Goal: Task Accomplishment & Management: Use online tool/utility

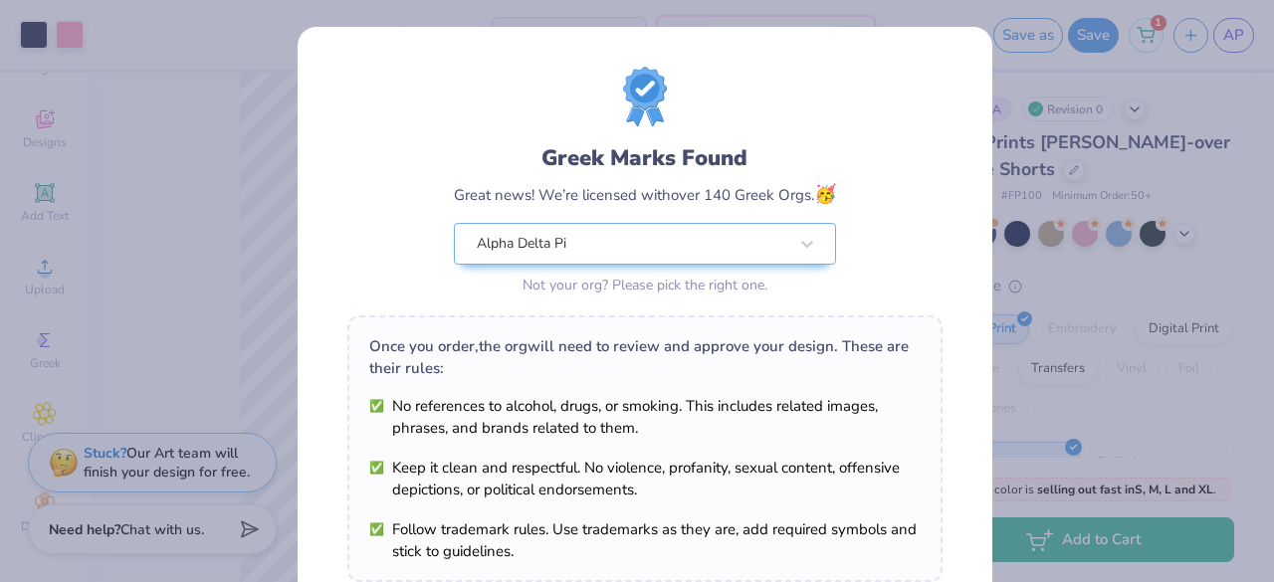
scroll to position [346, 0]
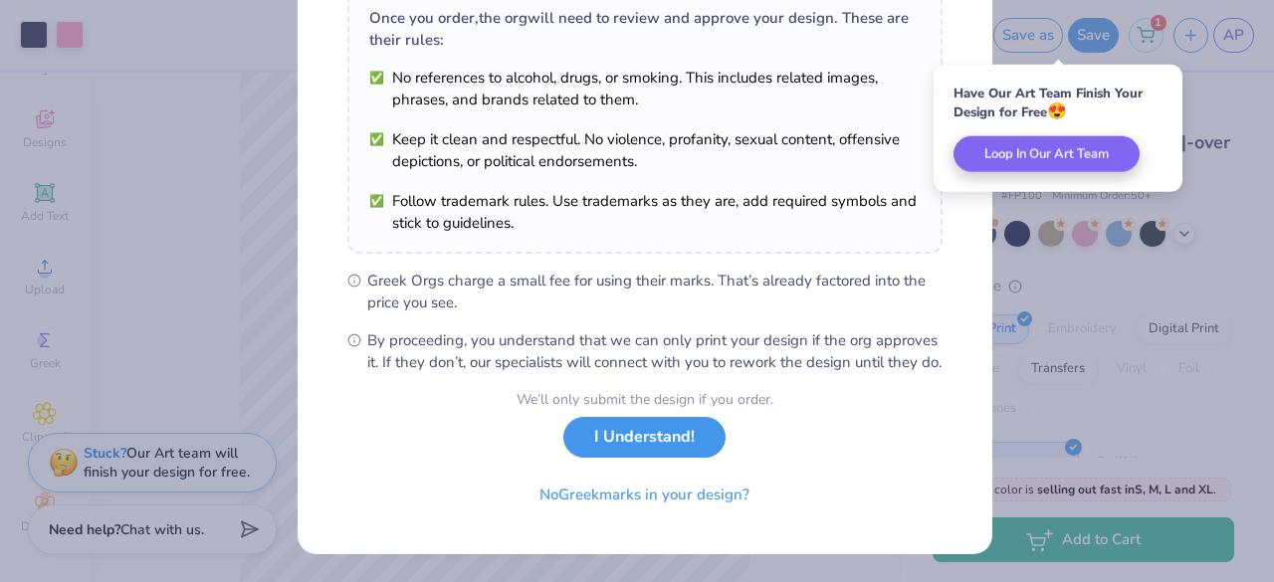
click at [649, 441] on button "I Understand!" at bounding box center [644, 437] width 162 height 41
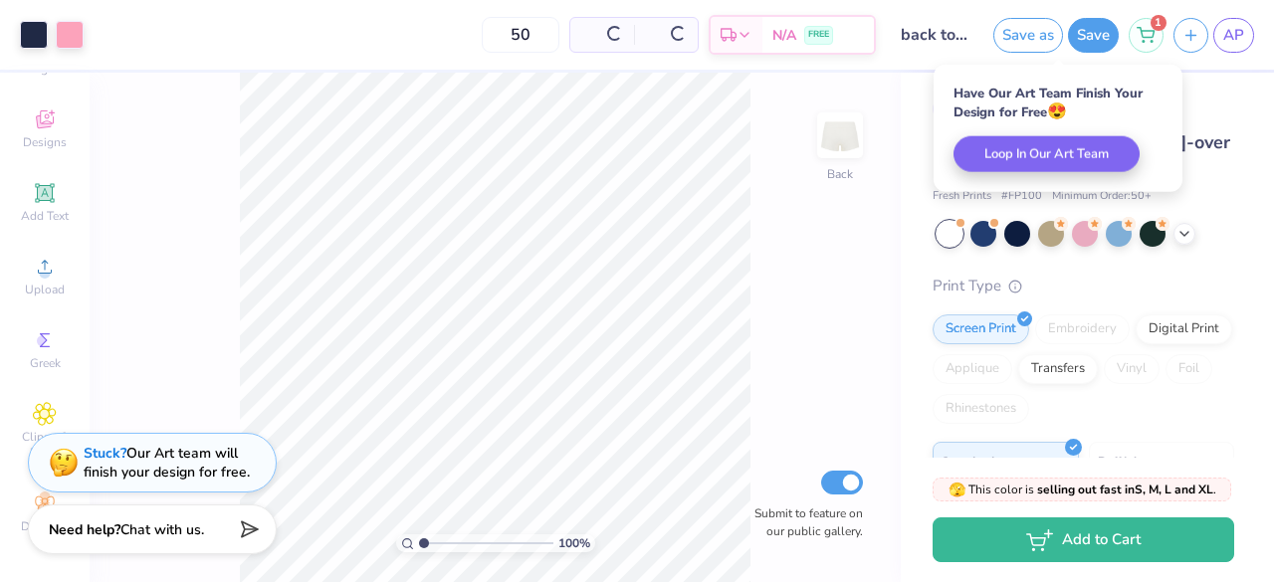
scroll to position [55, 0]
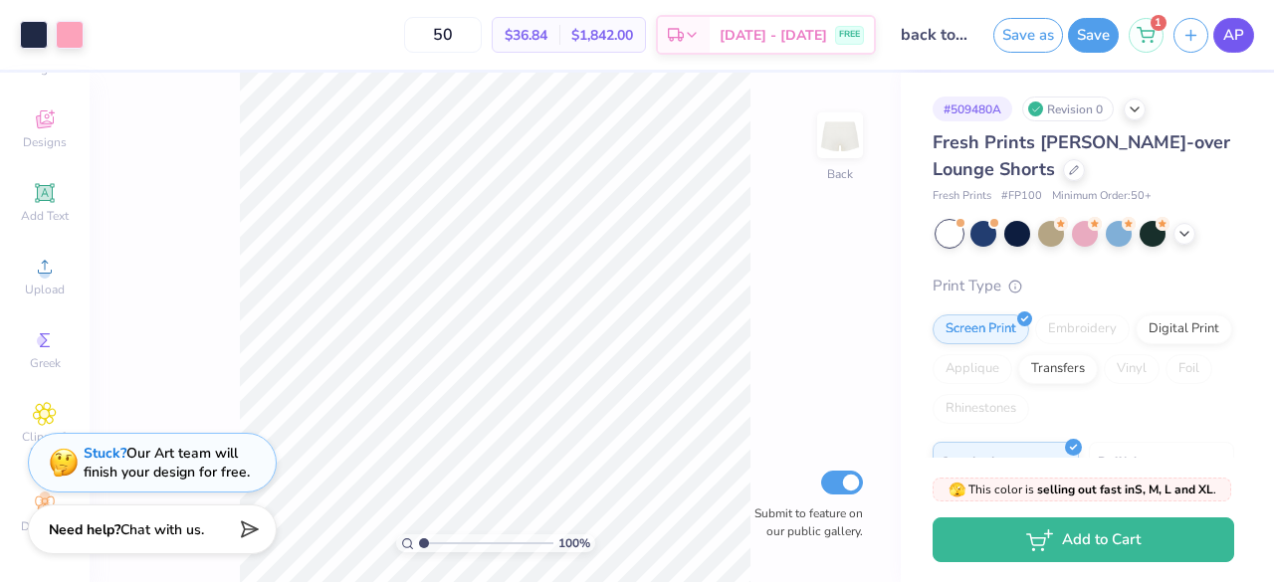
click at [1235, 34] on span "AP" at bounding box center [1234, 35] width 21 height 23
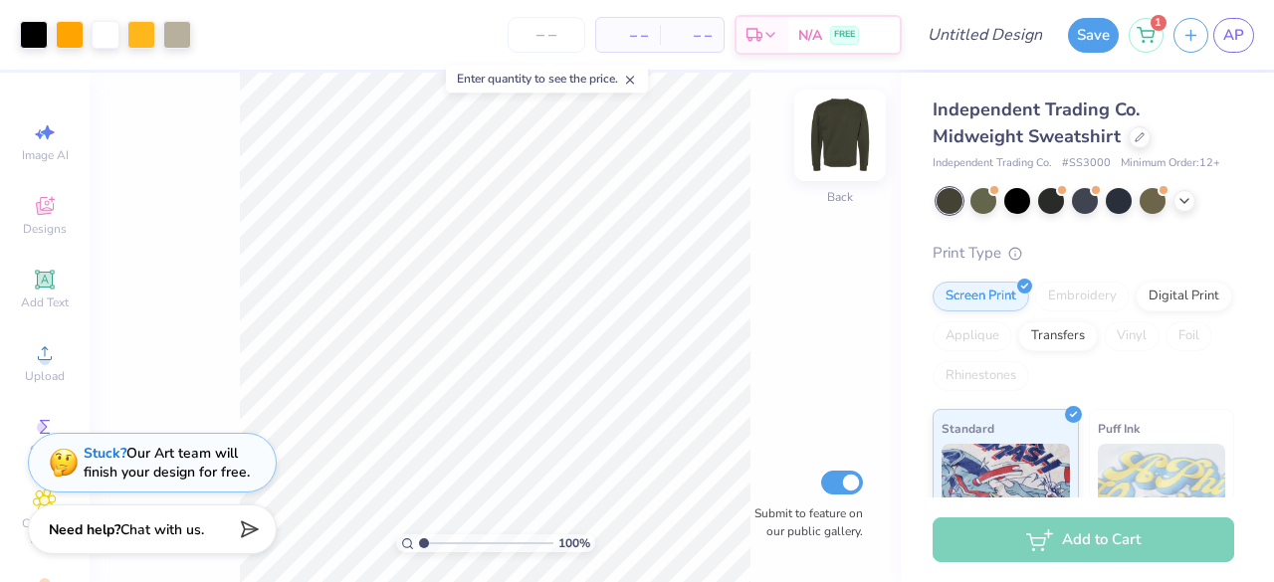
click at [842, 140] on img at bounding box center [840, 136] width 80 height 80
click at [844, 138] on img at bounding box center [840, 136] width 80 height 80
drag, startPoint x: 424, startPoint y: 546, endPoint x: 452, endPoint y: 537, distance: 29.3
type input "3.17"
click at [452, 537] on input "range" at bounding box center [486, 544] width 134 height 18
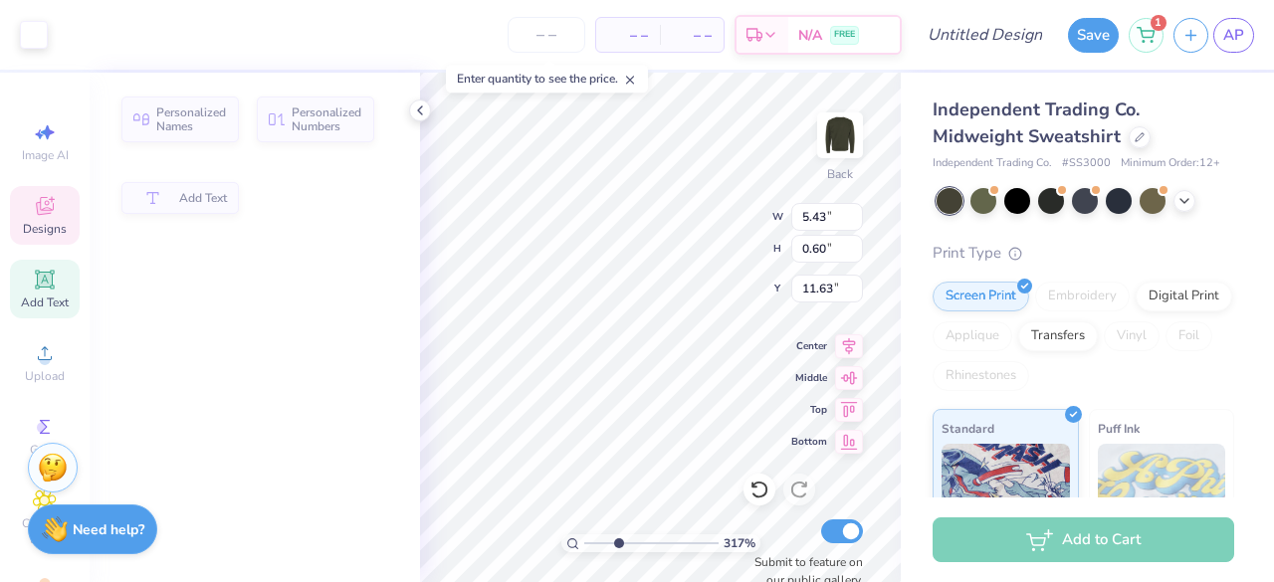
type input "5.43"
type input "0.60"
type input "11.63"
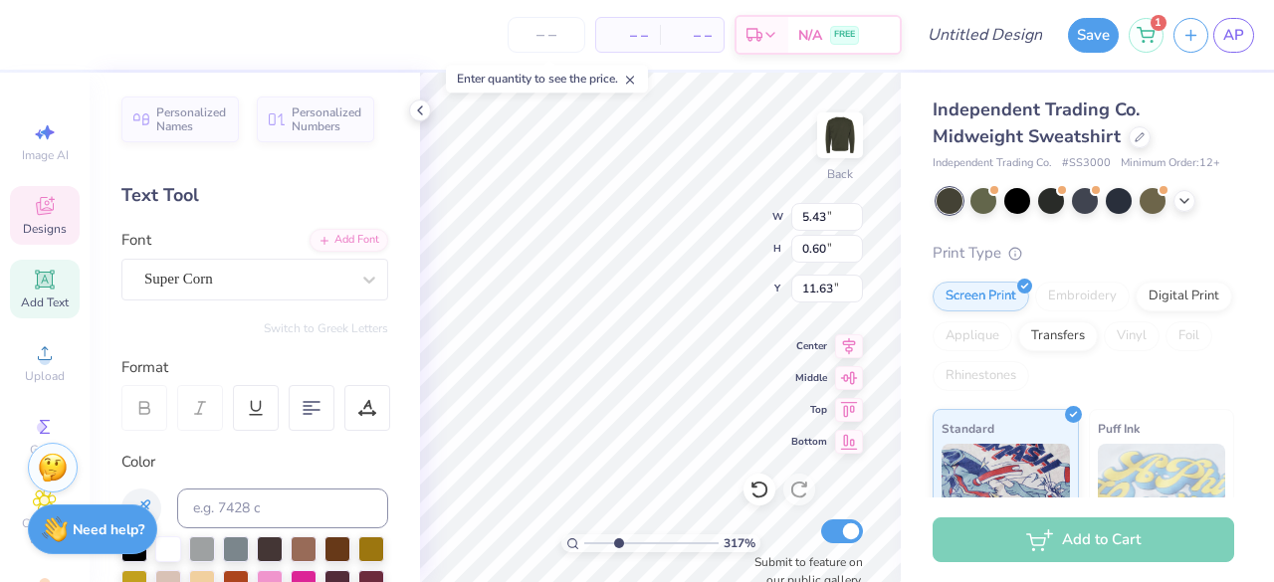
scroll to position [16, 9]
type textarea "C"
type textarea "Pittsburgh"
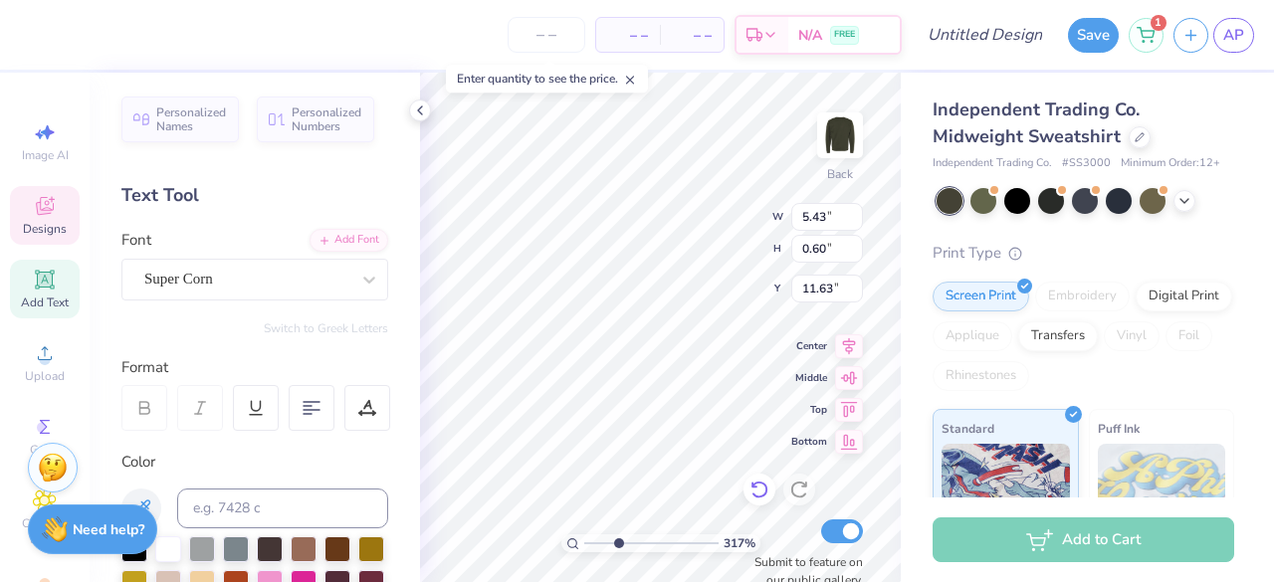
type input "3.43"
type input "0.50"
type input "11.68"
type textarea "Pittsburgh"
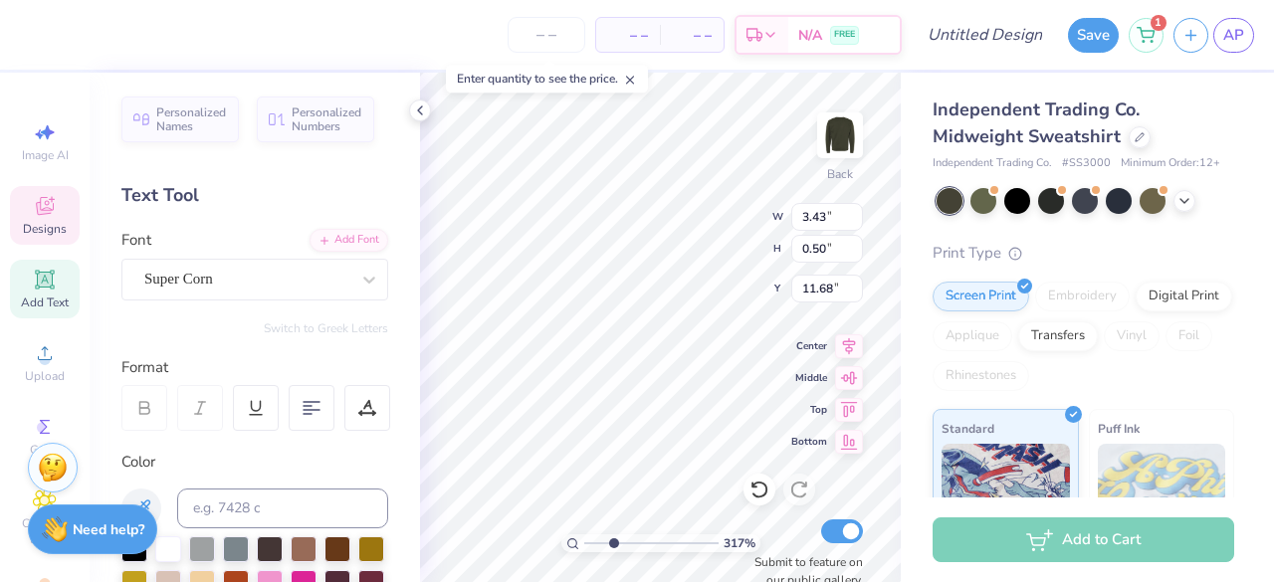
click at [613, 552] on input "range" at bounding box center [651, 544] width 134 height 18
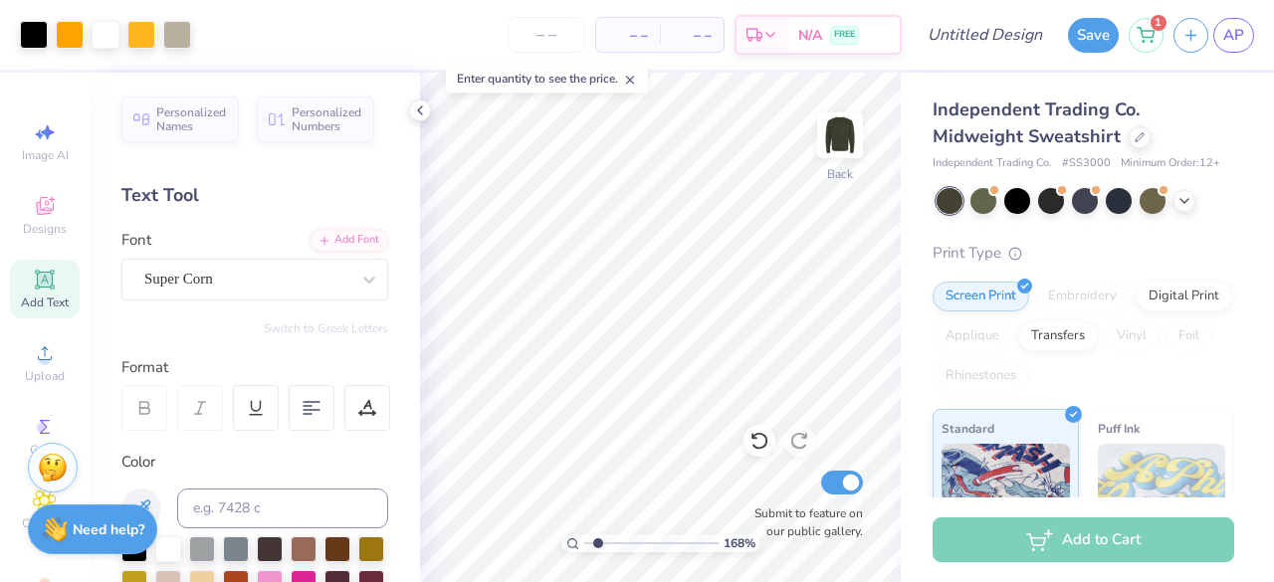
drag, startPoint x: 612, startPoint y: 539, endPoint x: 597, endPoint y: 543, distance: 15.5
type input "1.68"
click at [597, 543] on input "range" at bounding box center [651, 544] width 134 height 18
click at [69, 38] on div at bounding box center [70, 33] width 28 height 28
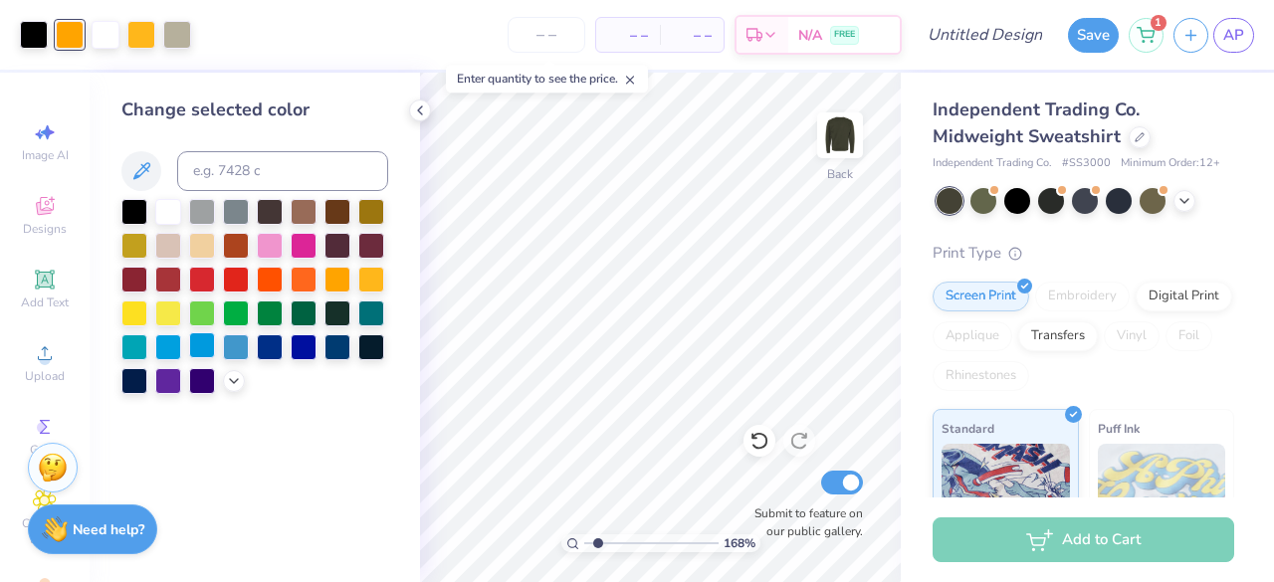
click at [211, 345] on div at bounding box center [202, 346] width 26 height 26
click at [141, 43] on div at bounding box center [141, 33] width 28 height 28
click at [297, 347] on div at bounding box center [304, 346] width 26 height 26
click at [276, 349] on div at bounding box center [270, 346] width 26 height 26
click at [311, 347] on div at bounding box center [304, 346] width 26 height 26
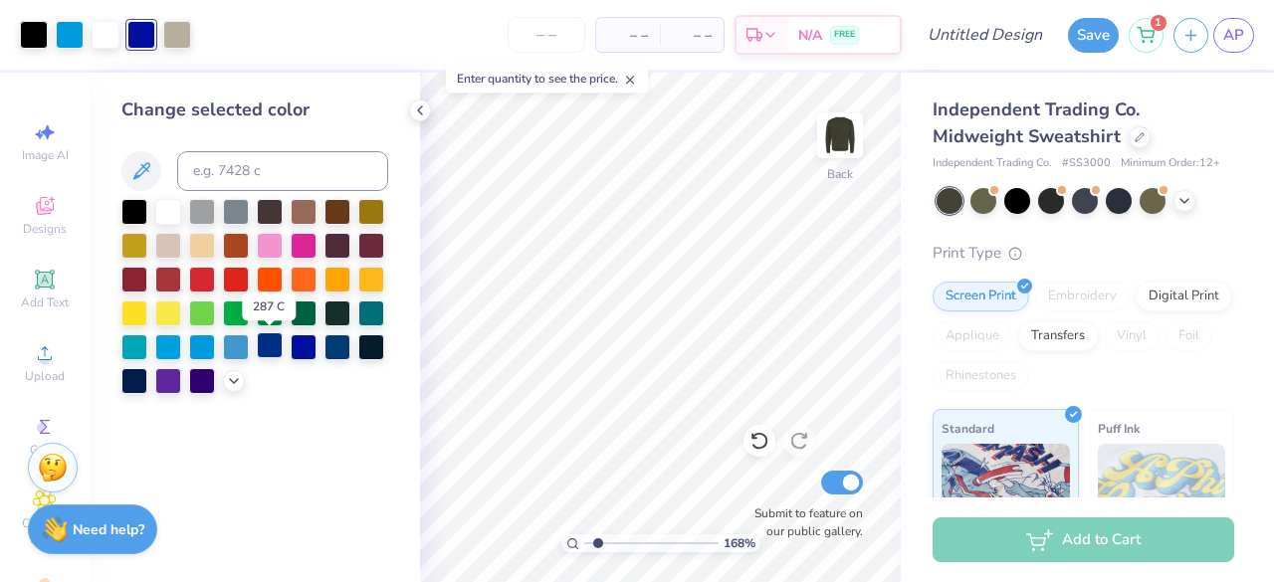
click at [272, 350] on div at bounding box center [270, 346] width 26 height 26
click at [340, 345] on div at bounding box center [338, 346] width 26 height 26
click at [336, 355] on div at bounding box center [338, 346] width 26 height 26
click at [171, 42] on div at bounding box center [177, 33] width 28 height 28
click at [376, 283] on div at bounding box center [371, 278] width 26 height 26
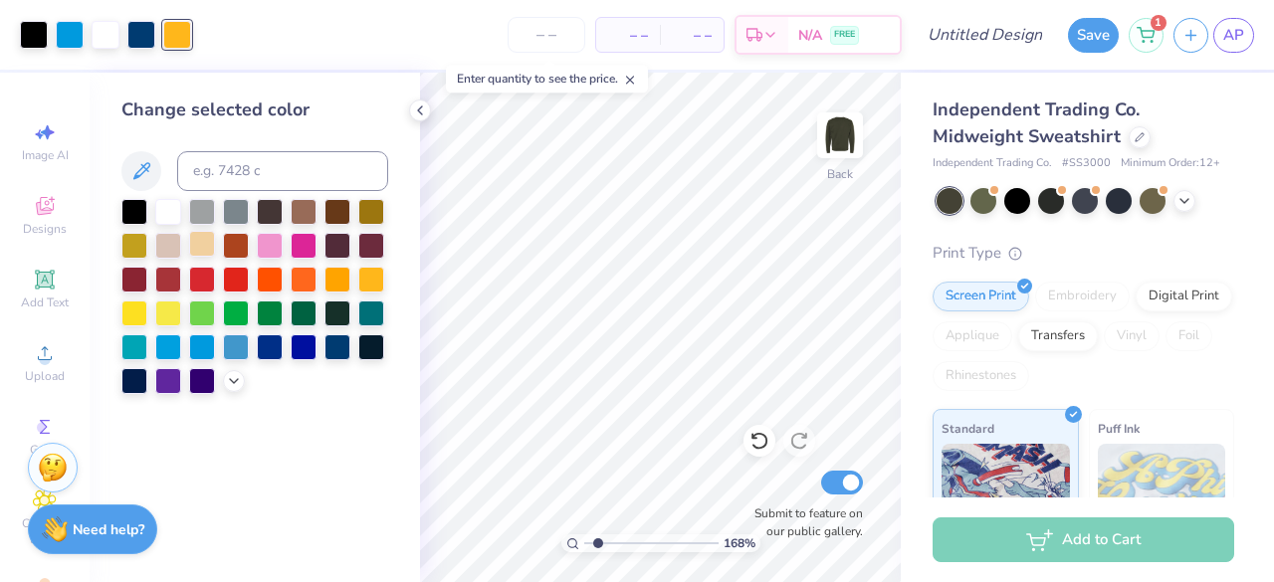
click at [195, 242] on div at bounding box center [202, 244] width 26 height 26
click at [241, 54] on div "– – Per Item – – Total Est. Delivery N/A FREE" at bounding box center [551, 35] width 701 height 70
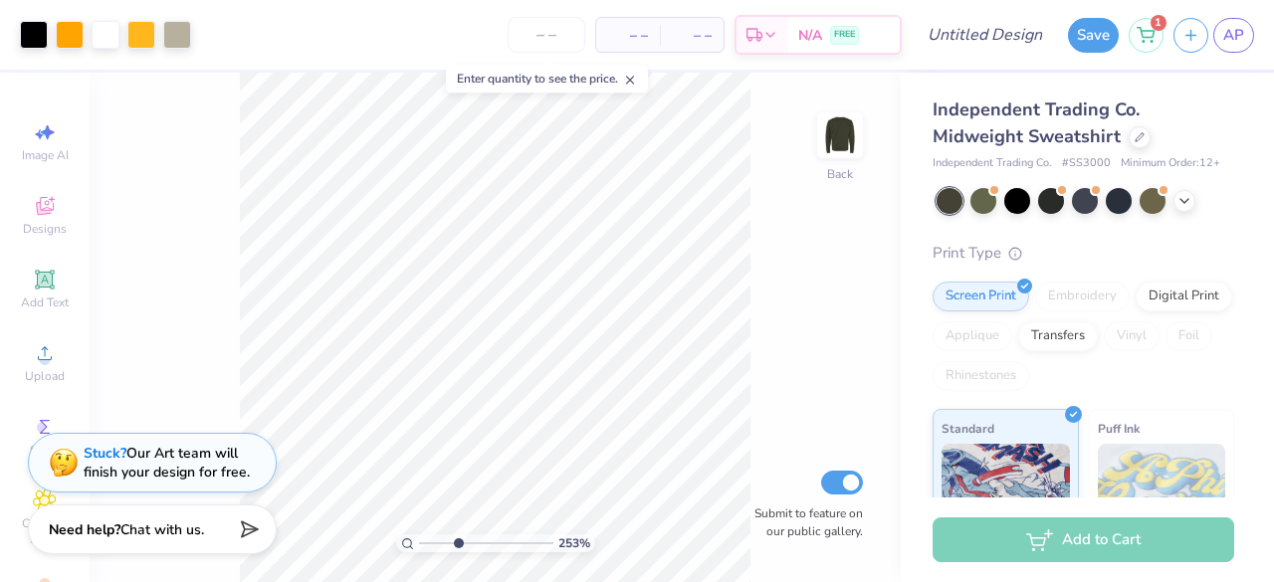
drag, startPoint x: 425, startPoint y: 545, endPoint x: 460, endPoint y: 548, distance: 35.0
type input "3.72"
click at [460, 548] on input "range" at bounding box center [486, 544] width 134 height 18
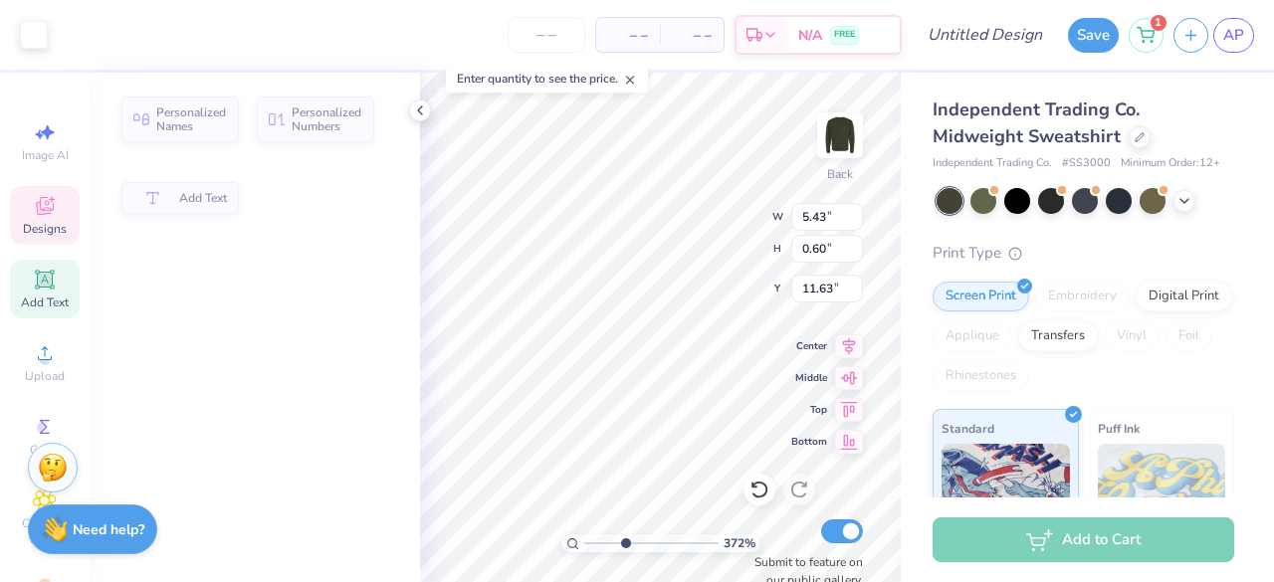
type input "5.43"
type input "0.60"
type input "11.63"
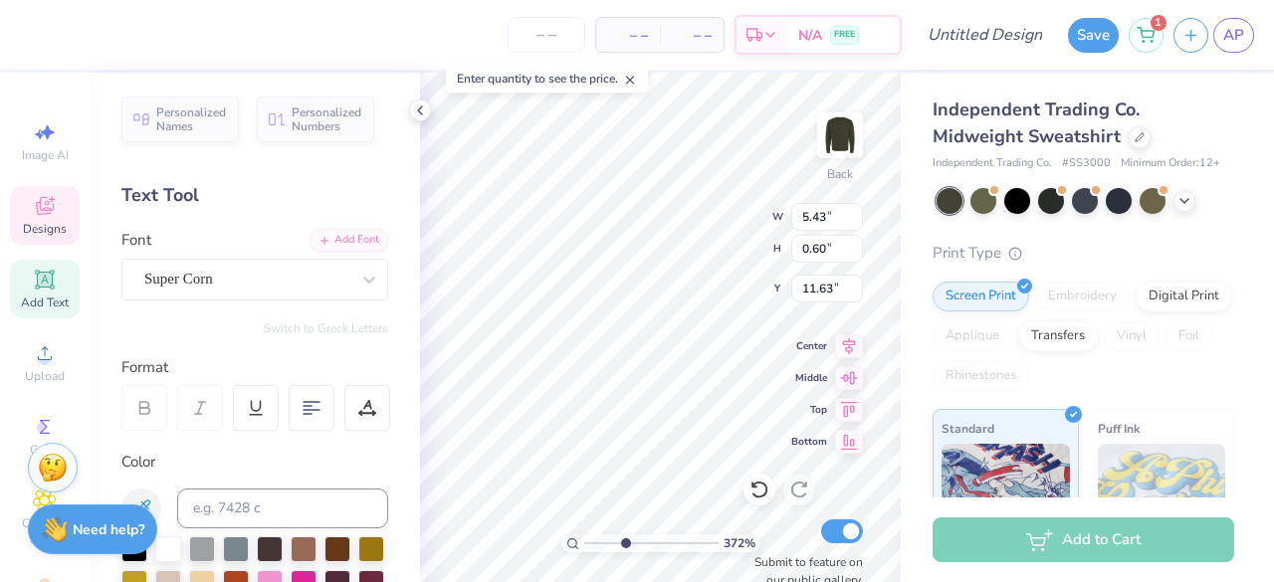
scroll to position [16, 11]
type textarea "C"
type textarea "F"
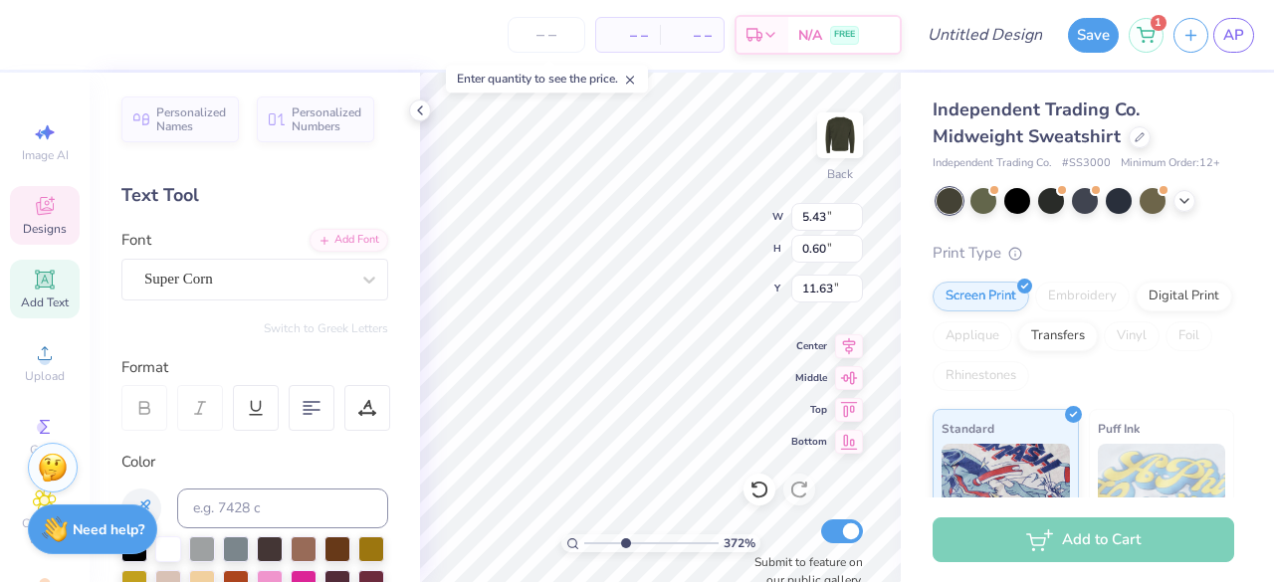
type textarea "Pittsburgh"
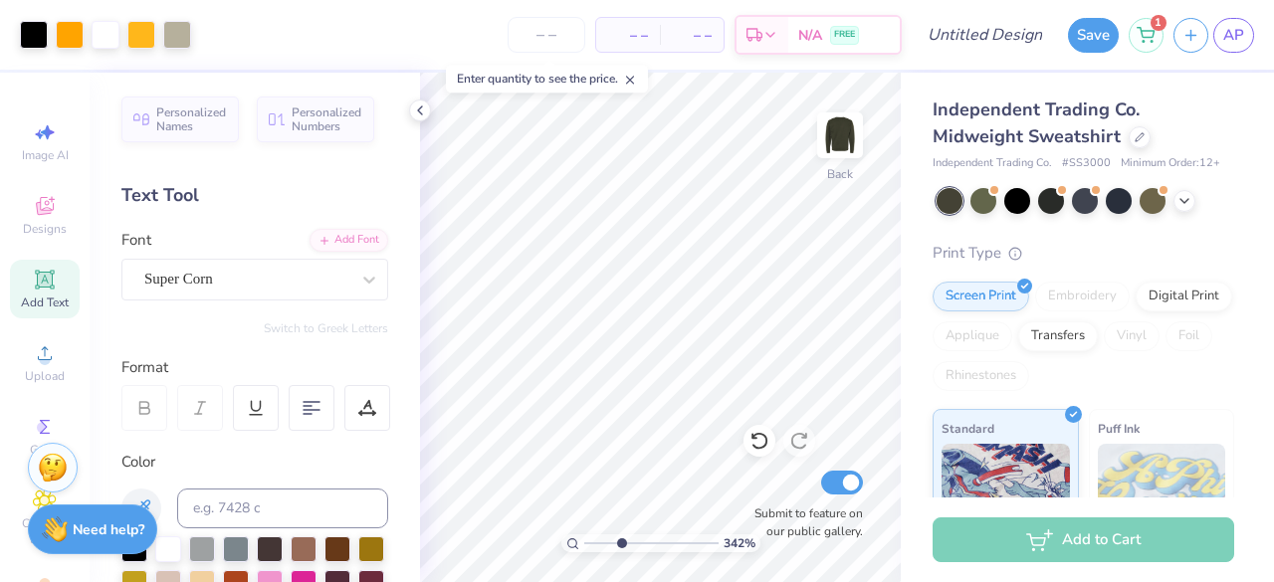
type input "3.42"
click at [621, 543] on input "range" at bounding box center [651, 544] width 134 height 18
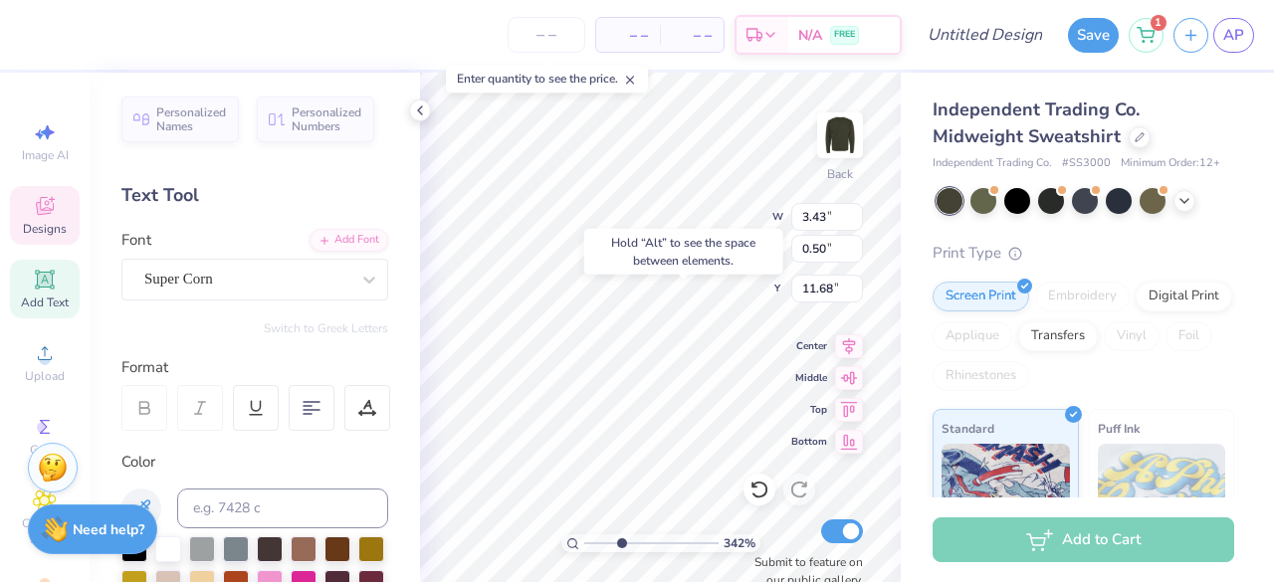
type input "11.50"
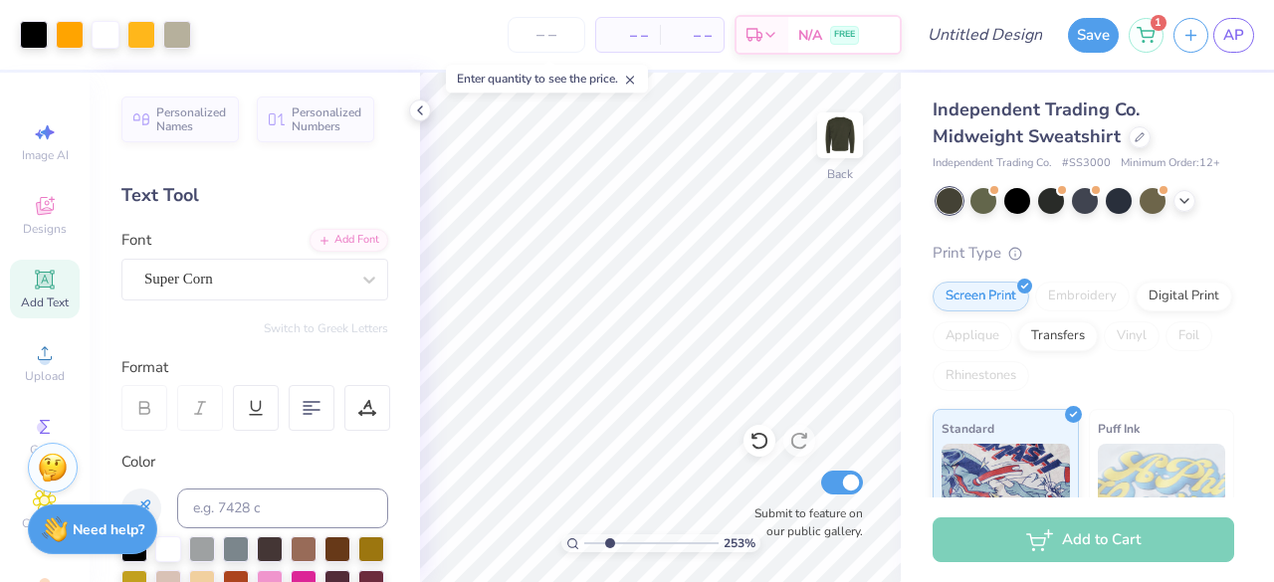
click at [609, 539] on input "range" at bounding box center [651, 544] width 134 height 18
click at [1187, 214] on div at bounding box center [1086, 201] width 298 height 26
click at [1183, 201] on polyline at bounding box center [1185, 199] width 8 height 4
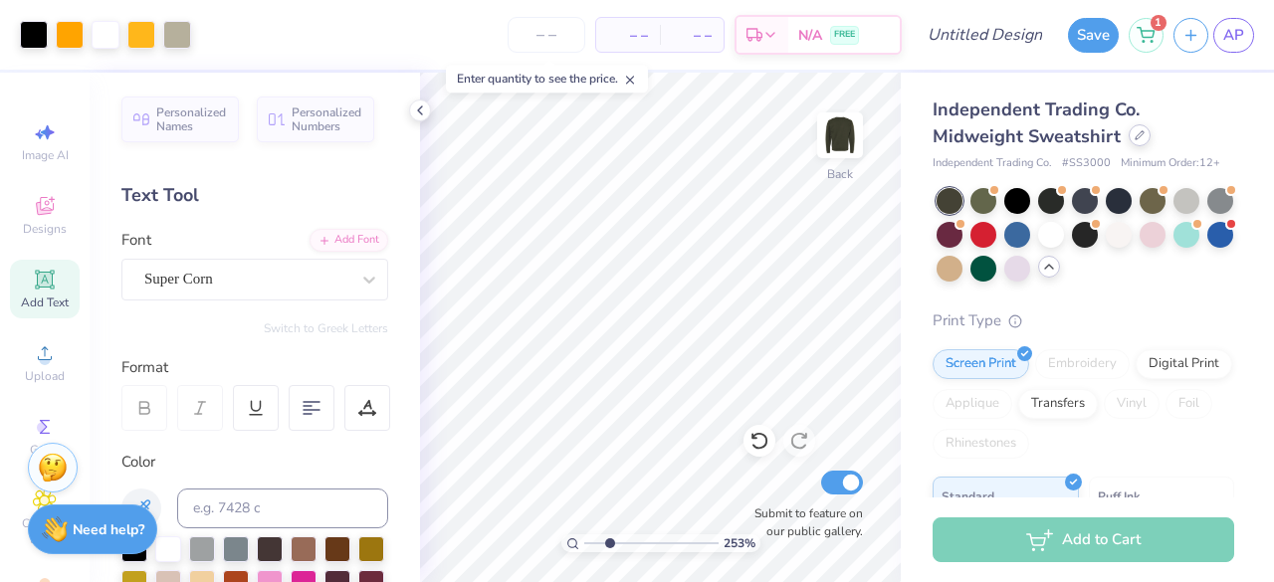
click at [1137, 144] on div at bounding box center [1140, 135] width 22 height 22
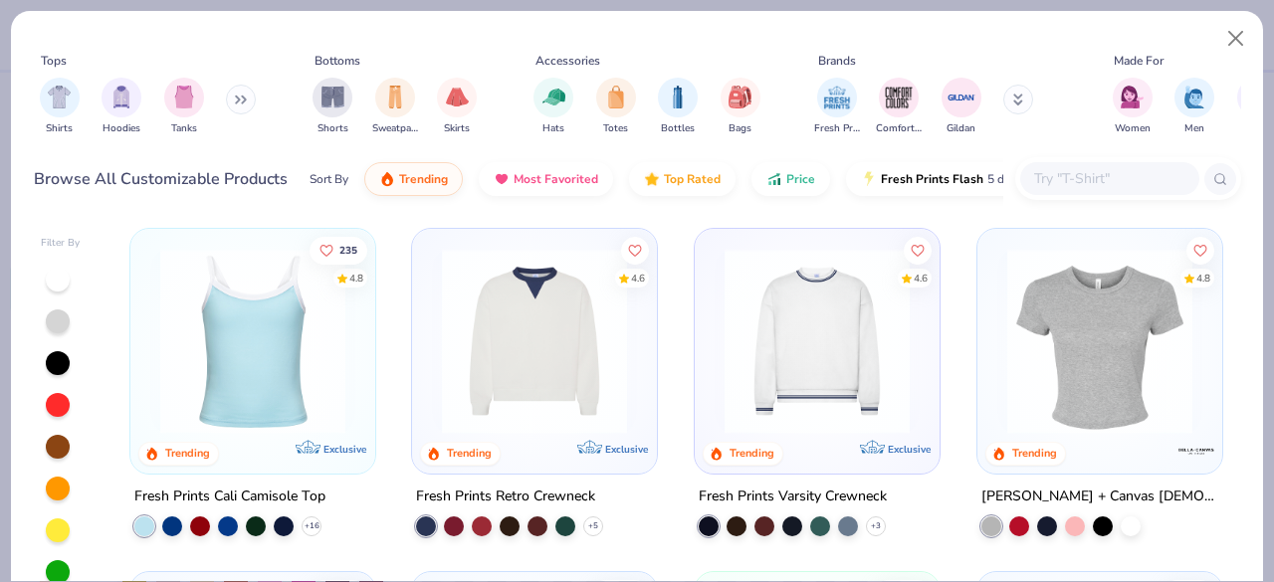
scroll to position [348, 0]
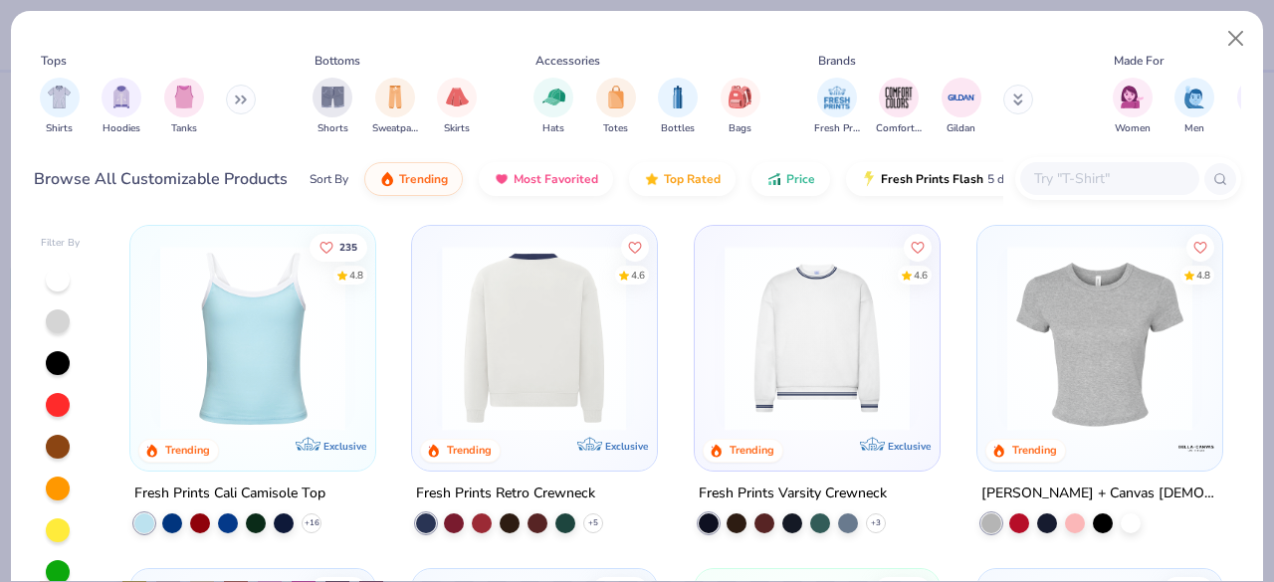
click at [433, 402] on img at bounding box center [330, 338] width 205 height 185
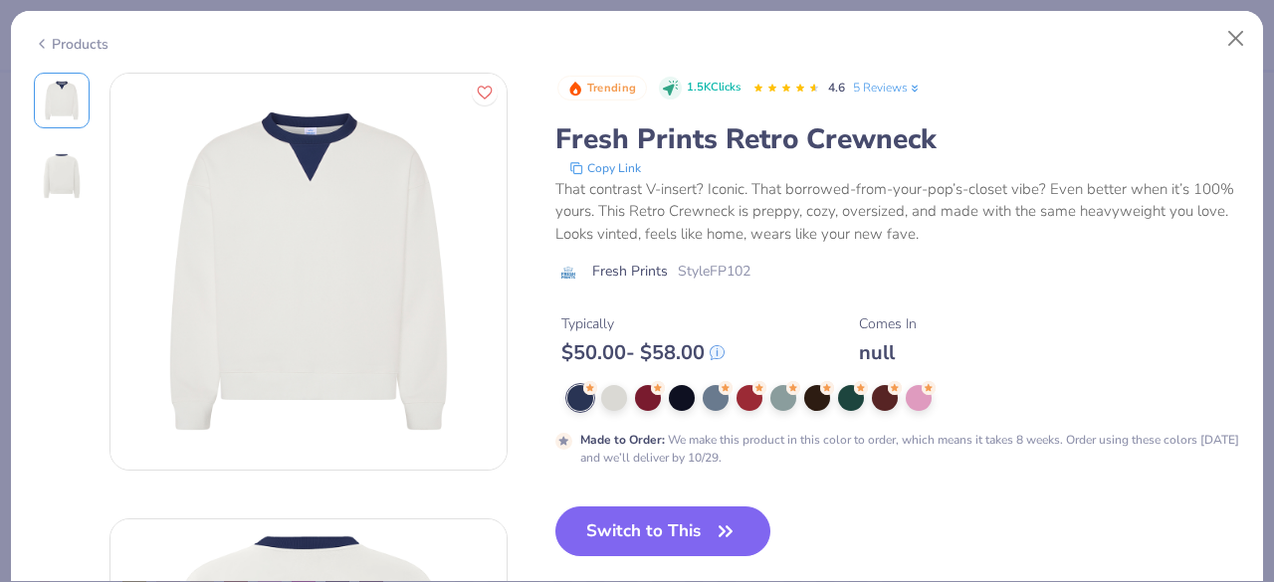
click at [58, 41] on div "Products" at bounding box center [71, 44] width 75 height 21
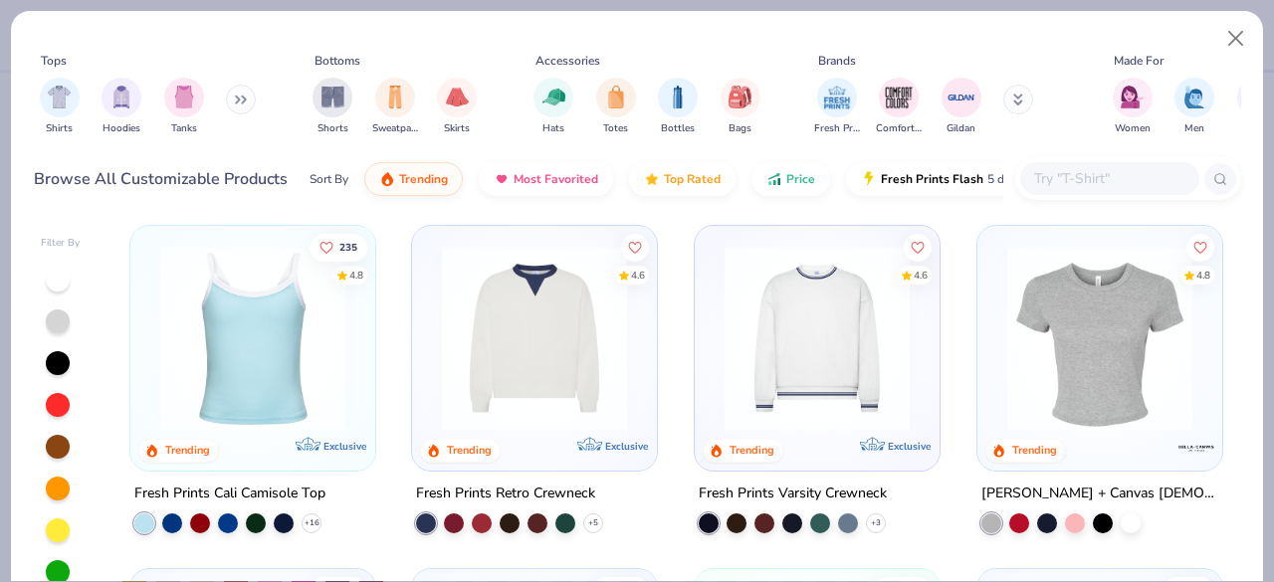
click at [585, 353] on img at bounding box center [534, 338] width 205 height 185
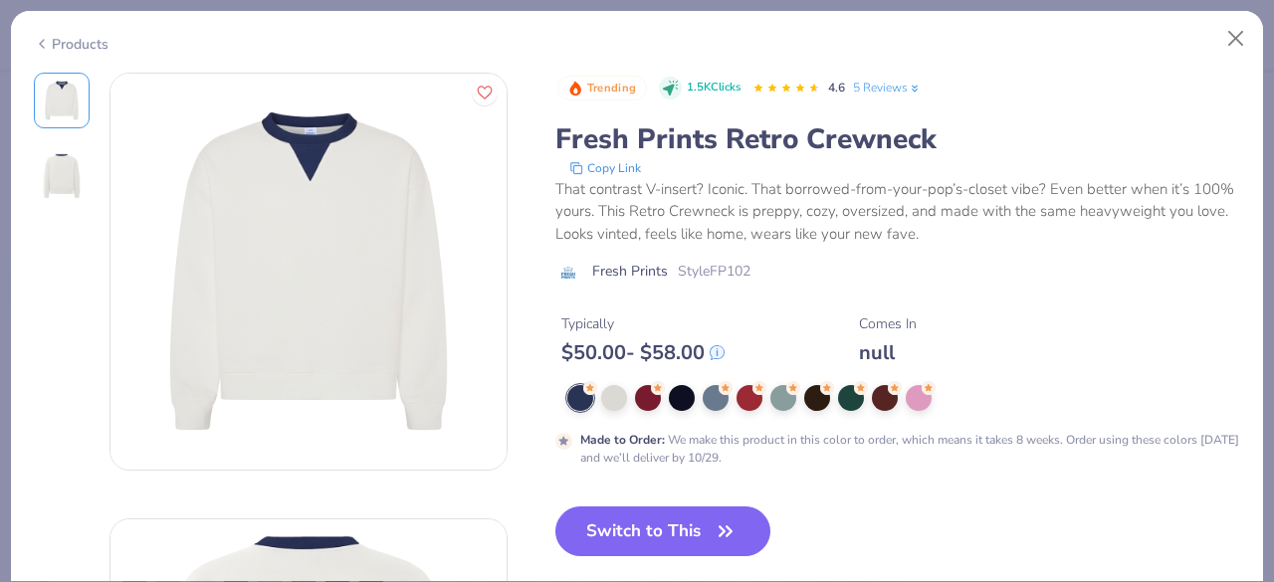
click at [76, 46] on div "Products" at bounding box center [71, 44] width 75 height 21
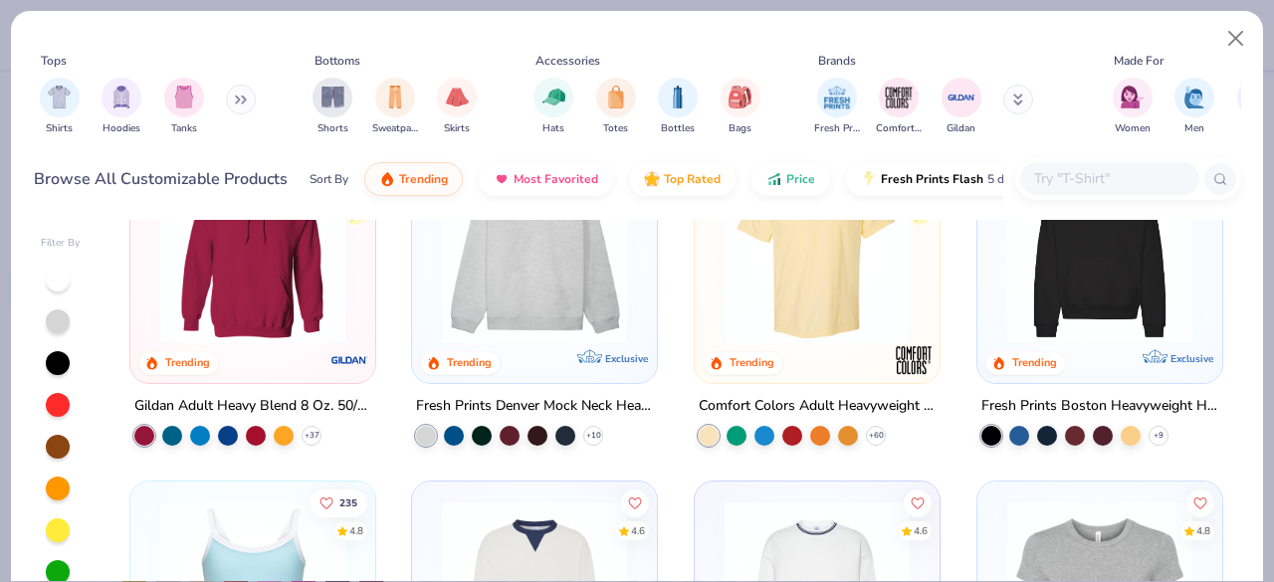
scroll to position [99, 0]
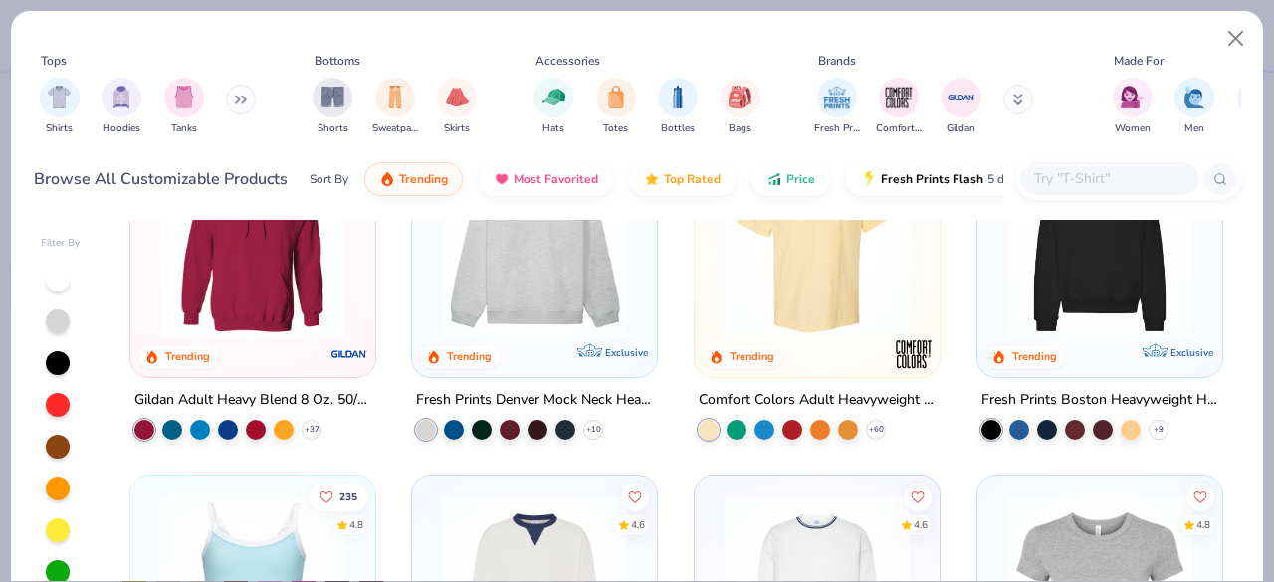
click at [589, 311] on img at bounding box center [534, 244] width 205 height 185
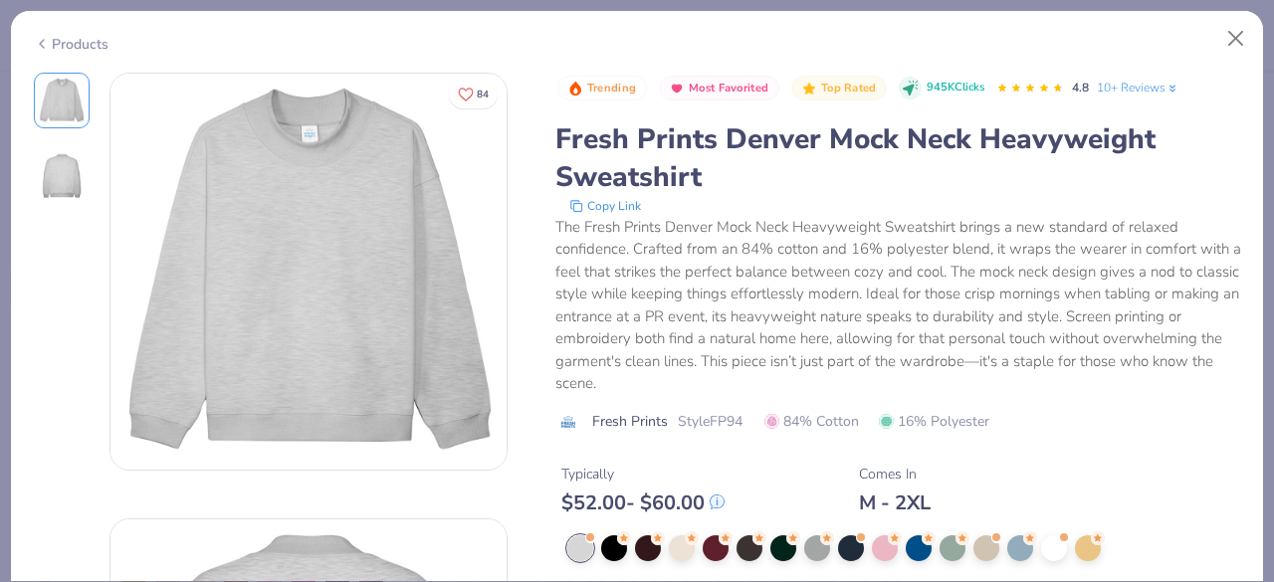
click at [55, 41] on div "Products" at bounding box center [71, 44] width 75 height 21
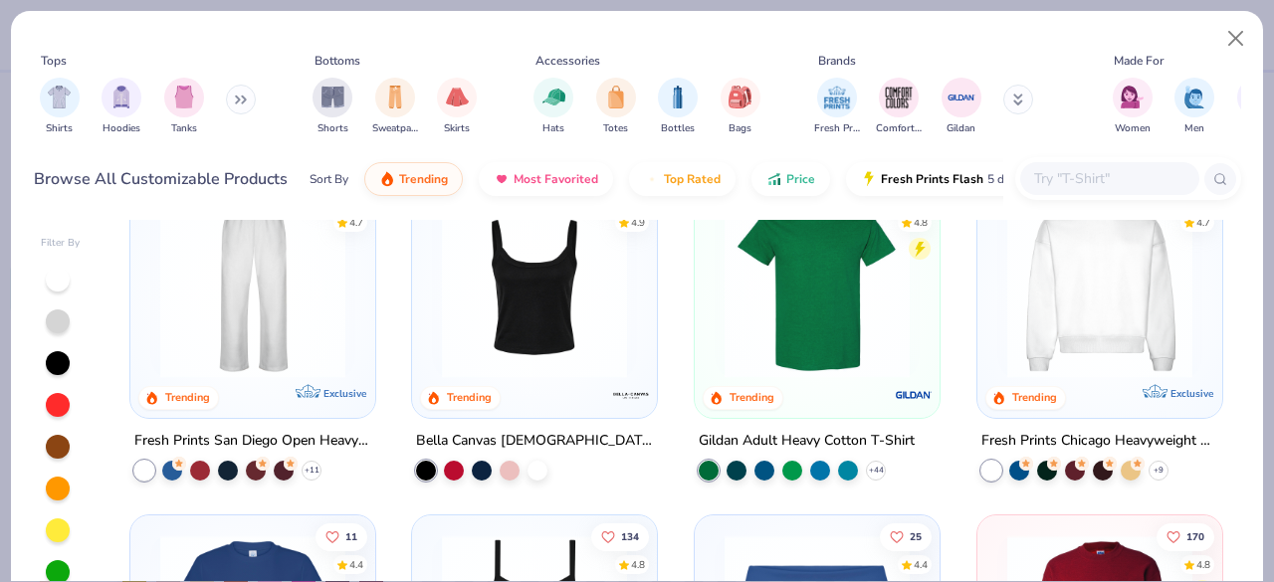
scroll to position [746, 0]
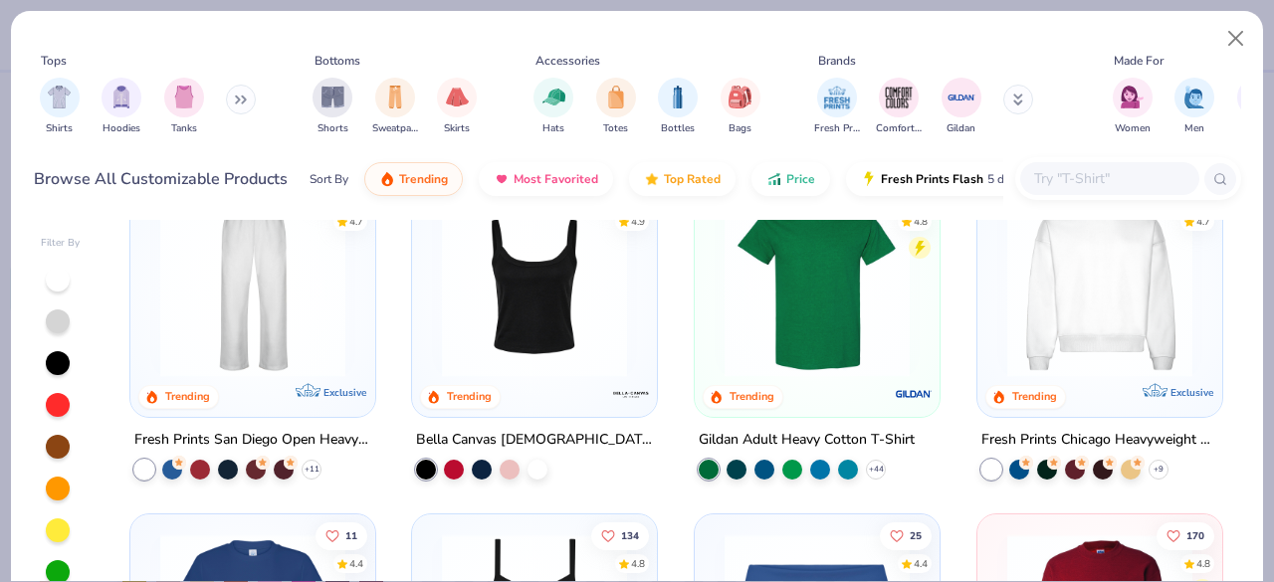
click at [1133, 303] on img at bounding box center [1100, 283] width 205 height 185
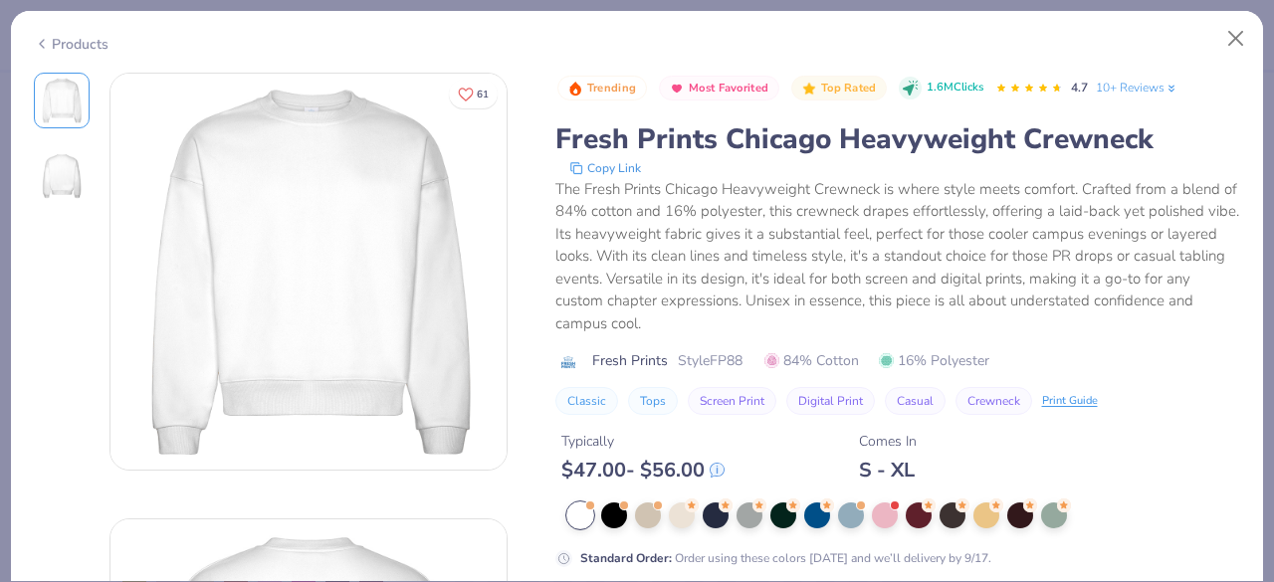
click at [78, 49] on div "Products" at bounding box center [71, 44] width 75 height 21
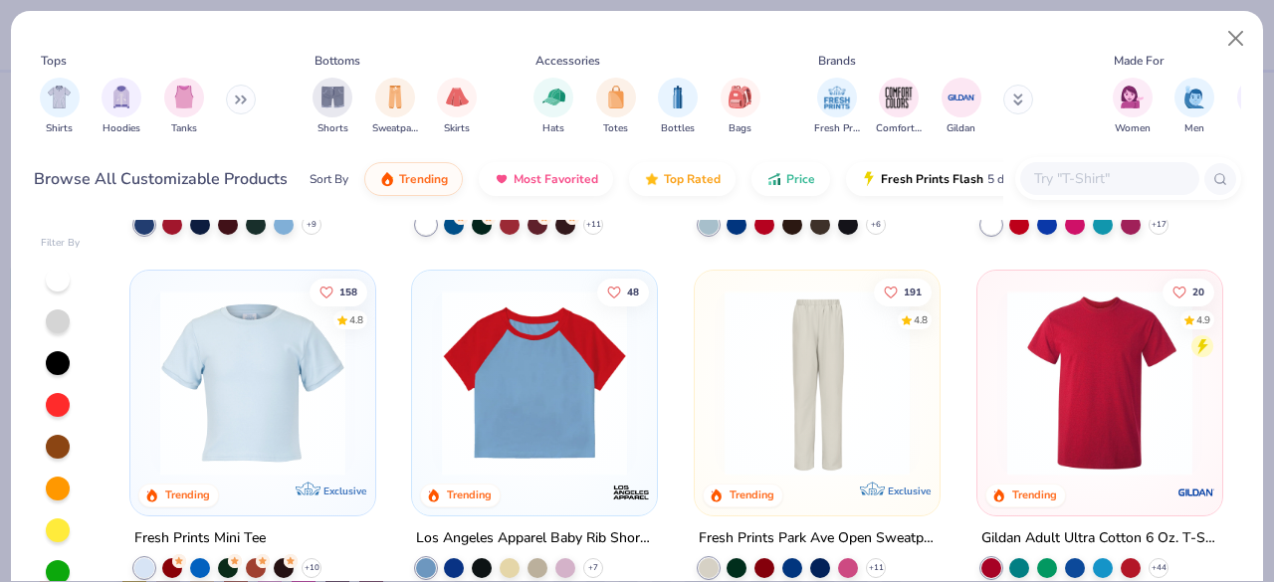
scroll to position [2021, 0]
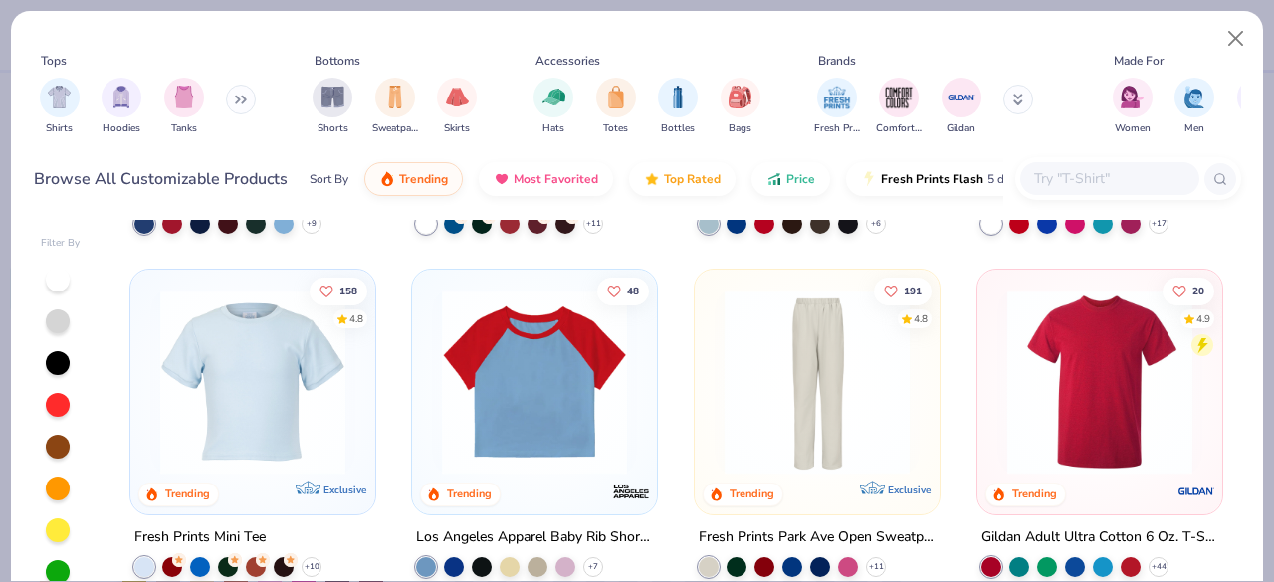
click at [1077, 403] on img at bounding box center [1100, 381] width 205 height 185
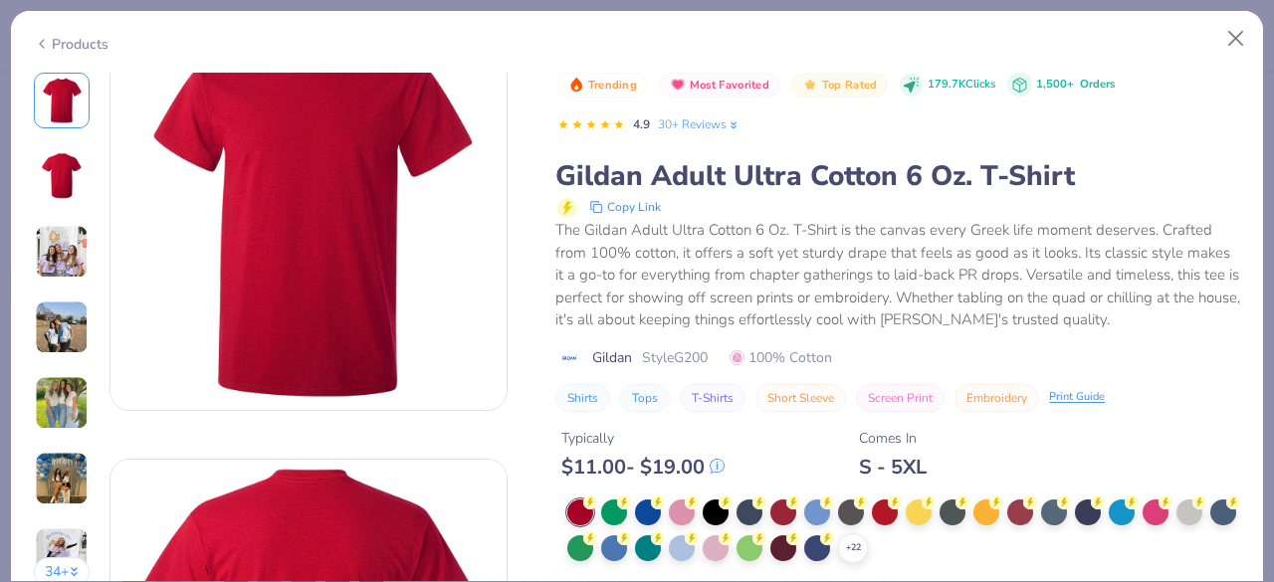
scroll to position [105, 0]
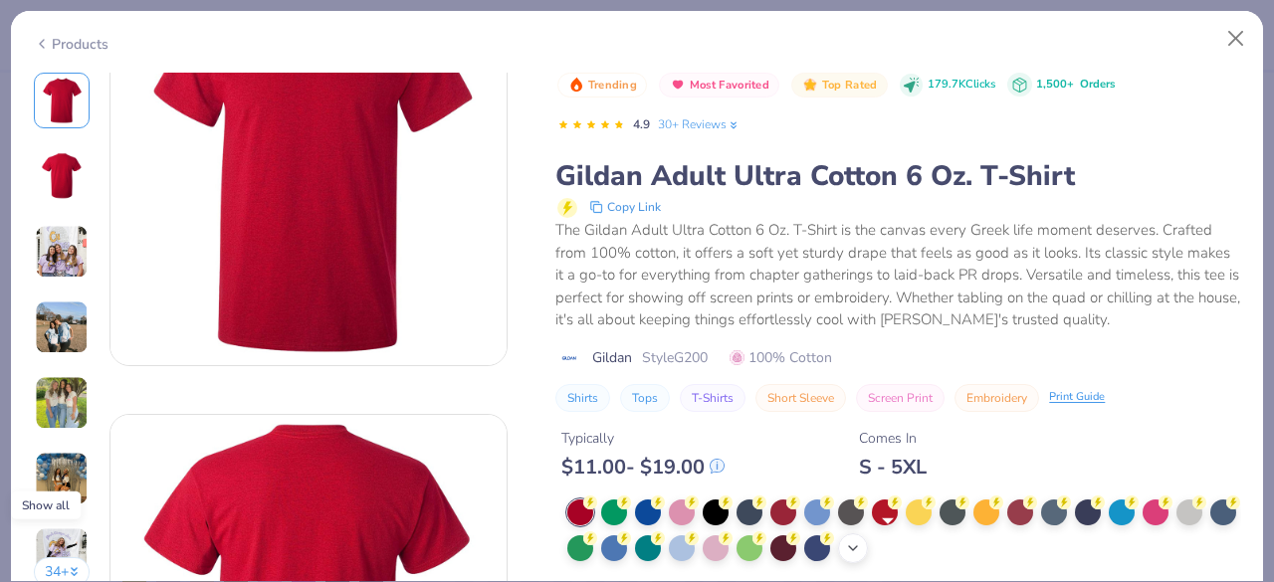
click at [868, 552] on div "+ 22" at bounding box center [853, 549] width 30 height 30
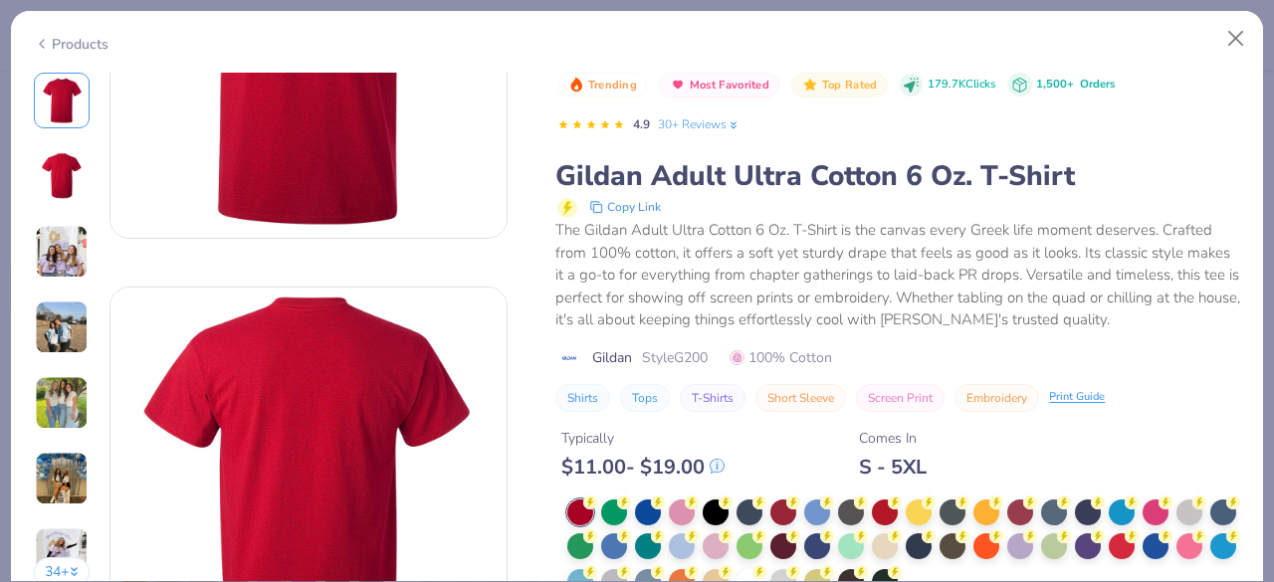
scroll to position [233, 0]
click at [1192, 513] on div at bounding box center [1190, 511] width 26 height 26
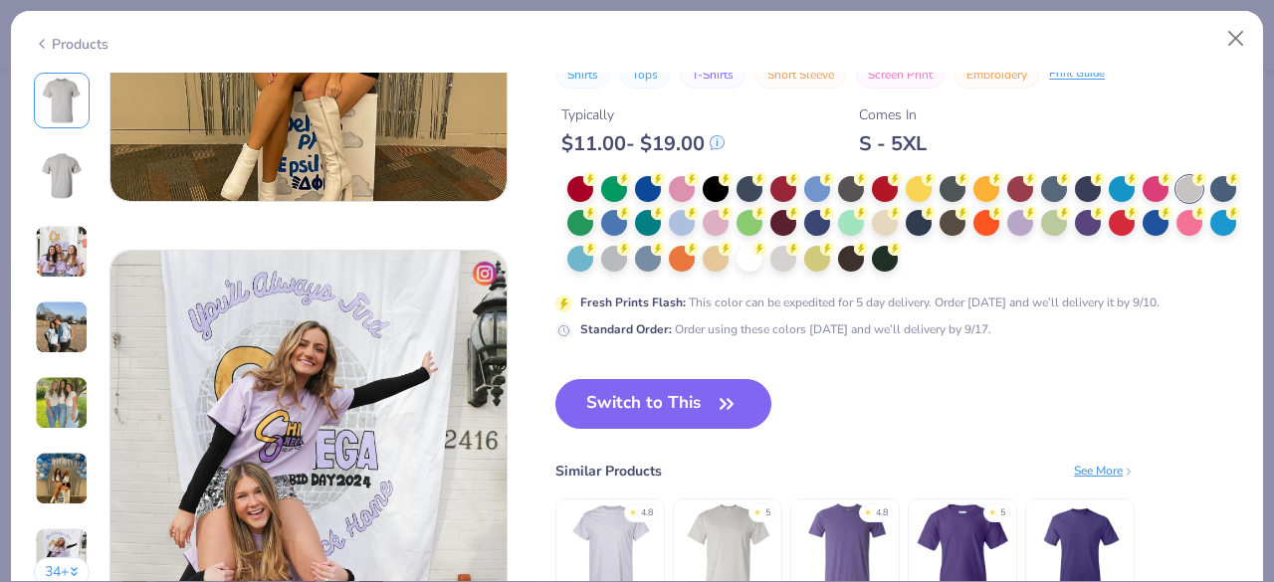
scroll to position [2435, 0]
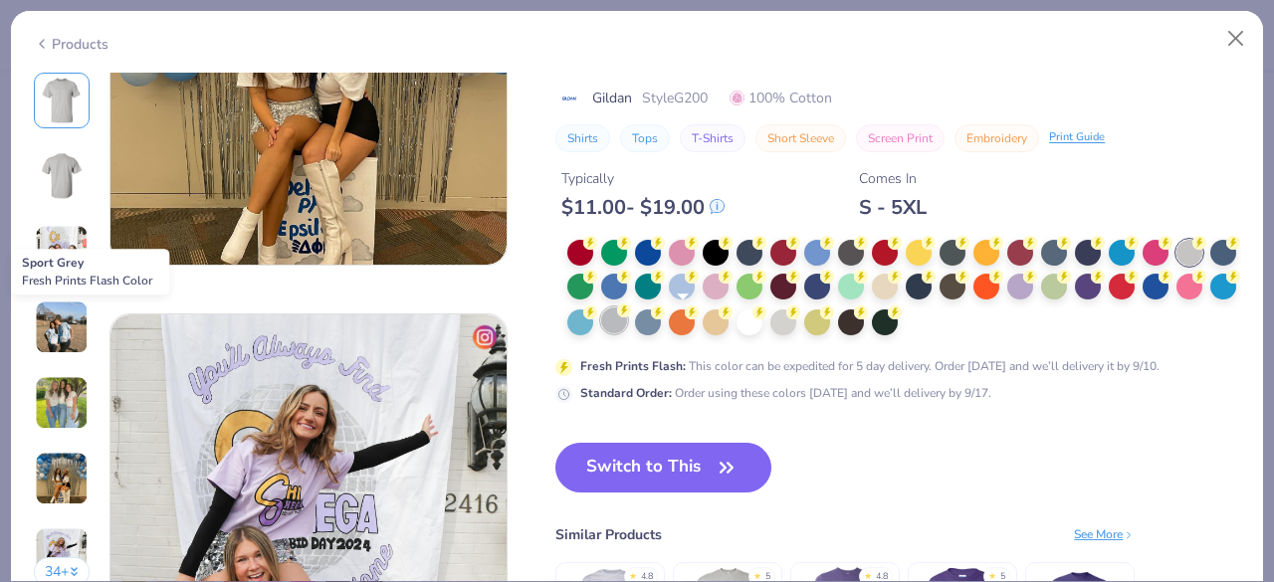
click at [627, 326] on div at bounding box center [614, 321] width 26 height 26
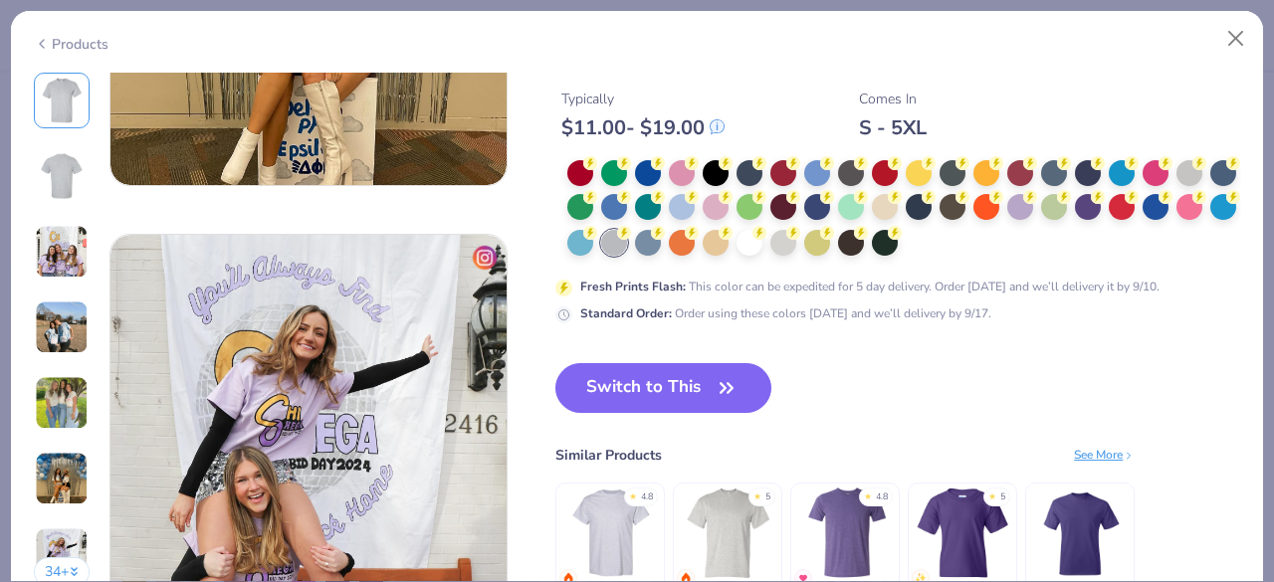
scroll to position [2516, 0]
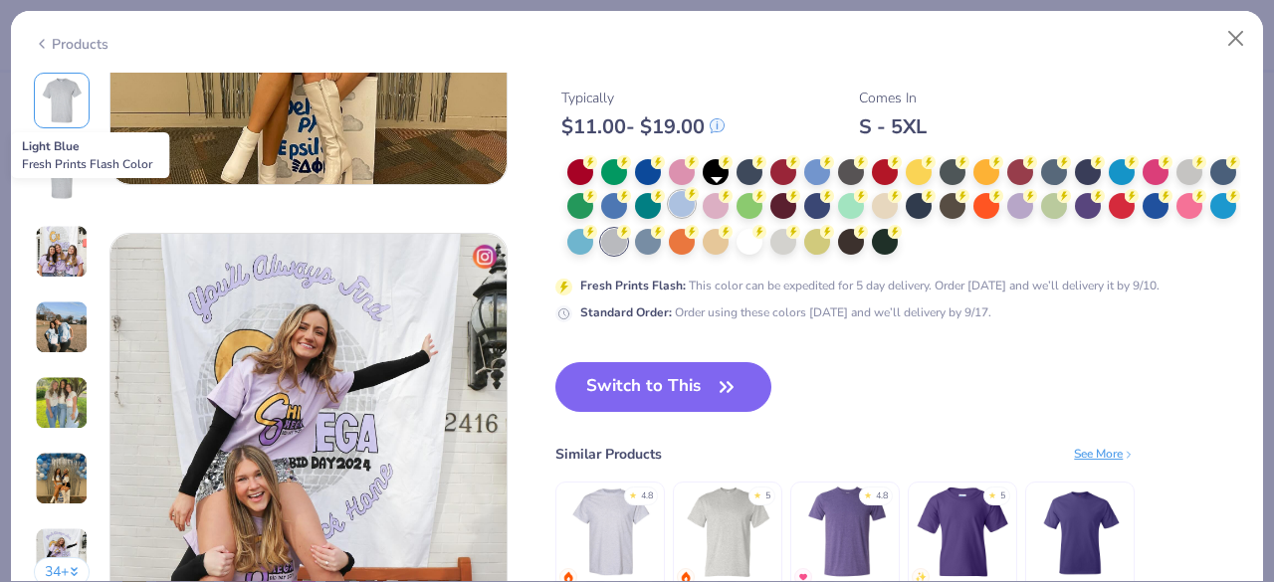
click at [695, 205] on div at bounding box center [682, 204] width 26 height 26
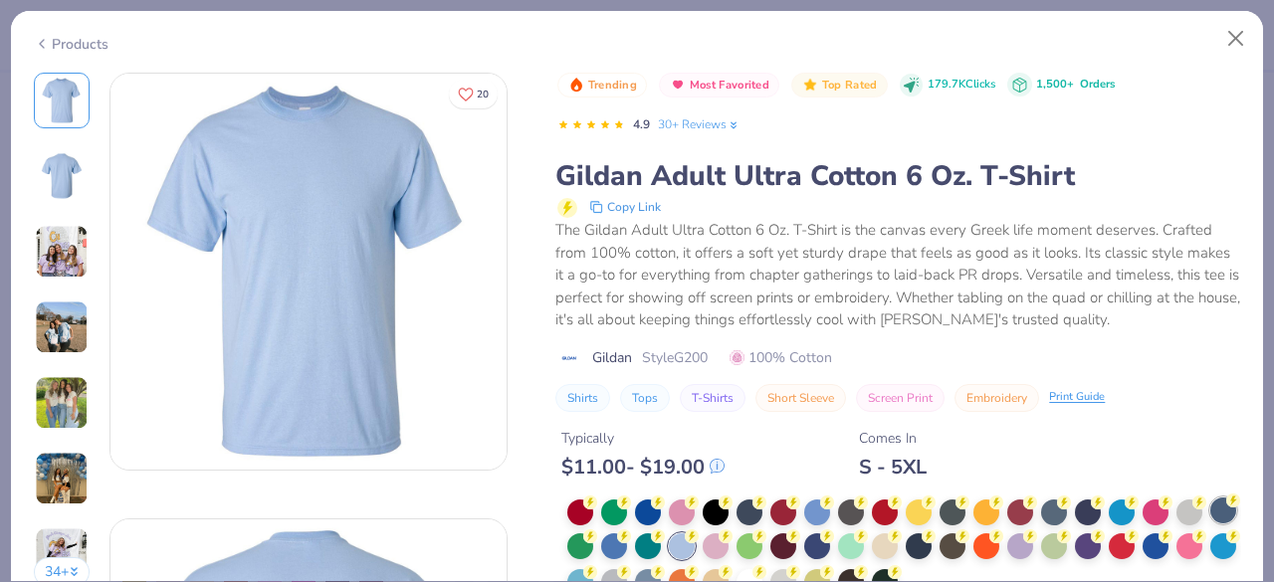
click at [1211, 524] on div at bounding box center [1224, 511] width 26 height 26
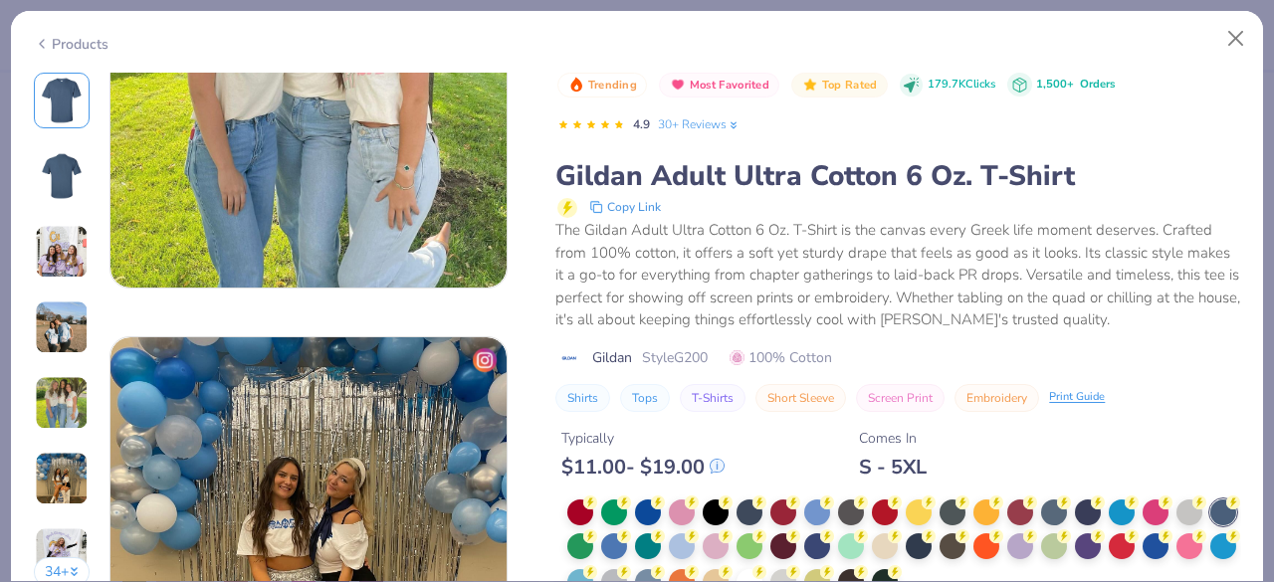
scroll to position [2504, 0]
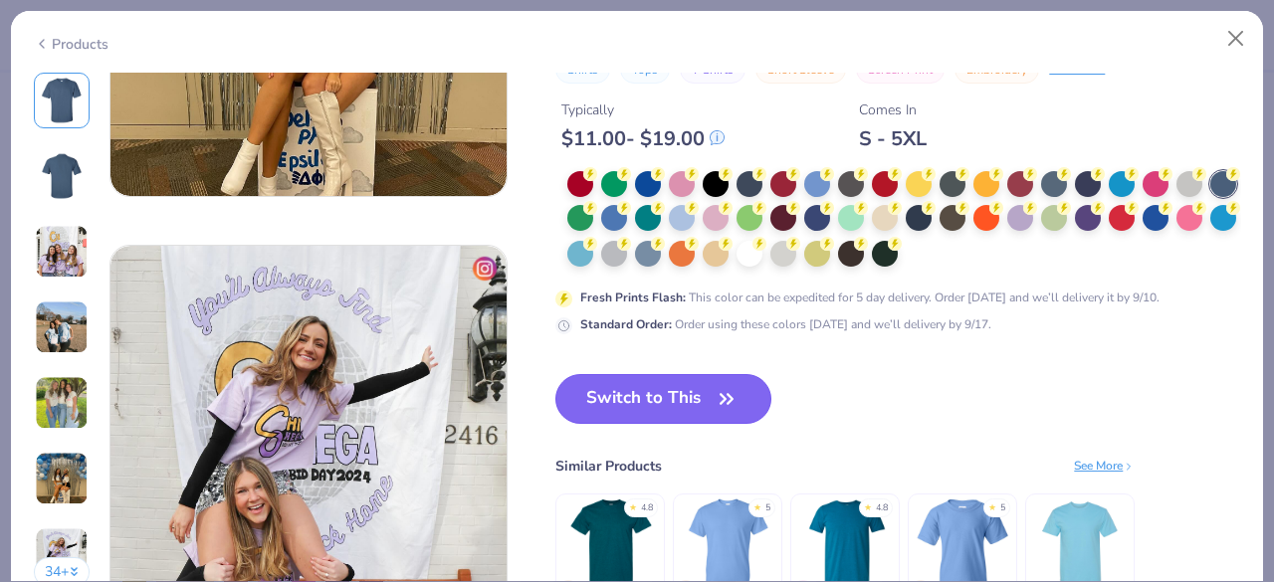
click at [653, 411] on button "Switch to This" at bounding box center [664, 399] width 216 height 50
click at [641, 393] on button "Switch to This" at bounding box center [664, 399] width 216 height 50
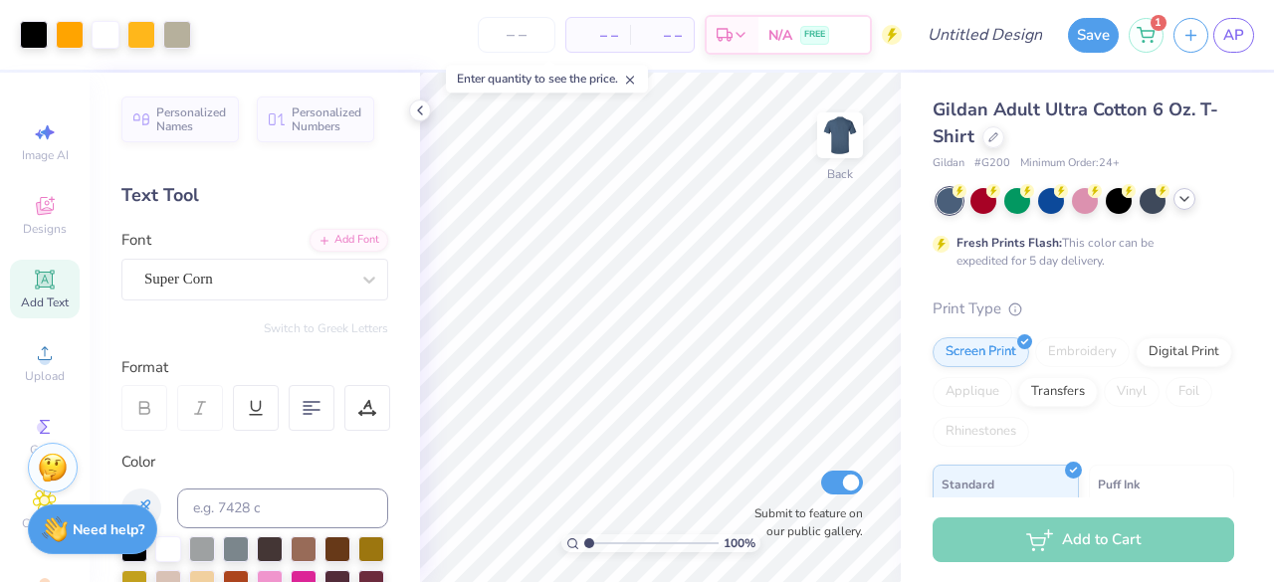
drag, startPoint x: 607, startPoint y: 547, endPoint x: 570, endPoint y: 551, distance: 37.1
click at [584, 551] on input "range" at bounding box center [651, 544] width 134 height 18
click at [66, 39] on div at bounding box center [70, 33] width 28 height 28
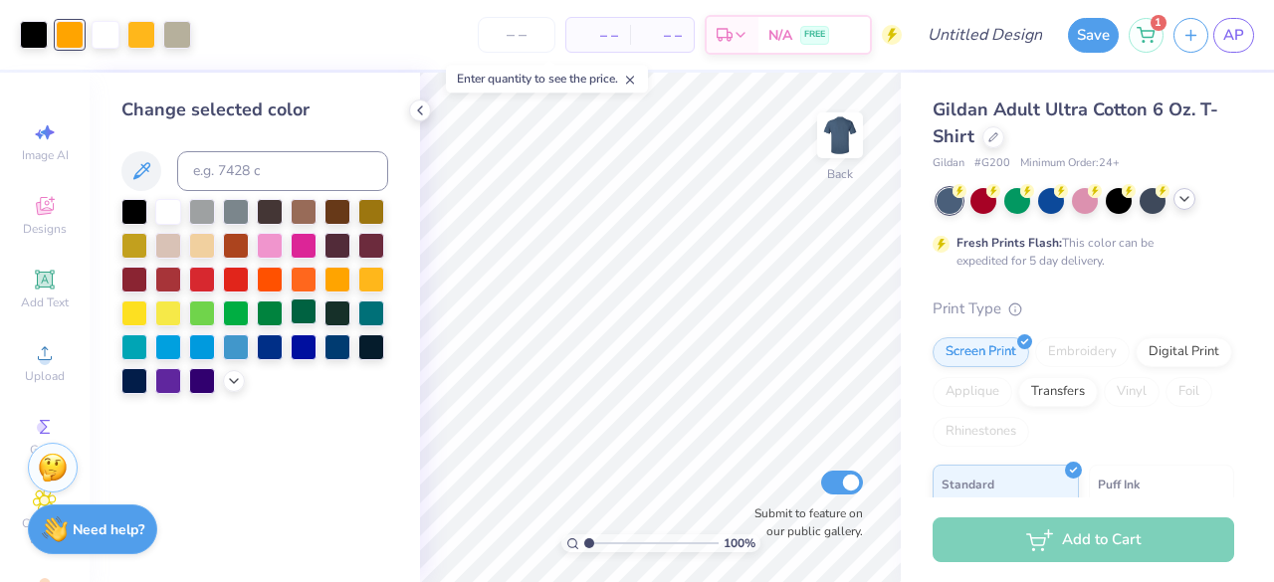
click at [301, 318] on div at bounding box center [304, 312] width 26 height 26
click at [205, 351] on div at bounding box center [202, 346] width 26 height 26
click at [298, 341] on div at bounding box center [304, 346] width 26 height 26
click at [333, 348] on div at bounding box center [338, 346] width 26 height 26
click at [149, 40] on div at bounding box center [141, 33] width 28 height 28
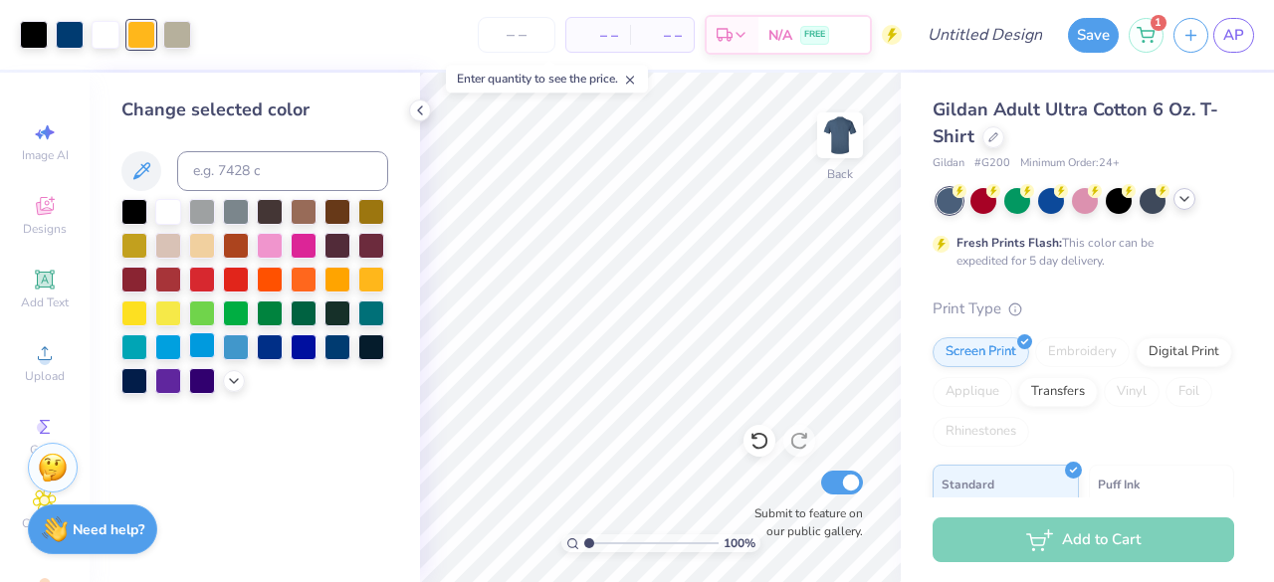
click at [204, 348] on div at bounding box center [202, 346] width 26 height 26
click at [191, 34] on div at bounding box center [177, 33] width 28 height 28
click at [199, 254] on div at bounding box center [202, 244] width 26 height 26
click at [201, 248] on div at bounding box center [202, 244] width 26 height 26
click at [593, 539] on input "range" at bounding box center [651, 544] width 134 height 18
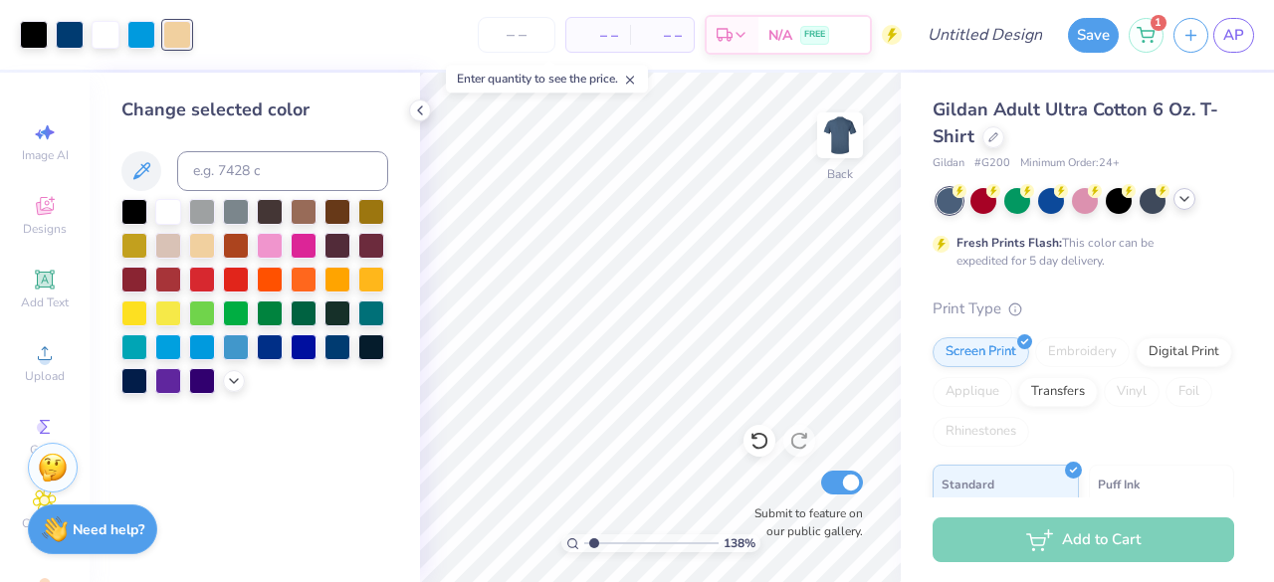
drag, startPoint x: 581, startPoint y: 545, endPoint x: 563, endPoint y: 546, distance: 17.9
click at [563, 546] on div "138 %" at bounding box center [660, 544] width 199 height 18
drag, startPoint x: 589, startPoint y: 543, endPoint x: 601, endPoint y: 541, distance: 12.1
type input "1.98"
click at [601, 541] on input "range" at bounding box center [651, 544] width 134 height 18
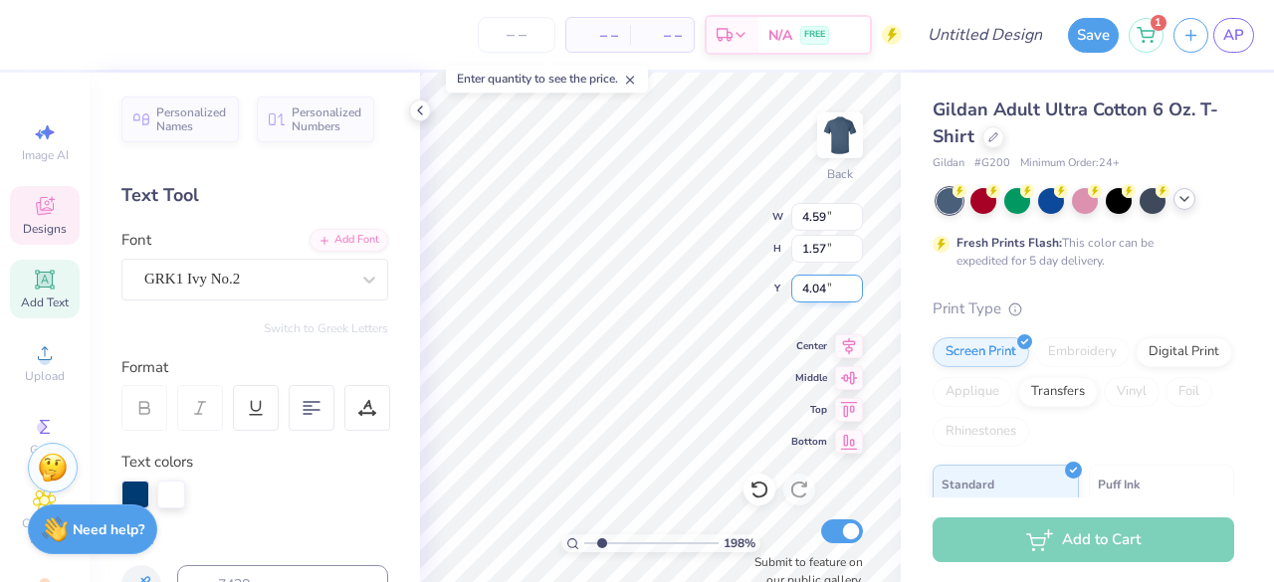
scroll to position [16, 5]
type textarea "ADP x Sae"
drag, startPoint x: 601, startPoint y: 544, endPoint x: 579, endPoint y: 545, distance: 21.9
type input "1"
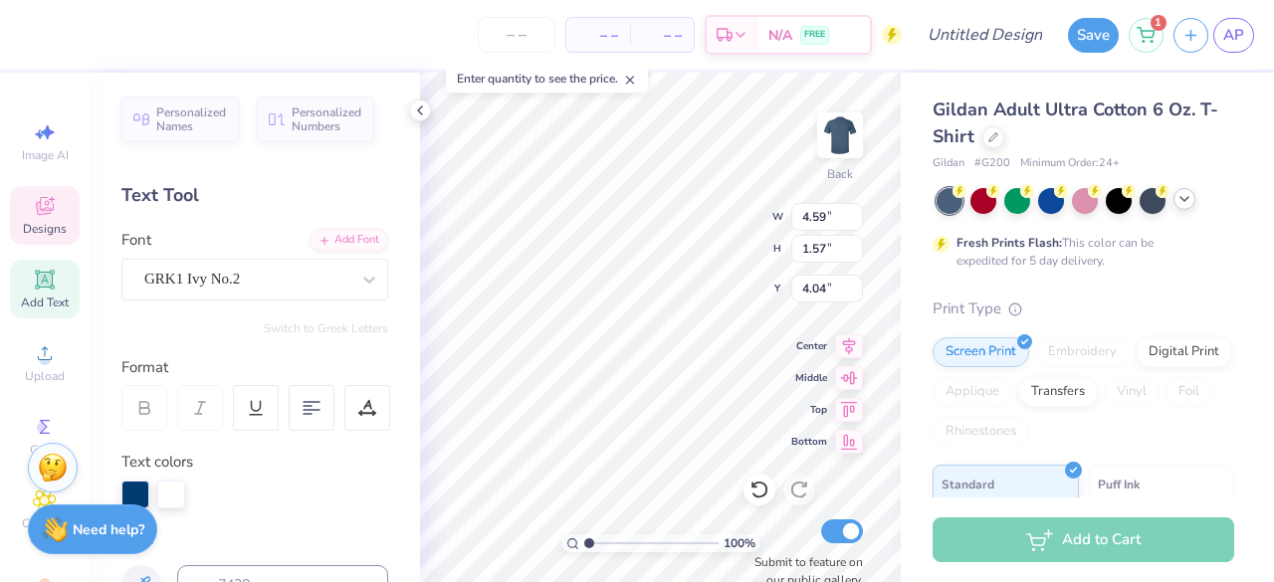
click at [584, 545] on input "range" at bounding box center [651, 544] width 134 height 18
type input "11.30"
drag, startPoint x: 588, startPoint y: 545, endPoint x: 618, endPoint y: 540, distance: 30.3
type input "3.22"
click at [618, 540] on input "range" at bounding box center [651, 544] width 134 height 18
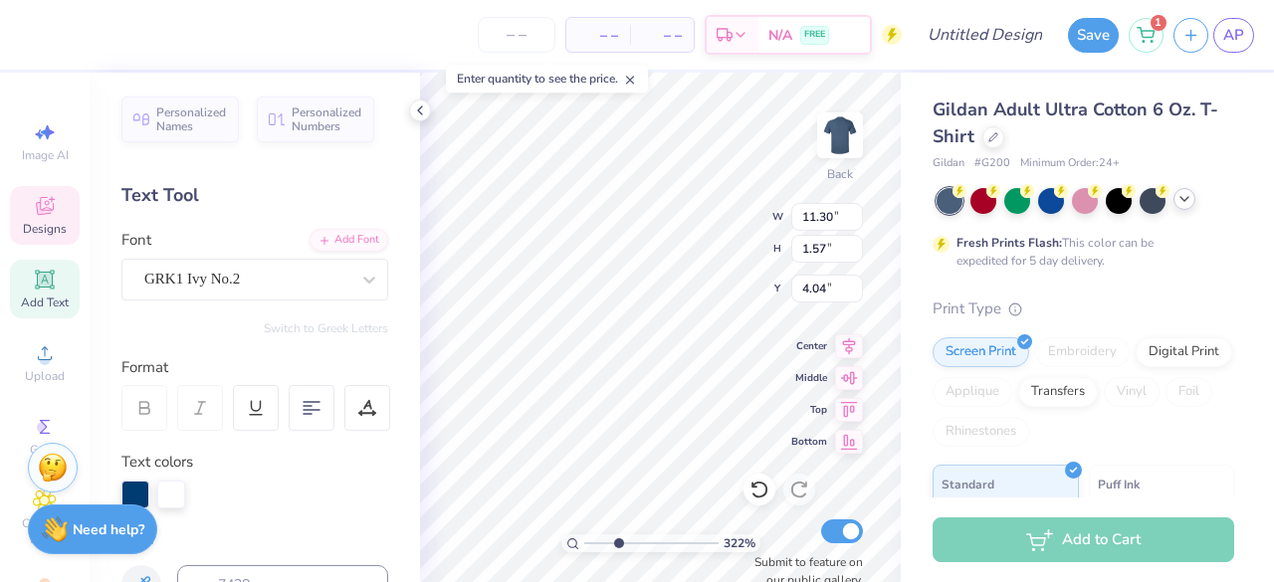
type input "7.21"
type input "1.01"
type input "4.60"
drag, startPoint x: 618, startPoint y: 544, endPoint x: 596, endPoint y: 547, distance: 22.1
type input "1.58"
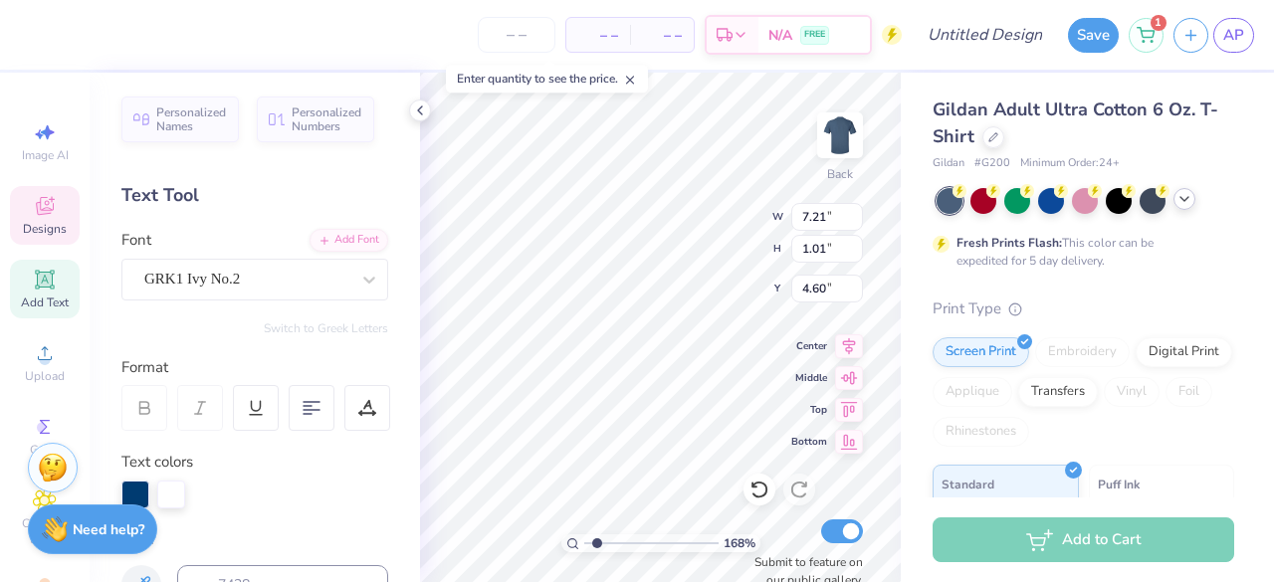
click at [596, 547] on input "range" at bounding box center [651, 544] width 134 height 18
type input "4.52"
type input "0.63"
type input "3.97"
click at [676, 207] on div "158 % Back W 4.52 4.52 " H 0.63 0.63 " Y 3.97 3.97 " Center Middle Top Bottom S…" at bounding box center [660, 328] width 481 height 510
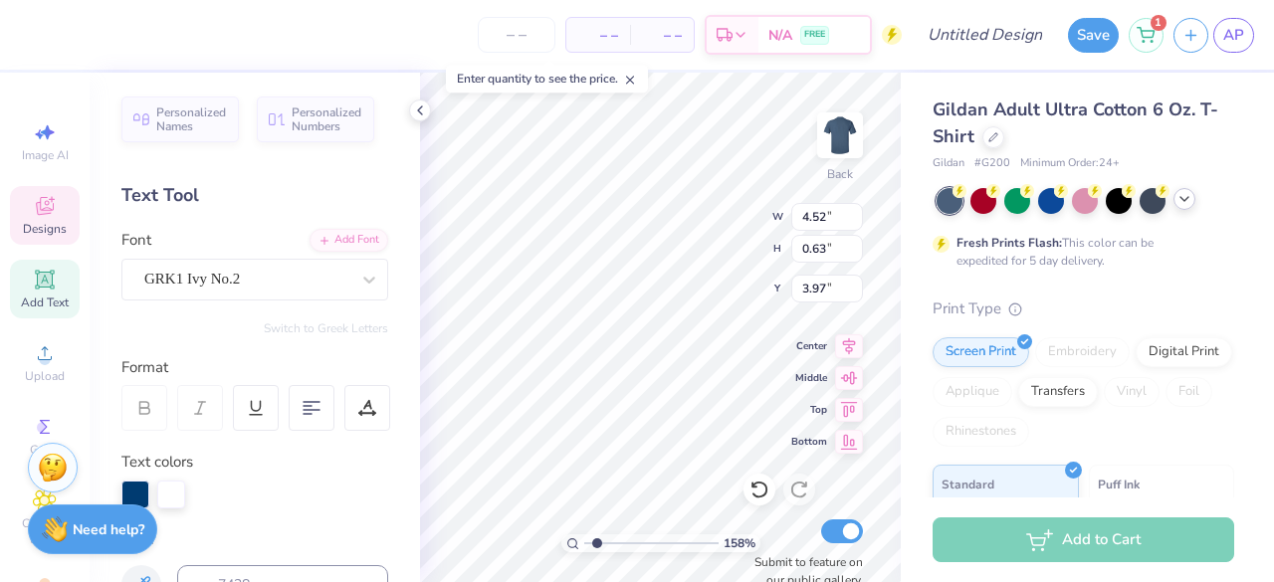
type input "4.74"
type input "0.66"
type input "4.63"
type input "0.65"
type input "3.98"
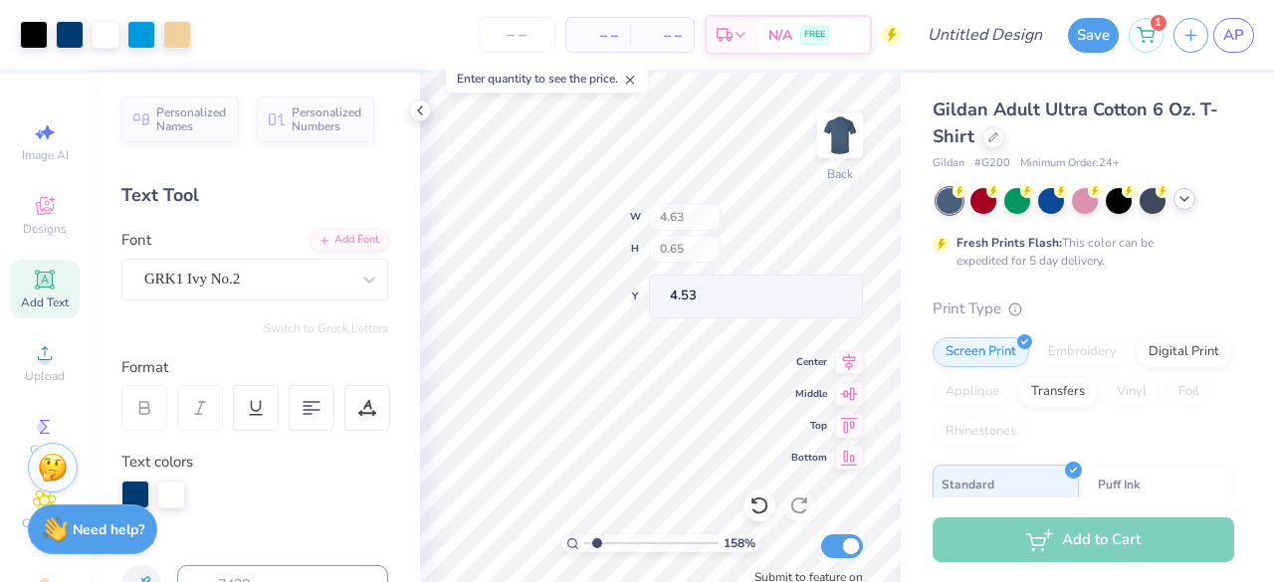
type input "4.53"
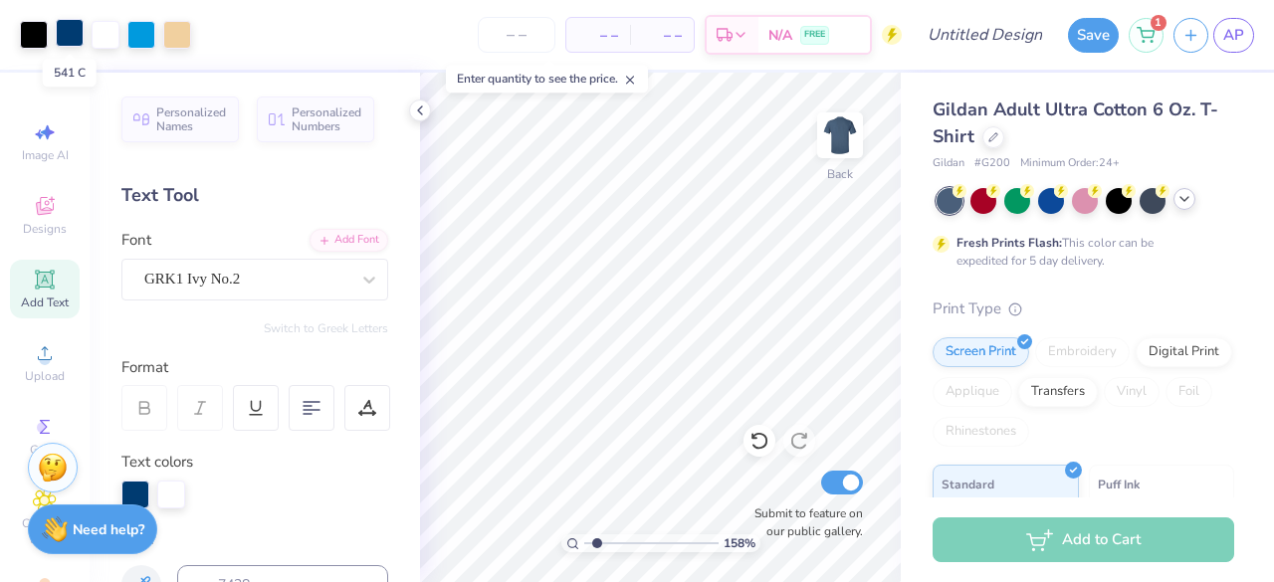
click at [74, 35] on div at bounding box center [70, 33] width 28 height 28
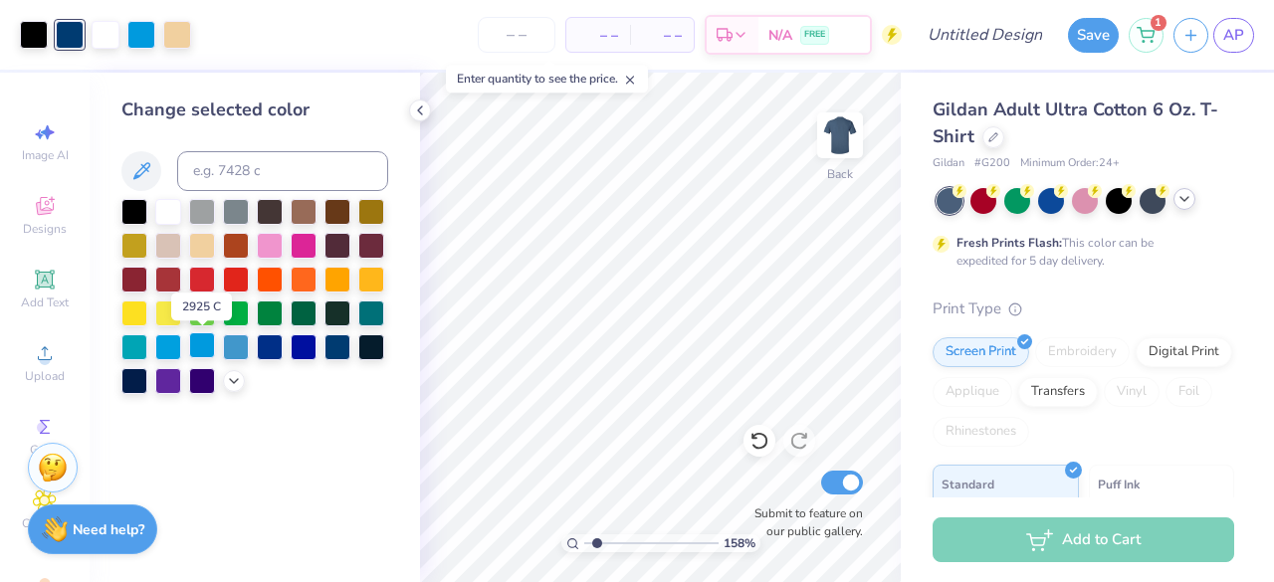
click at [203, 350] on div at bounding box center [202, 346] width 26 height 26
click at [171, 43] on div "– – Per Item – – Total Est. Delivery N/A FREE" at bounding box center [533, 35] width 737 height 70
click at [754, 441] on icon at bounding box center [760, 441] width 20 height 20
click at [79, 38] on div at bounding box center [70, 33] width 28 height 28
drag, startPoint x: 593, startPoint y: 540, endPoint x: 580, endPoint y: 538, distance: 13.1
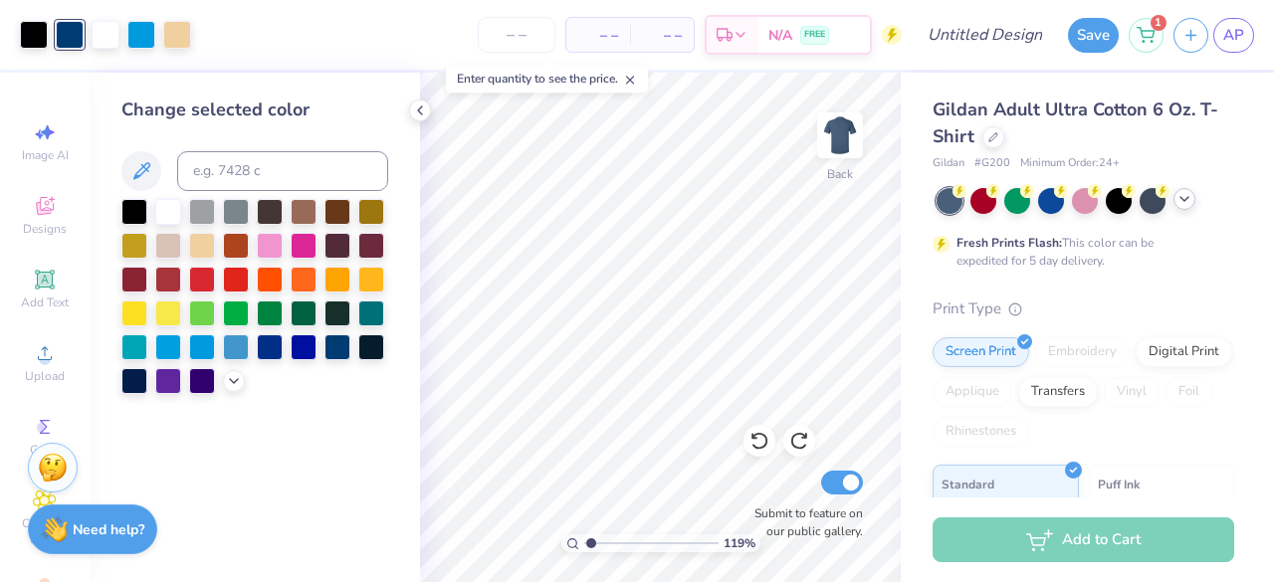
type input "1"
click at [584, 538] on input "range" at bounding box center [651, 544] width 134 height 18
click at [1187, 198] on polyline at bounding box center [1185, 199] width 8 height 4
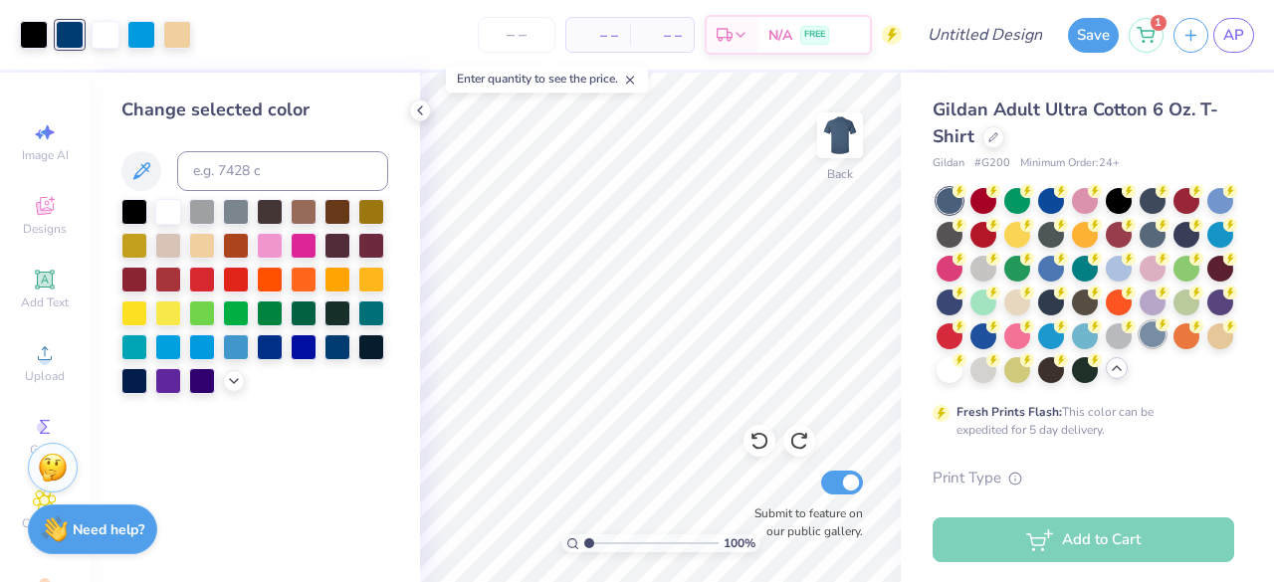
click at [1140, 347] on div at bounding box center [1153, 335] width 26 height 26
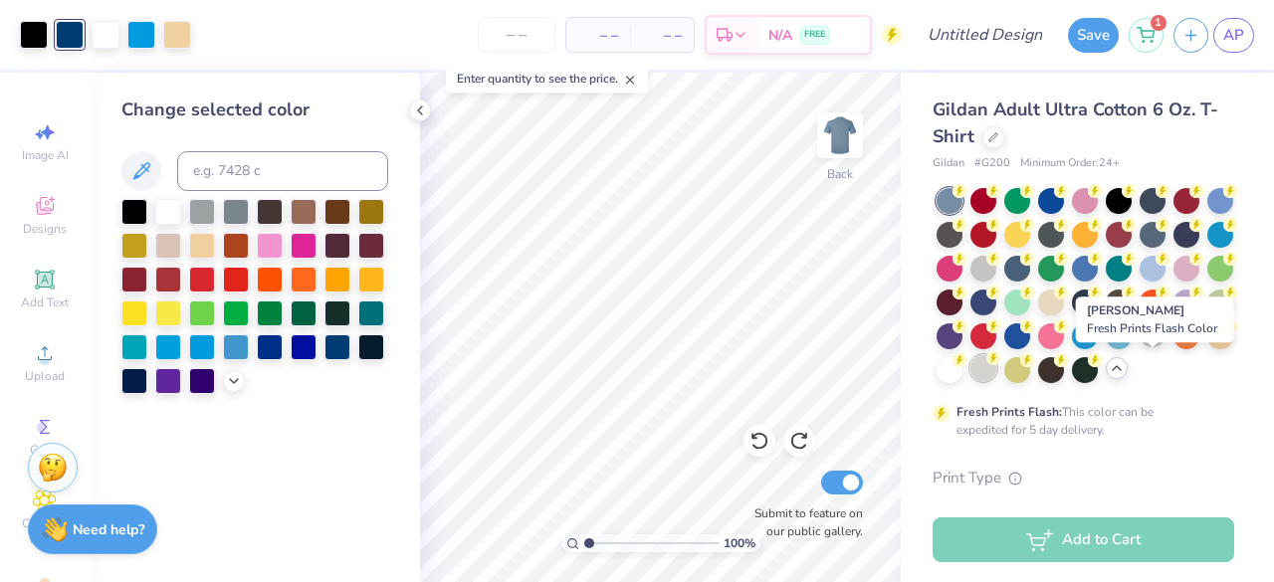
click at [997, 373] on div at bounding box center [984, 368] width 26 height 26
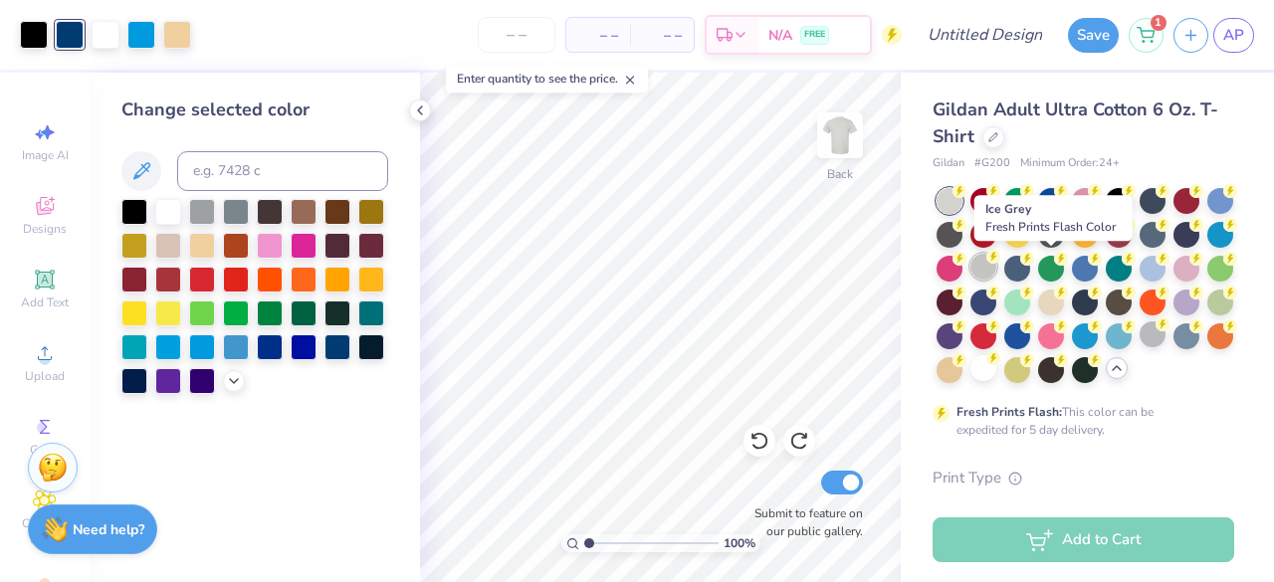
click at [997, 277] on div at bounding box center [984, 267] width 26 height 26
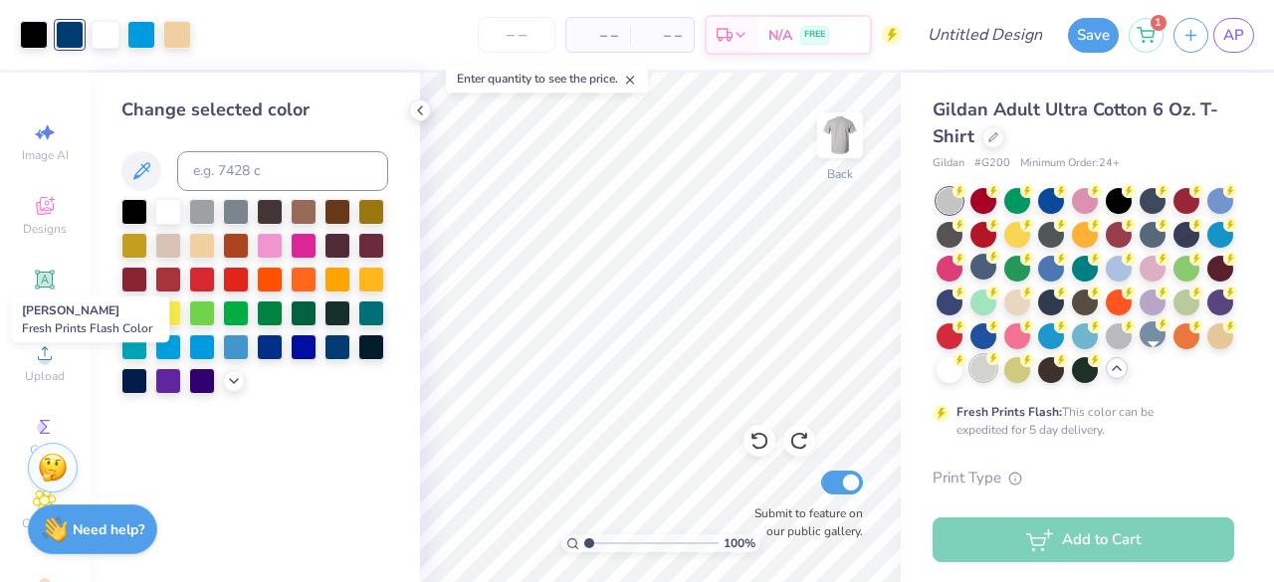
click at [997, 369] on div at bounding box center [984, 368] width 26 height 26
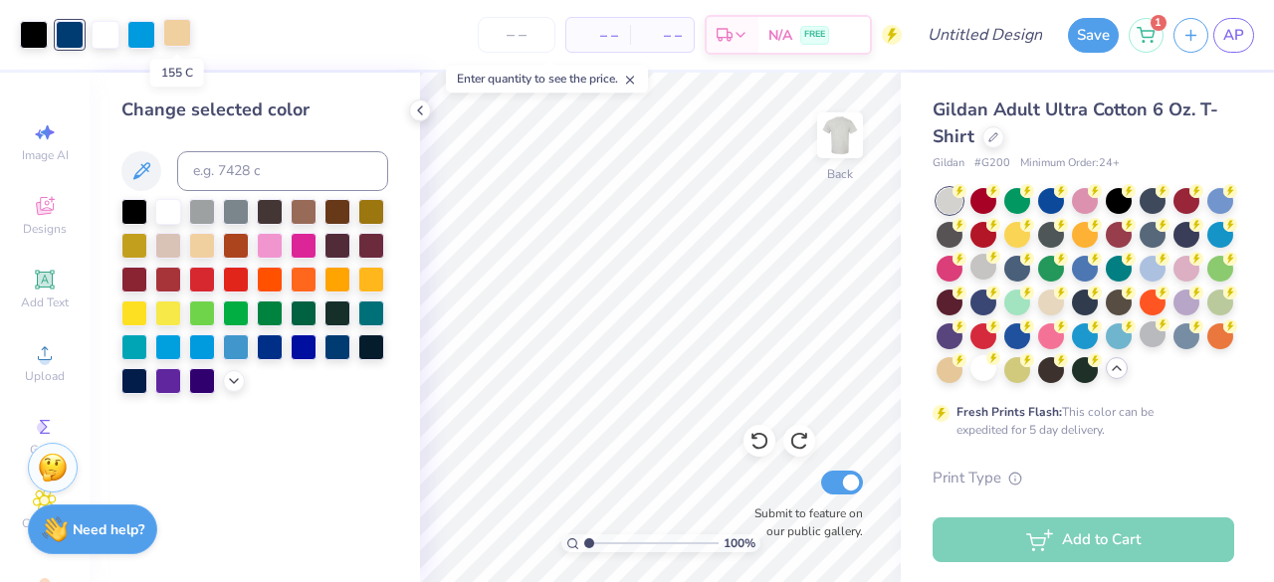
click at [178, 42] on div at bounding box center [177, 33] width 28 height 28
click at [335, 280] on div at bounding box center [338, 278] width 26 height 26
click at [98, 34] on div at bounding box center [106, 33] width 28 height 28
click at [339, 347] on div at bounding box center [338, 346] width 26 height 26
click at [769, 445] on icon at bounding box center [760, 441] width 20 height 20
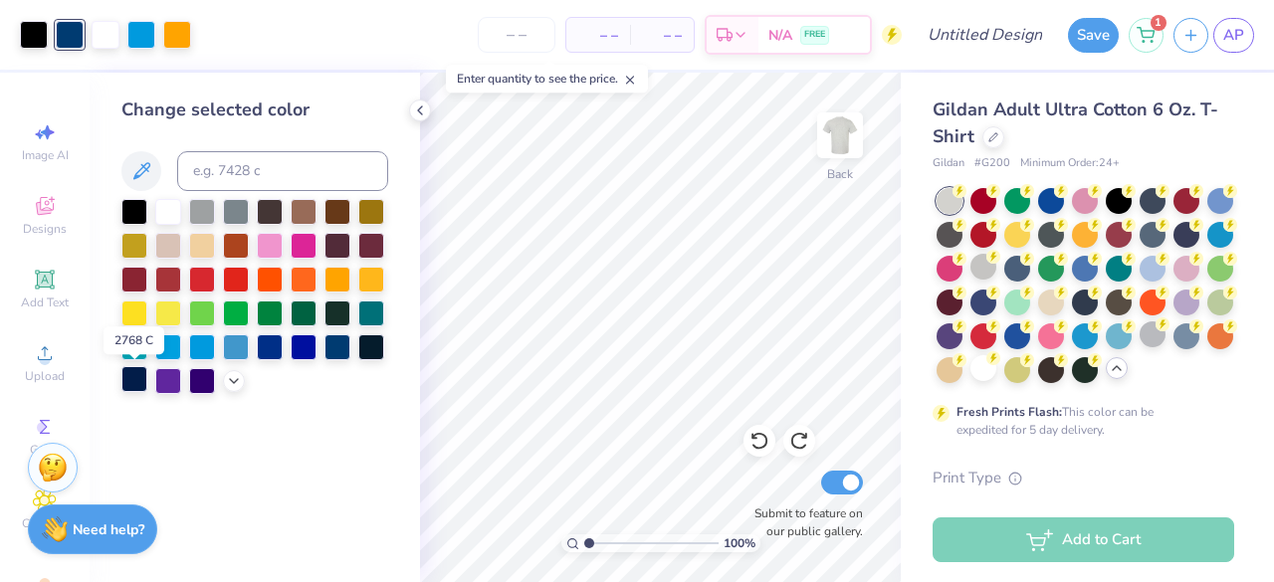
click at [139, 384] on div at bounding box center [134, 379] width 26 height 26
click at [107, 43] on div at bounding box center [106, 33] width 28 height 28
click at [337, 356] on div at bounding box center [338, 346] width 26 height 26
click at [70, 28] on div at bounding box center [70, 33] width 28 height 28
click at [247, 344] on div at bounding box center [236, 346] width 26 height 26
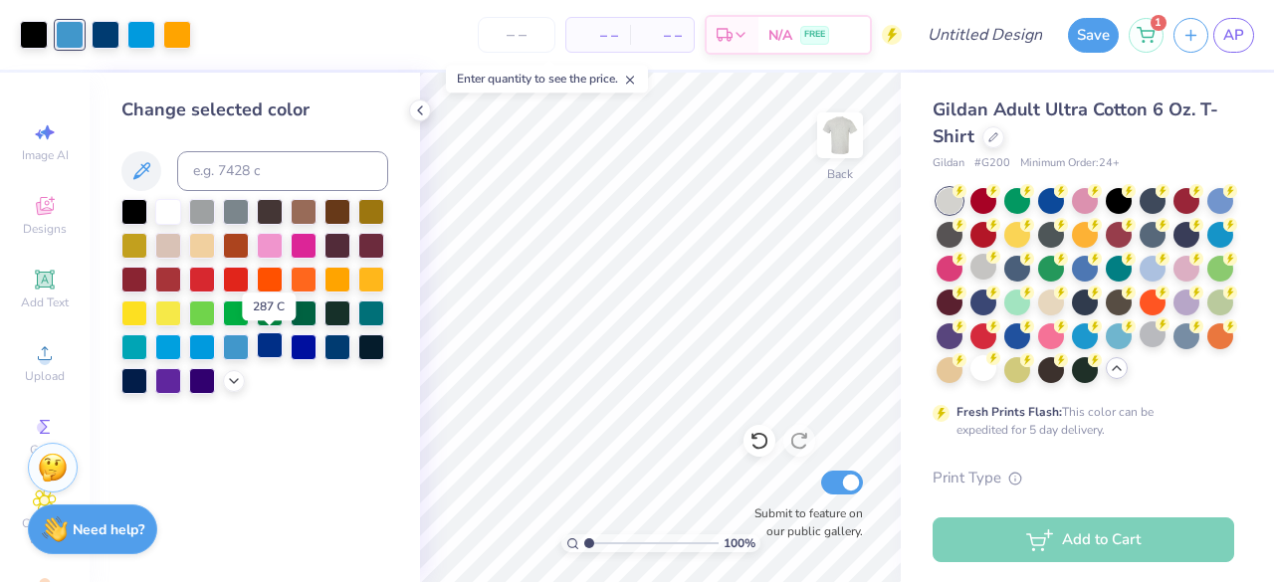
click at [271, 349] on div at bounding box center [270, 346] width 26 height 26
click at [96, 37] on div at bounding box center [106, 33] width 28 height 28
click at [177, 212] on div at bounding box center [168, 210] width 26 height 26
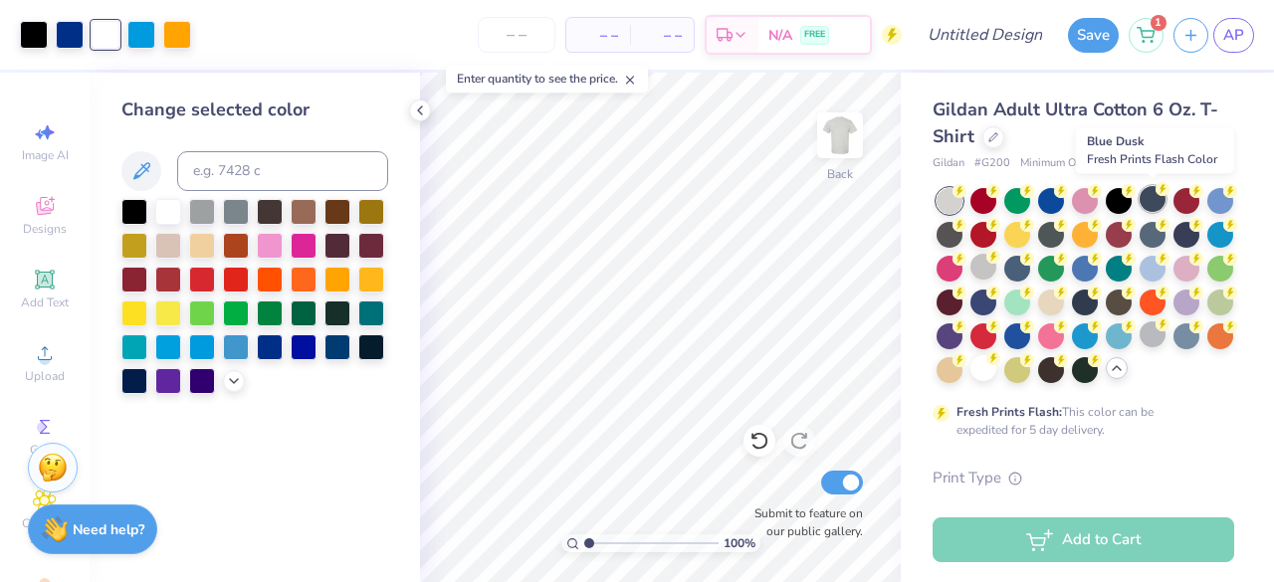
click at [1154, 200] on div at bounding box center [1153, 199] width 26 height 26
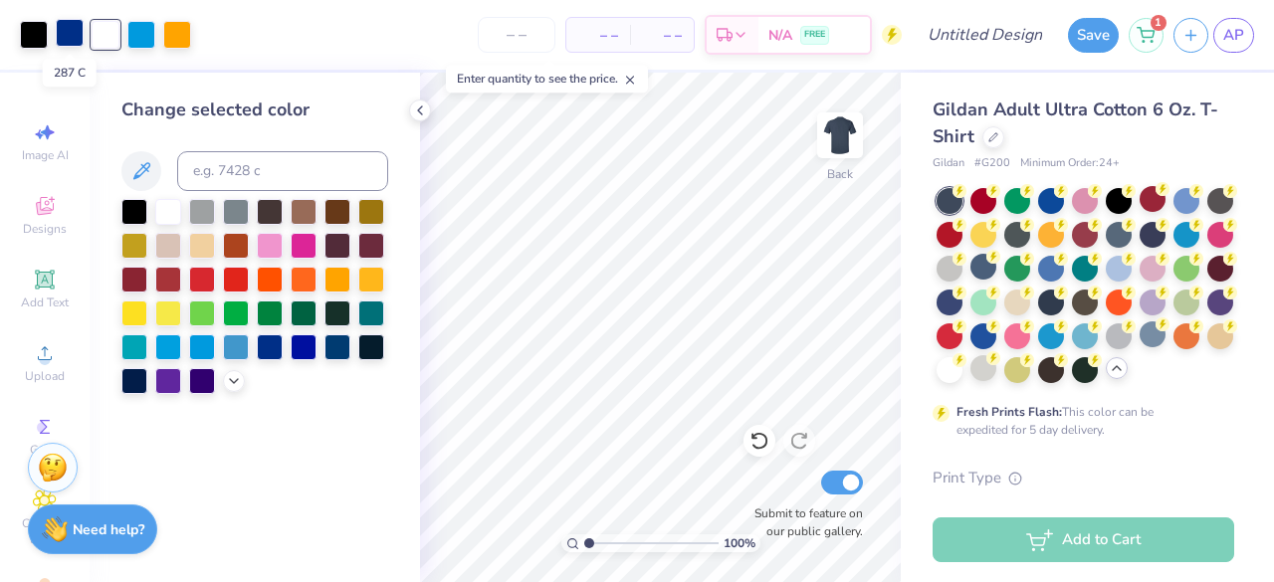
click at [70, 38] on div at bounding box center [70, 33] width 28 height 28
click at [232, 353] on div at bounding box center [236, 346] width 26 height 26
click at [148, 35] on div at bounding box center [141, 33] width 28 height 28
click at [335, 343] on div at bounding box center [338, 346] width 26 height 26
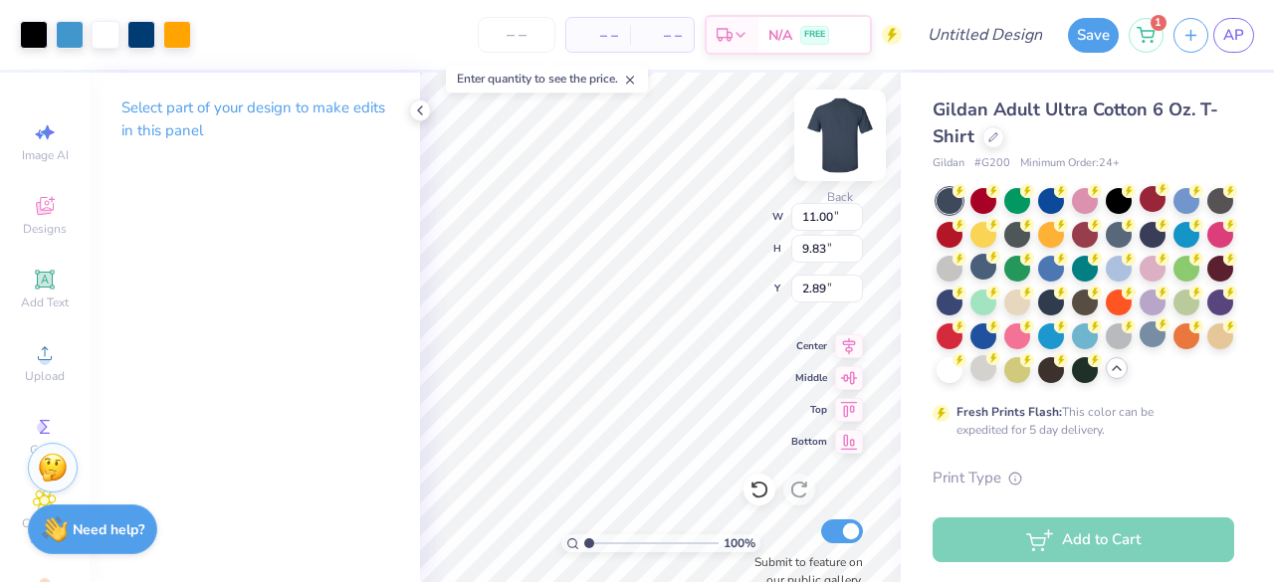
click at [838, 122] on img at bounding box center [840, 136] width 80 height 80
click at [428, 109] on div at bounding box center [420, 111] width 22 height 22
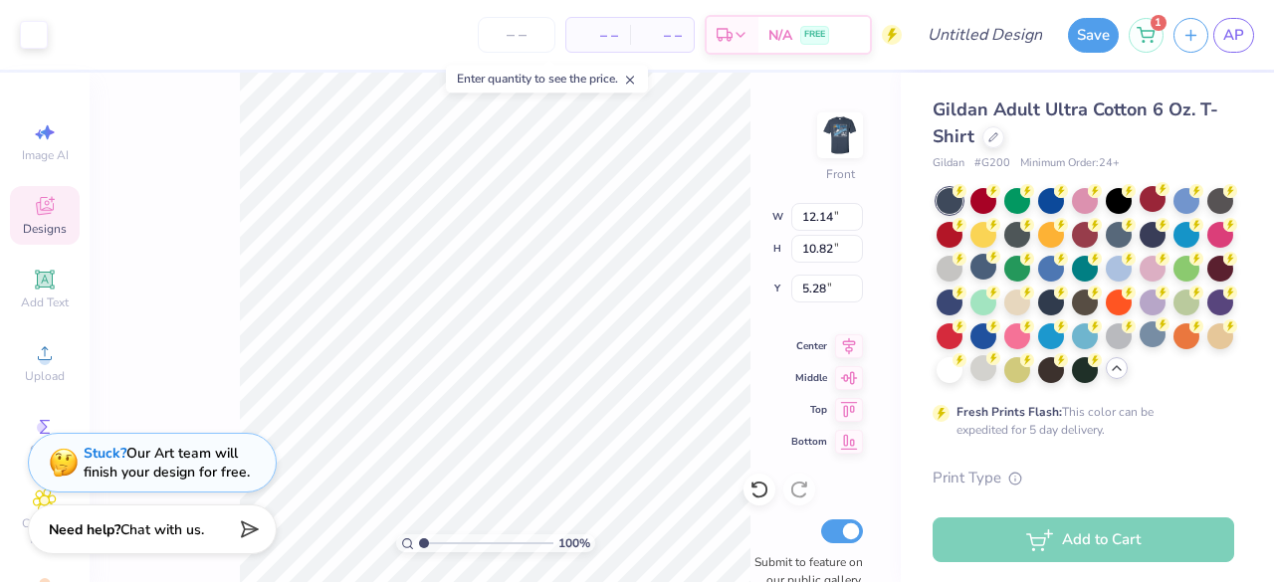
type input "12.14"
type input "10.82"
click at [757, 483] on icon at bounding box center [760, 490] width 20 height 20
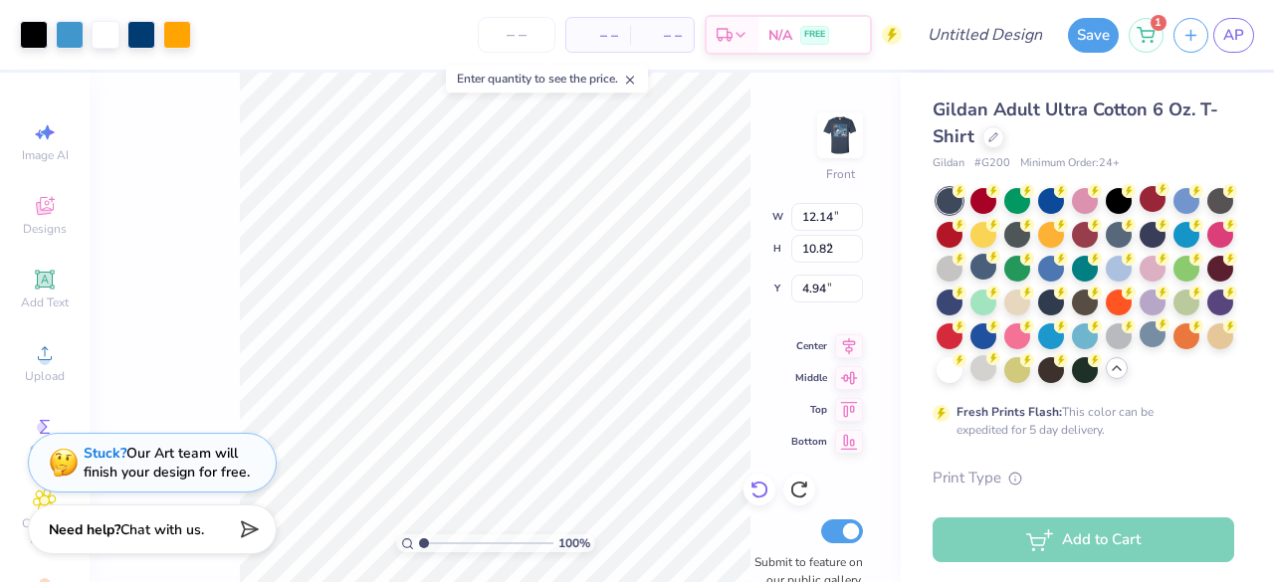
type input "10.97"
type input "9.80"
type input "4.94"
type input "6.00"
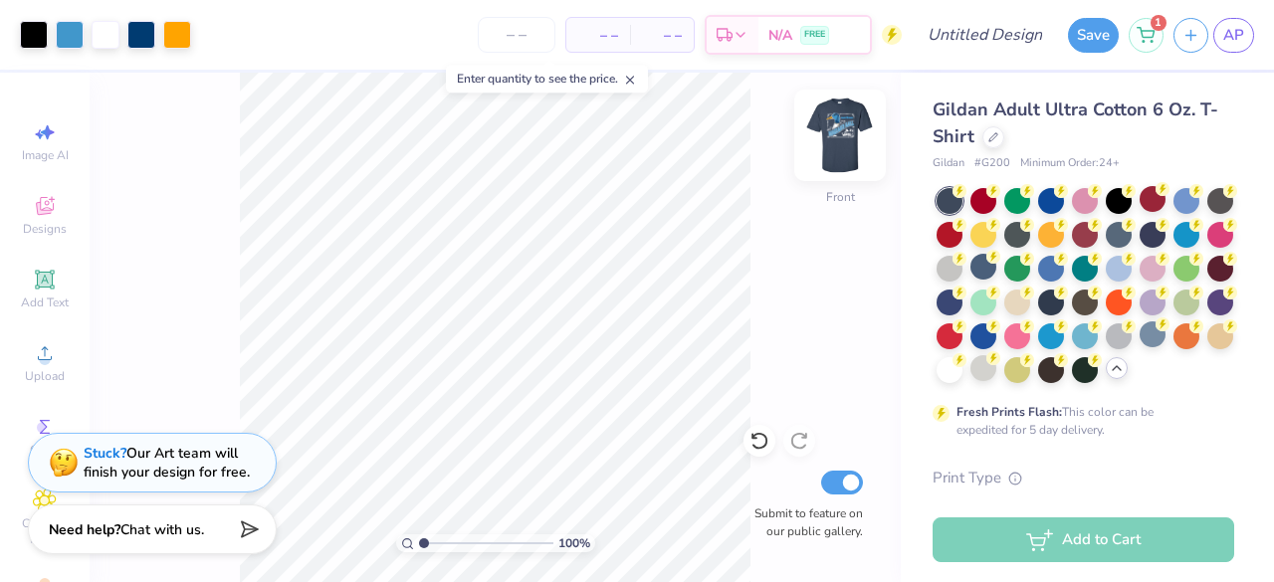
click at [853, 138] on img at bounding box center [840, 136] width 80 height 80
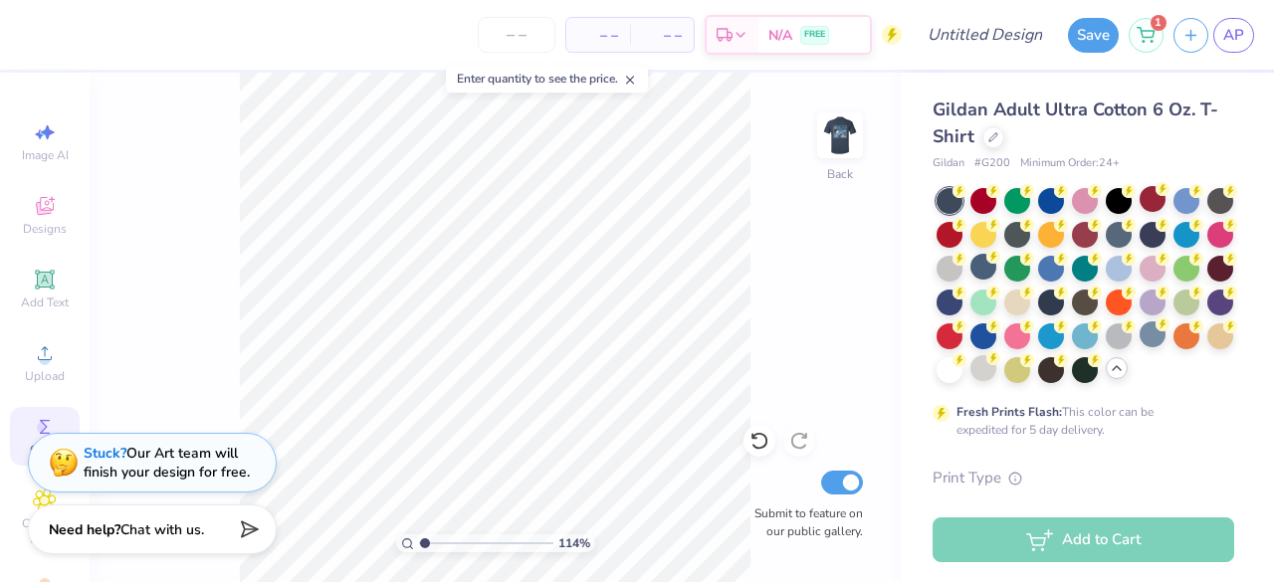
click at [33, 419] on icon at bounding box center [45, 427] width 24 height 24
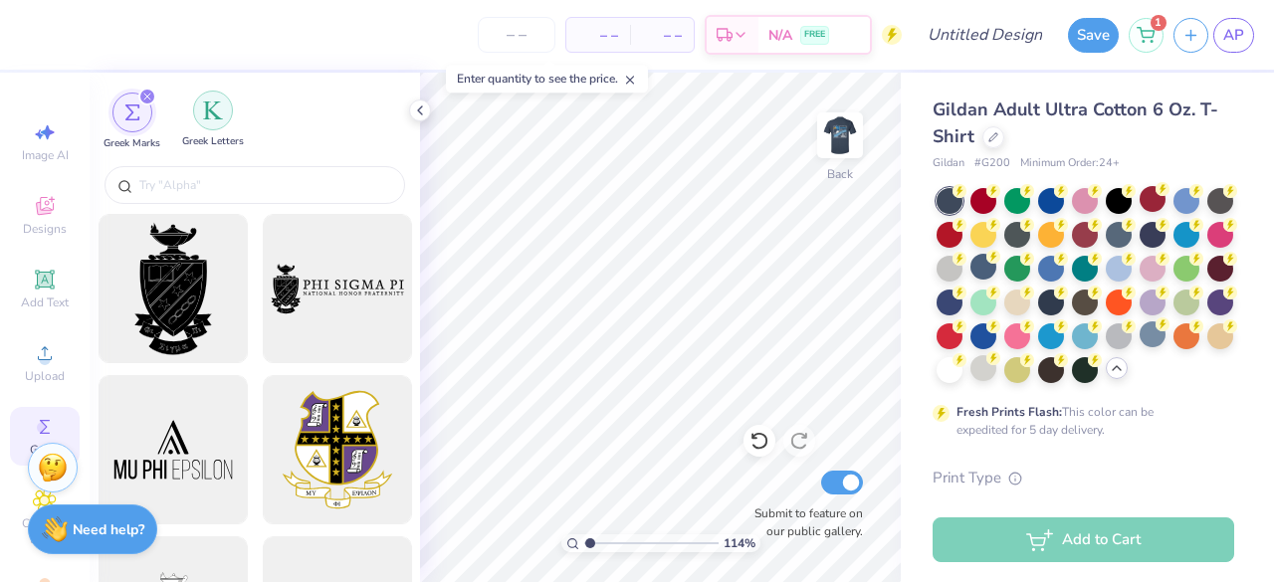
click at [203, 114] on img "filter for Greek Letters" at bounding box center [213, 111] width 20 height 20
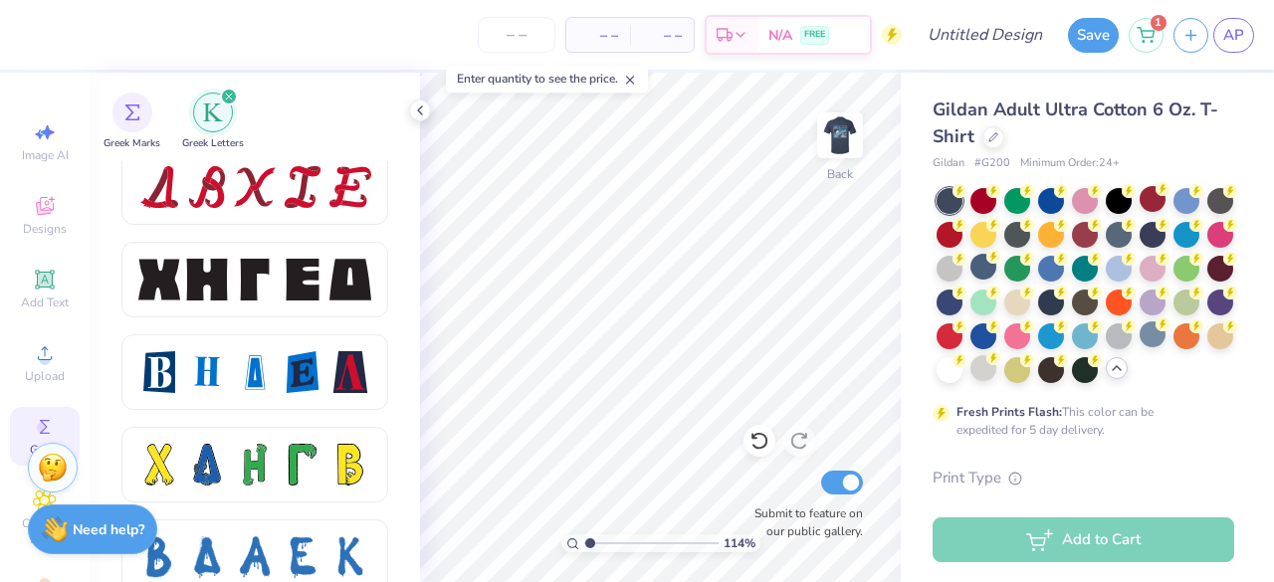
scroll to position [2594, 0]
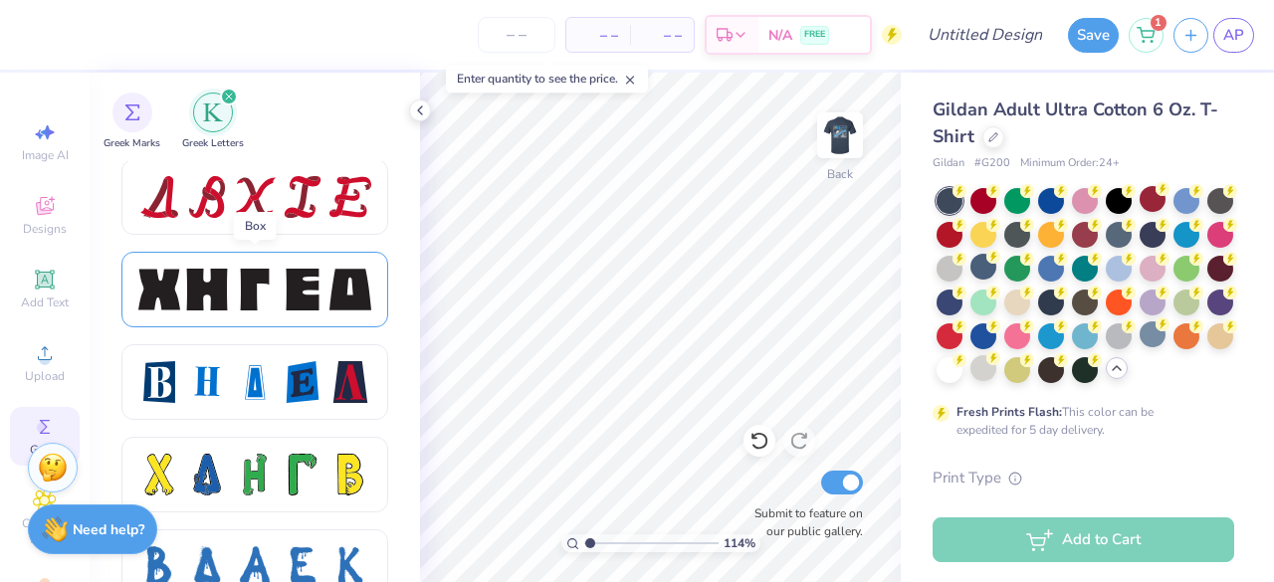
click at [249, 296] on div at bounding box center [255, 290] width 42 height 42
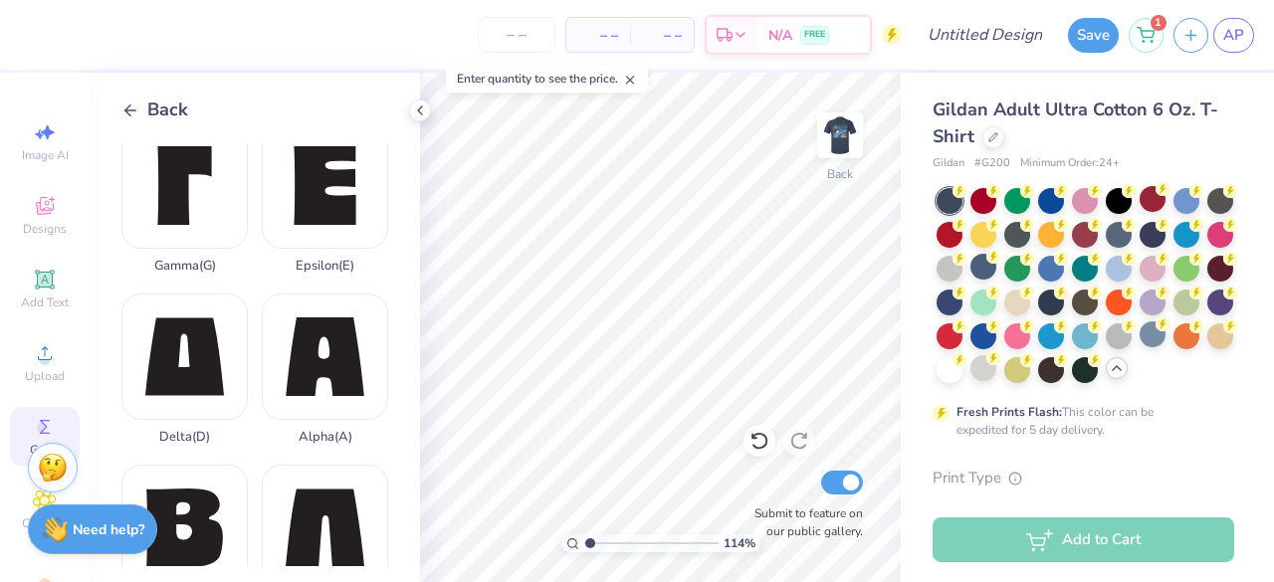
scroll to position [191, 0]
click at [322, 343] on div "Alpha ( A )" at bounding box center [325, 370] width 126 height 151
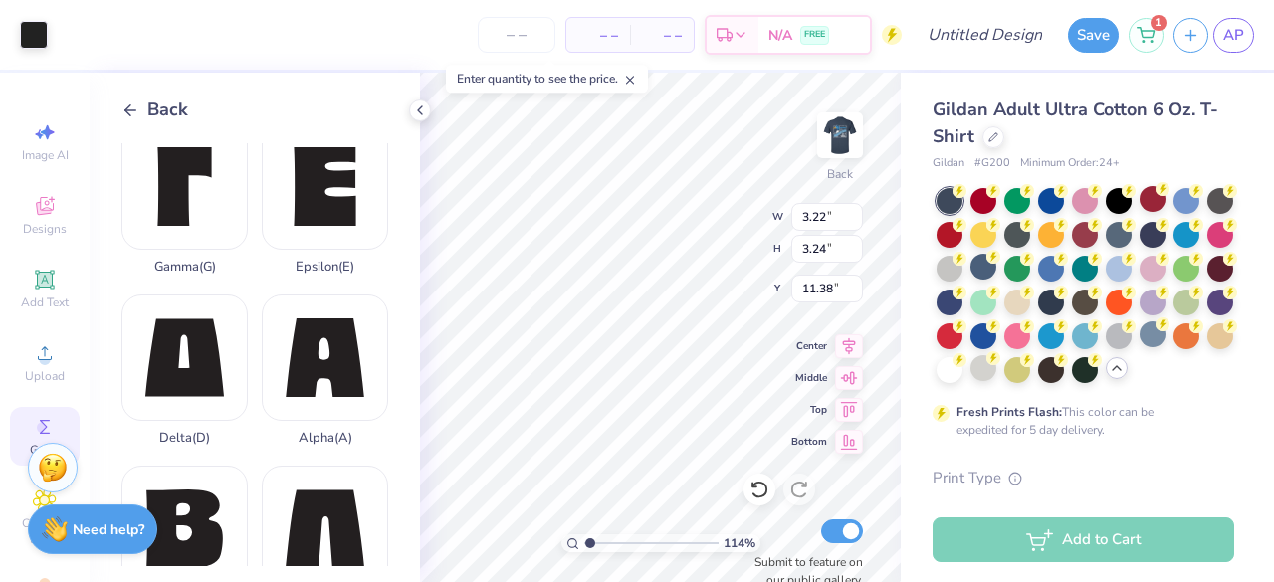
type input "1.13750791210946"
type input "2.01"
type input "1.13750791210946"
type input "3.76"
click at [33, 39] on div at bounding box center [34, 35] width 28 height 28
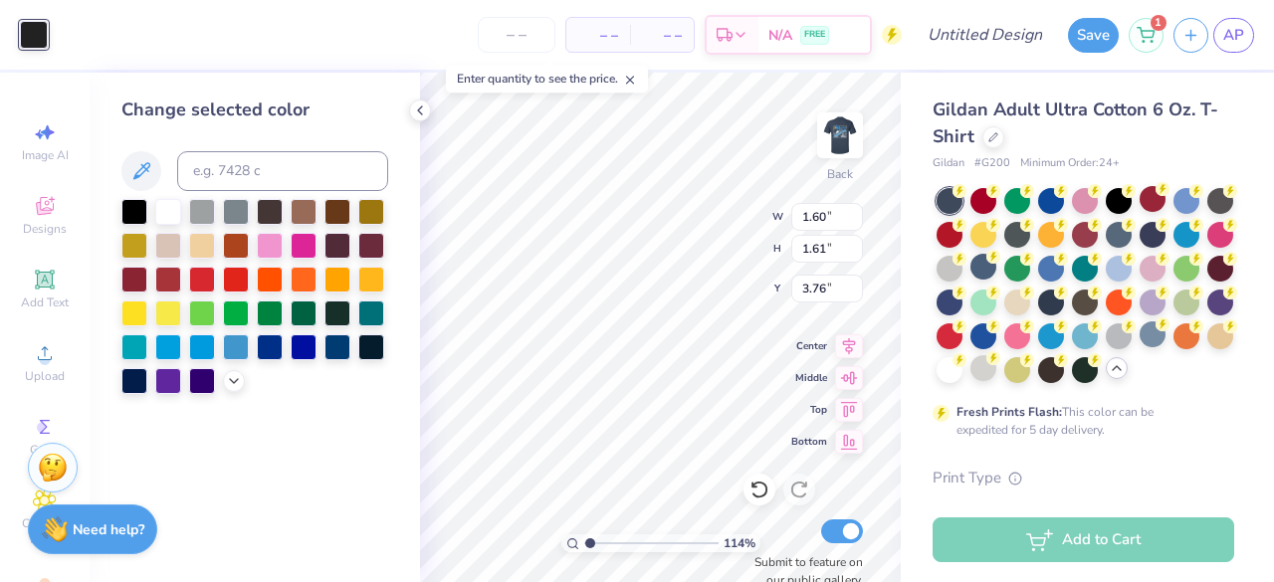
type input "1.13750791210946"
type input "1.60"
type input "1.61"
type input "5.40"
click at [143, 36] on div "– – Per Item – – Total Est. Delivery N/A FREE" at bounding box center [480, 35] width 844 height 70
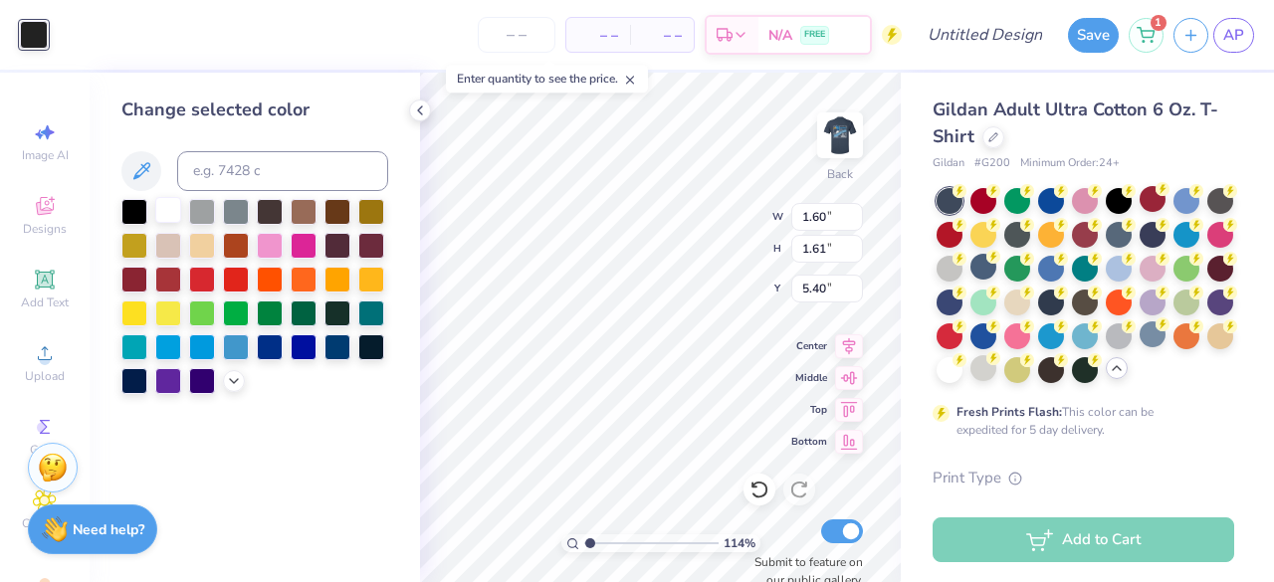
click at [169, 215] on div at bounding box center [168, 210] width 26 height 26
click at [160, 212] on div at bounding box center [168, 210] width 26 height 26
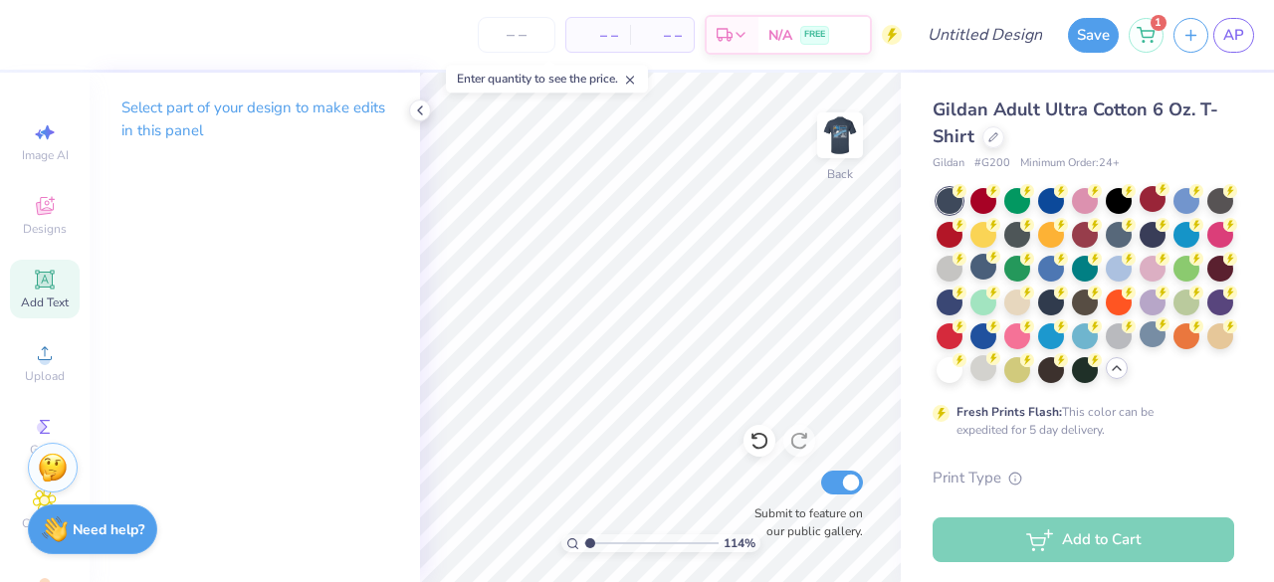
click at [40, 294] on div "Add Text" at bounding box center [45, 289] width 70 height 59
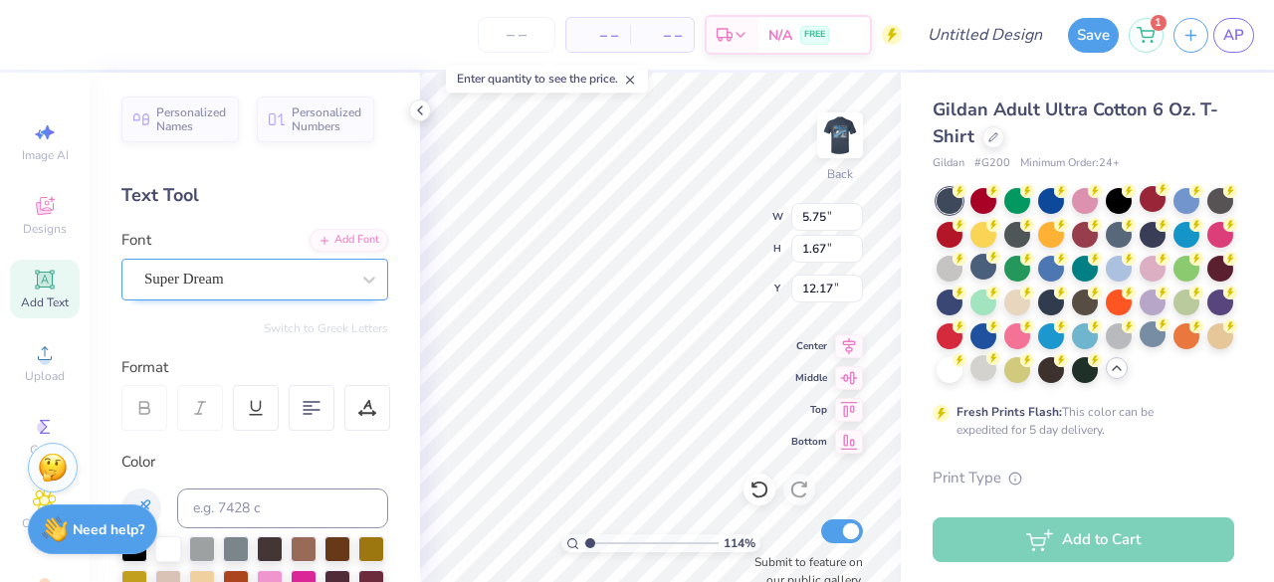
click at [200, 290] on div "Super Dream" at bounding box center [246, 279] width 209 height 31
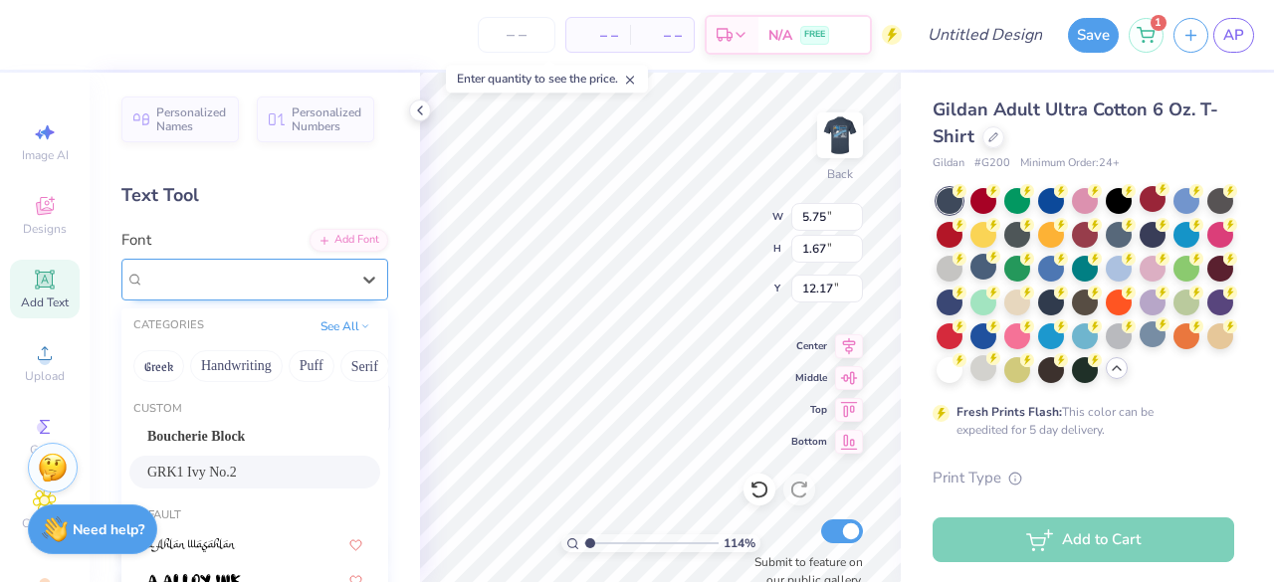
scroll to position [173, 0]
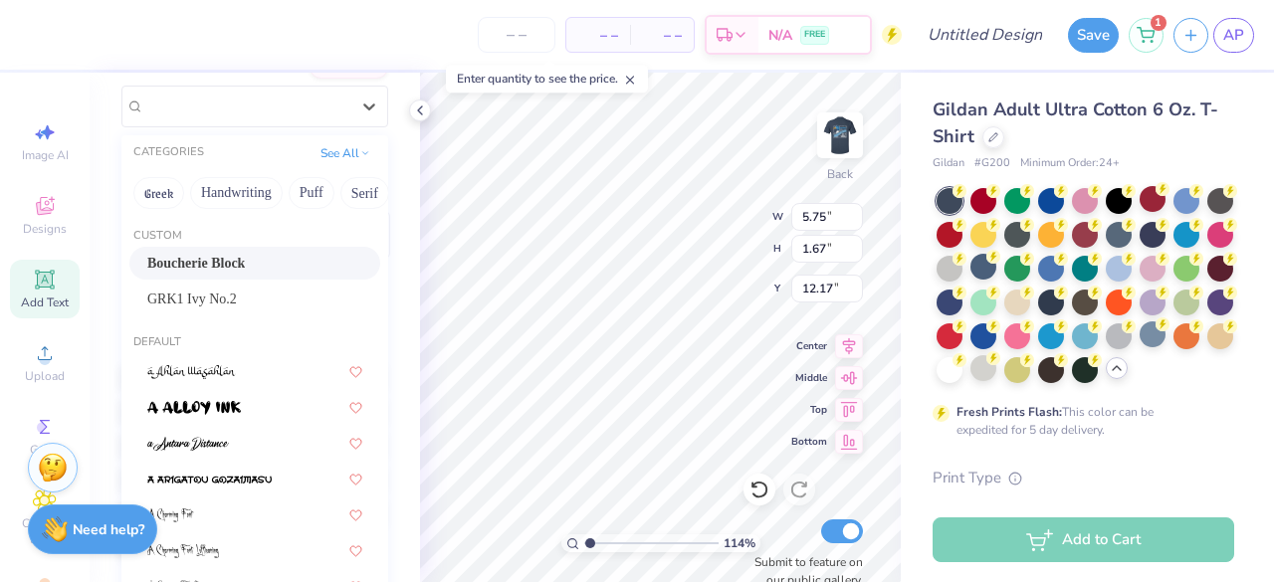
drag, startPoint x: 162, startPoint y: 185, endPoint x: 195, endPoint y: 245, distance: 68.2
click at [195, 245] on div "CATEGORIES See All Greek Handwriting Puff Serif Bold Calligraphy Retro Sans Ser…" at bounding box center [254, 473] width 267 height 677
click at [196, 256] on span "Boucherie Block" at bounding box center [196, 263] width 98 height 21
click at [215, 305] on div "Color" at bounding box center [254, 418] width 267 height 281
type input "1.13750791210946"
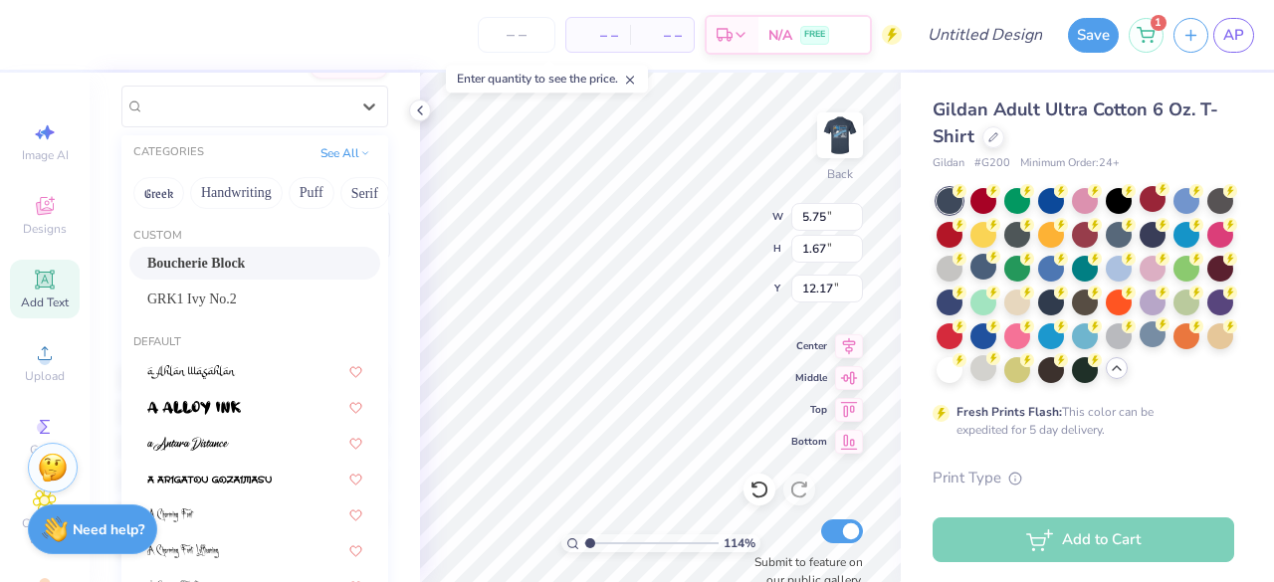
type input "4.45"
type input "1.82"
type input "12.09"
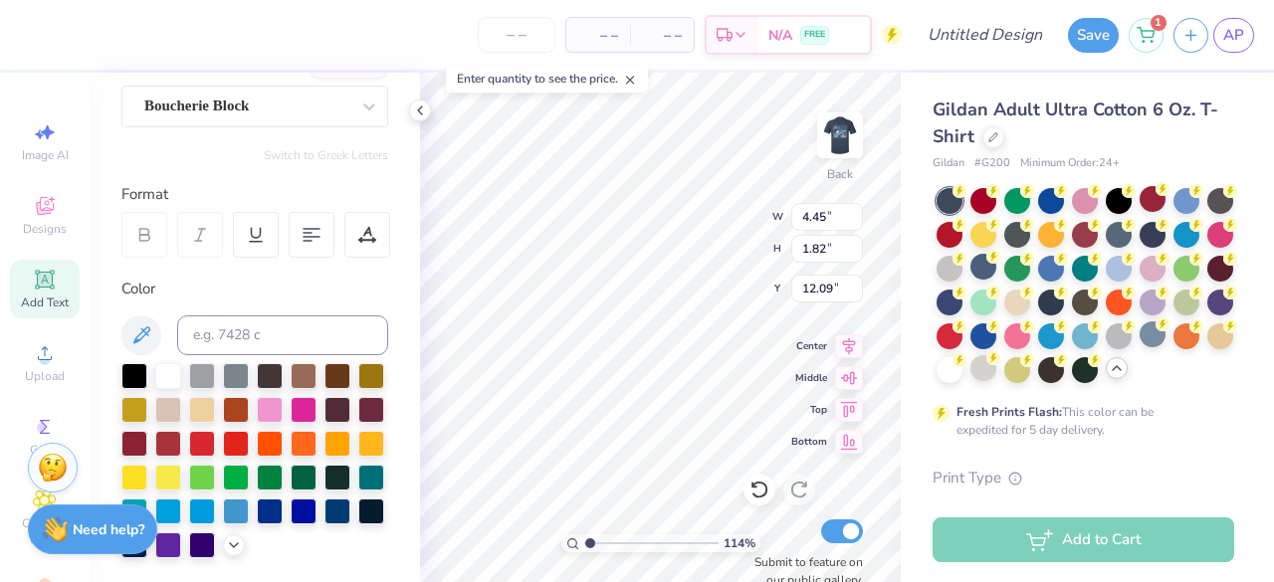
scroll to position [16, 2]
type input "1.13750791210946"
type textarea "A"
type input "1.13750791210946"
type textarea "Ad"
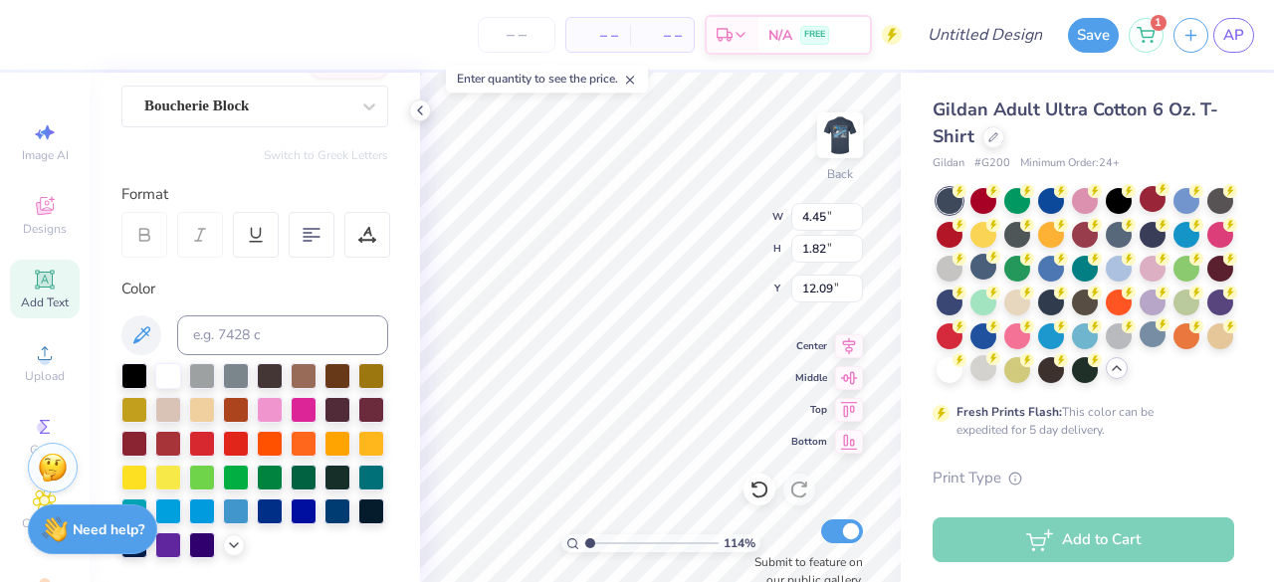
type input "1.13750791210946"
type textarea "A"
type input "1.13750791210946"
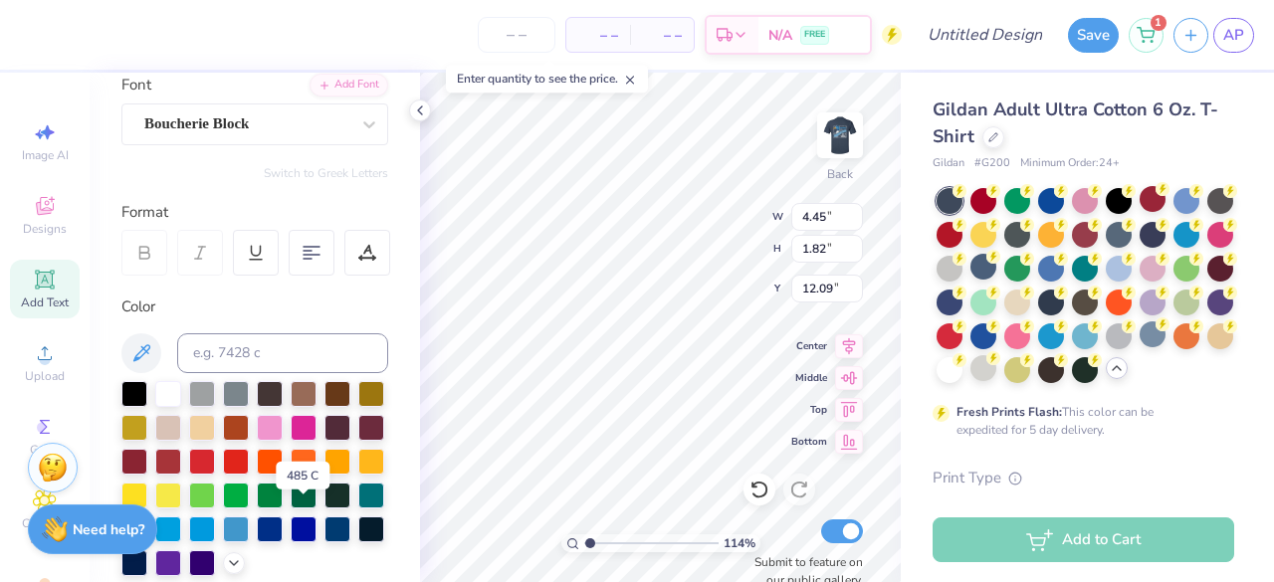
scroll to position [0, 0]
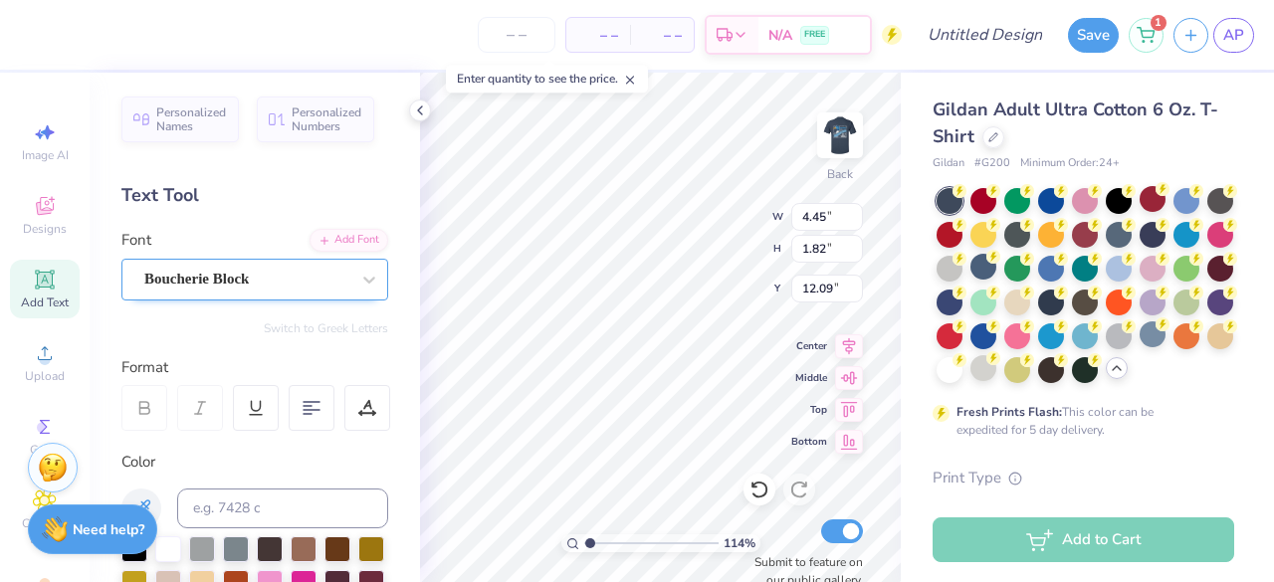
click at [329, 264] on div "Boucherie Block" at bounding box center [246, 279] width 209 height 31
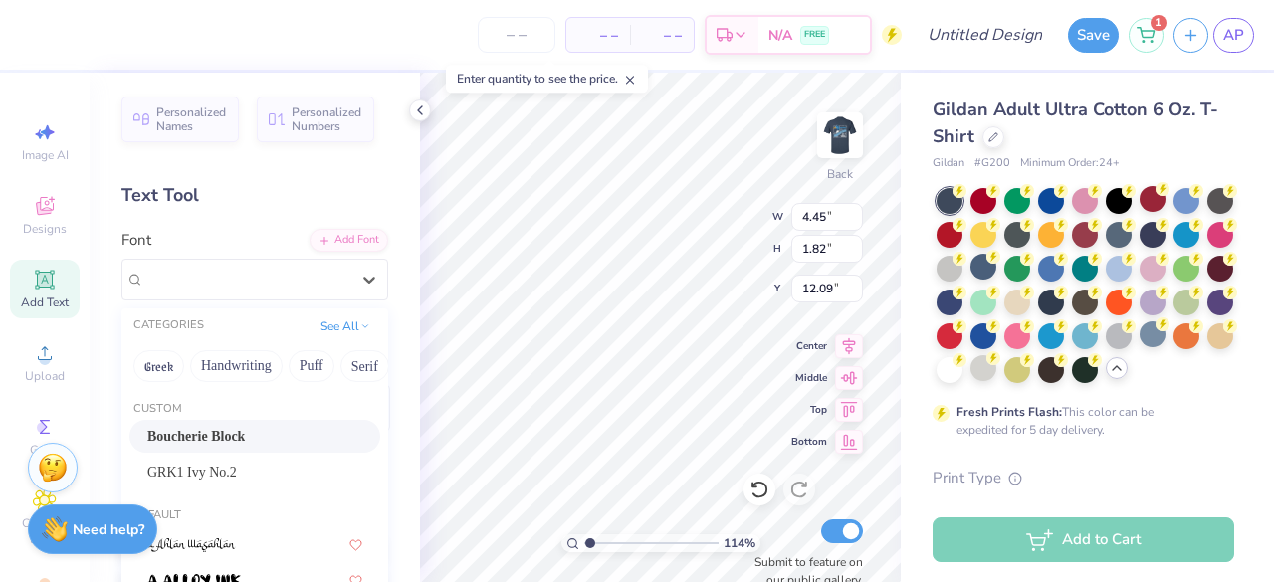
click at [295, 433] on div "Boucherie Block" at bounding box center [254, 436] width 215 height 21
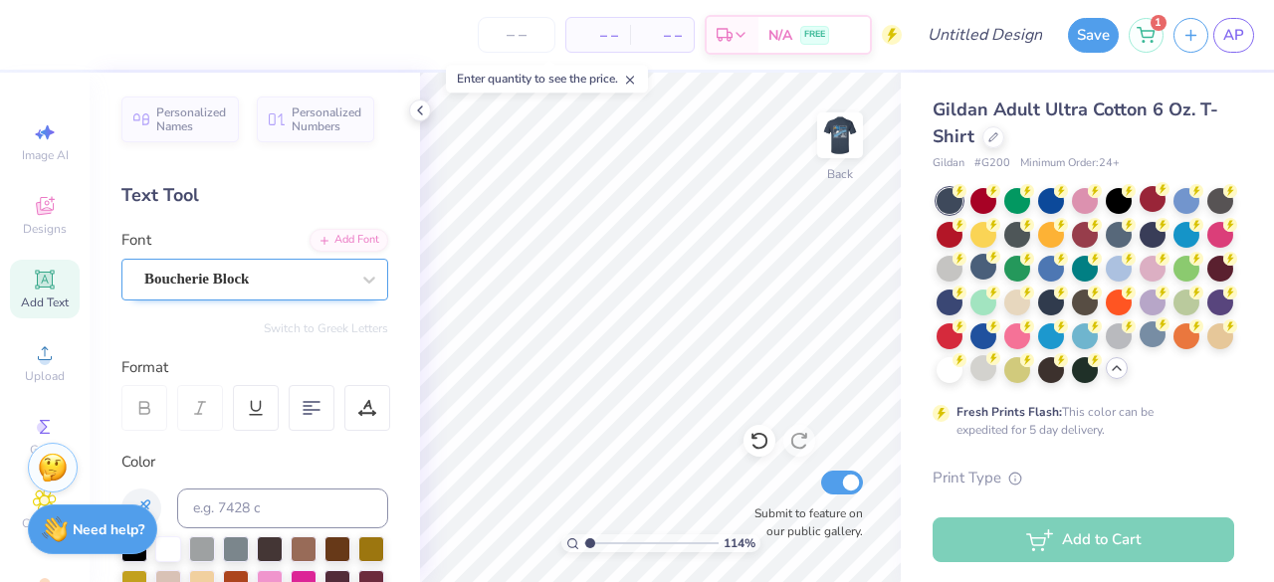
click at [323, 290] on div at bounding box center [246, 279] width 205 height 27
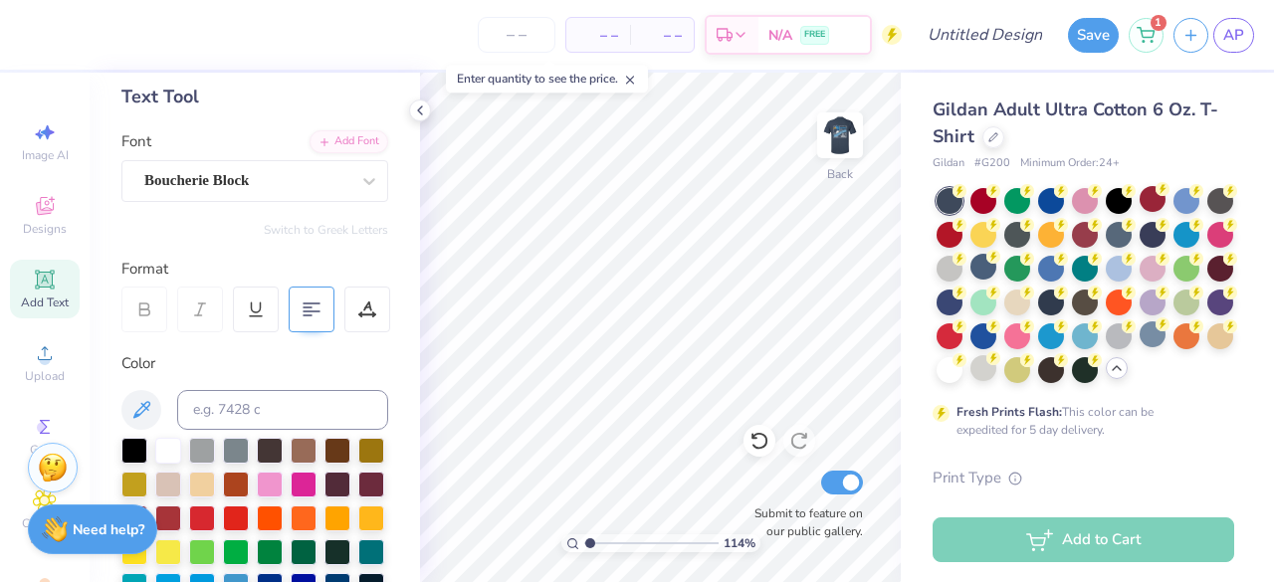
scroll to position [94, 0]
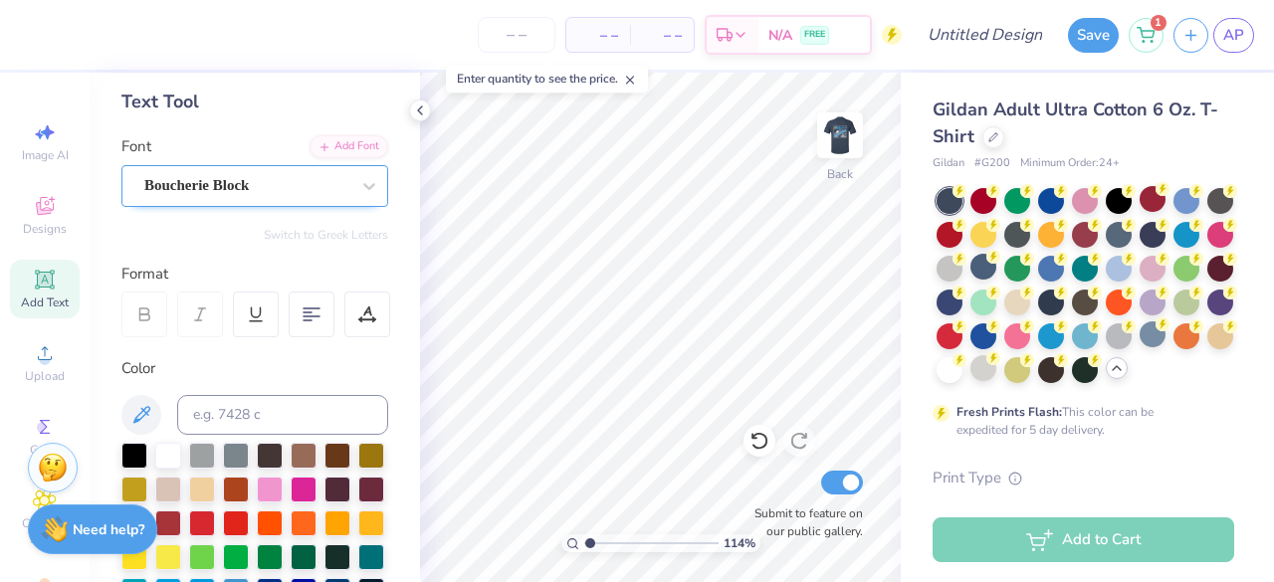
click at [331, 180] on div "Boucherie Block" at bounding box center [246, 185] width 209 height 31
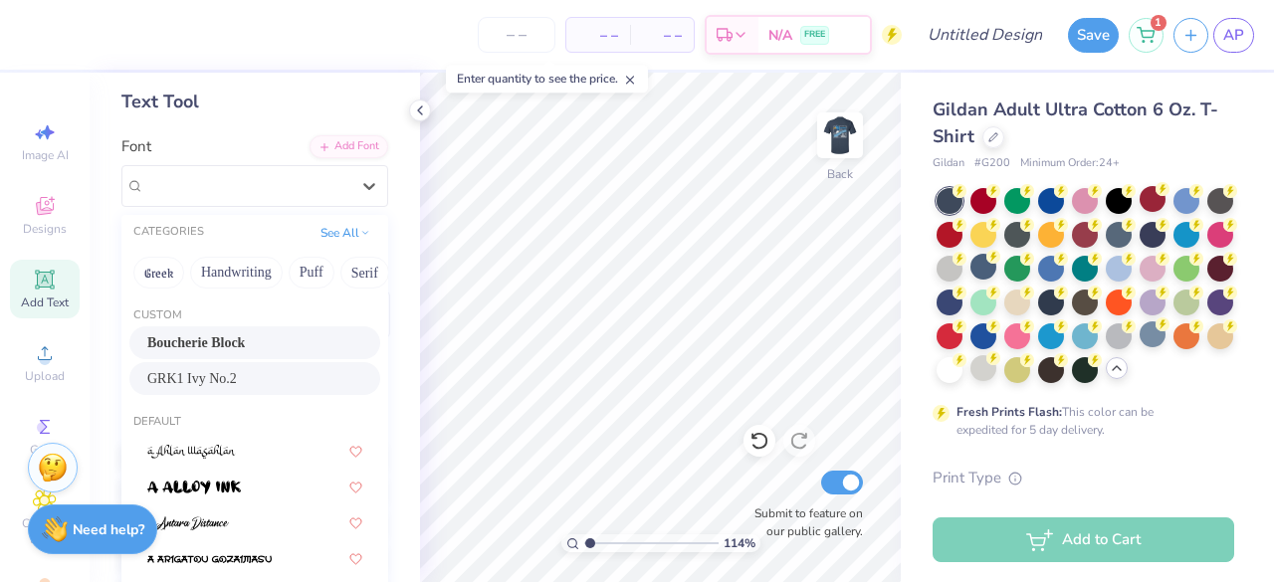
click at [293, 379] on div "GRK1 Ivy No.2" at bounding box center [254, 378] width 215 height 21
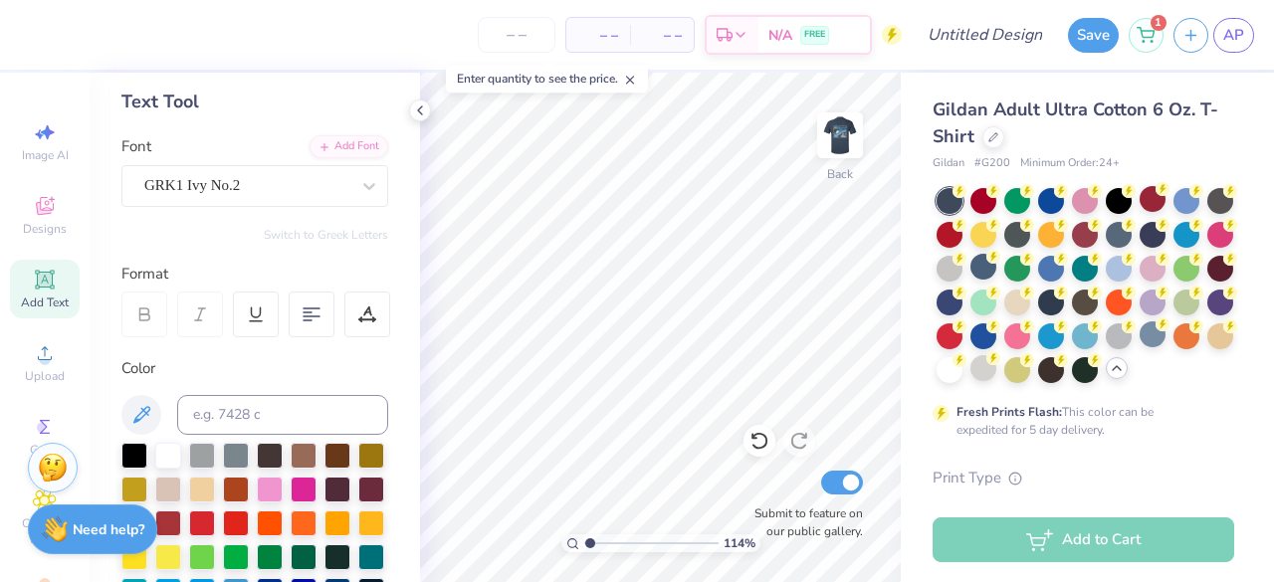
click at [22, 280] on div "Add Text" at bounding box center [45, 289] width 70 height 59
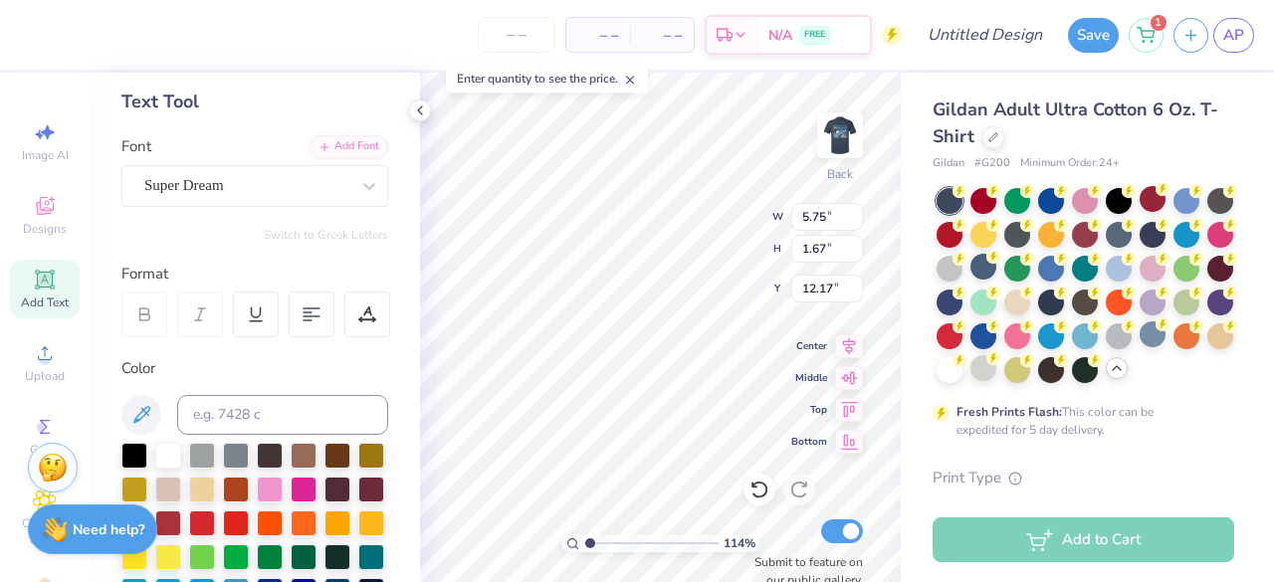
scroll to position [16, 2]
click at [230, 178] on div "Super Dream" at bounding box center [246, 185] width 209 height 31
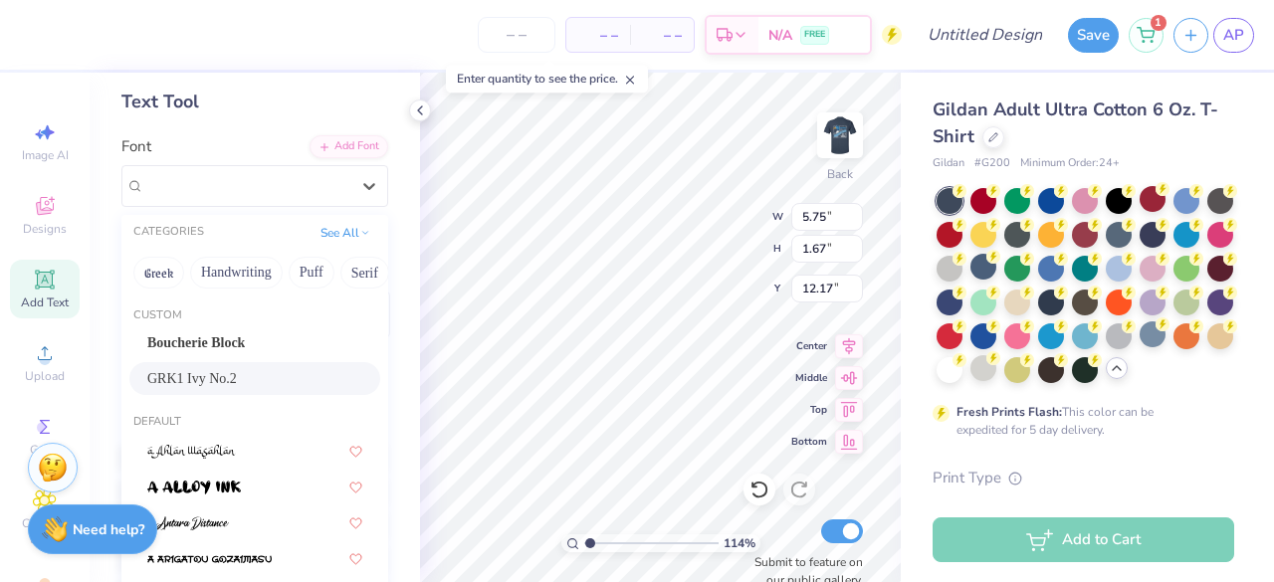
click at [267, 373] on div "GRK1 Ivy No.2" at bounding box center [254, 378] width 215 height 21
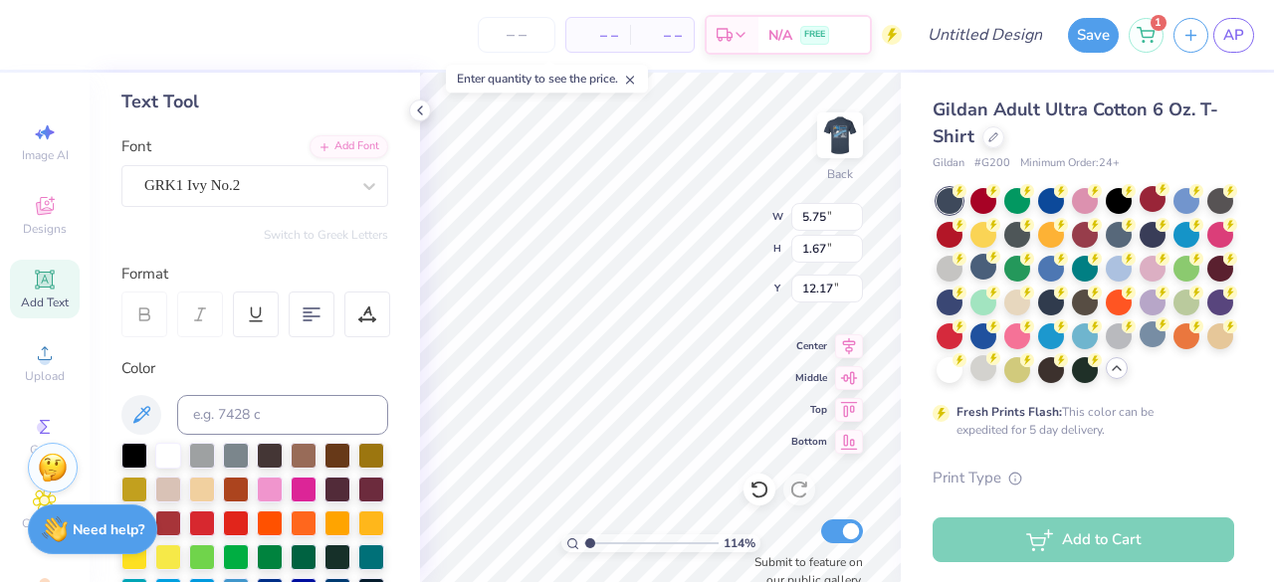
type input "1.13750791210946"
type textarea "A"
type input "1.13750791210946"
type textarea "AD"
type input "1.13750791210946"
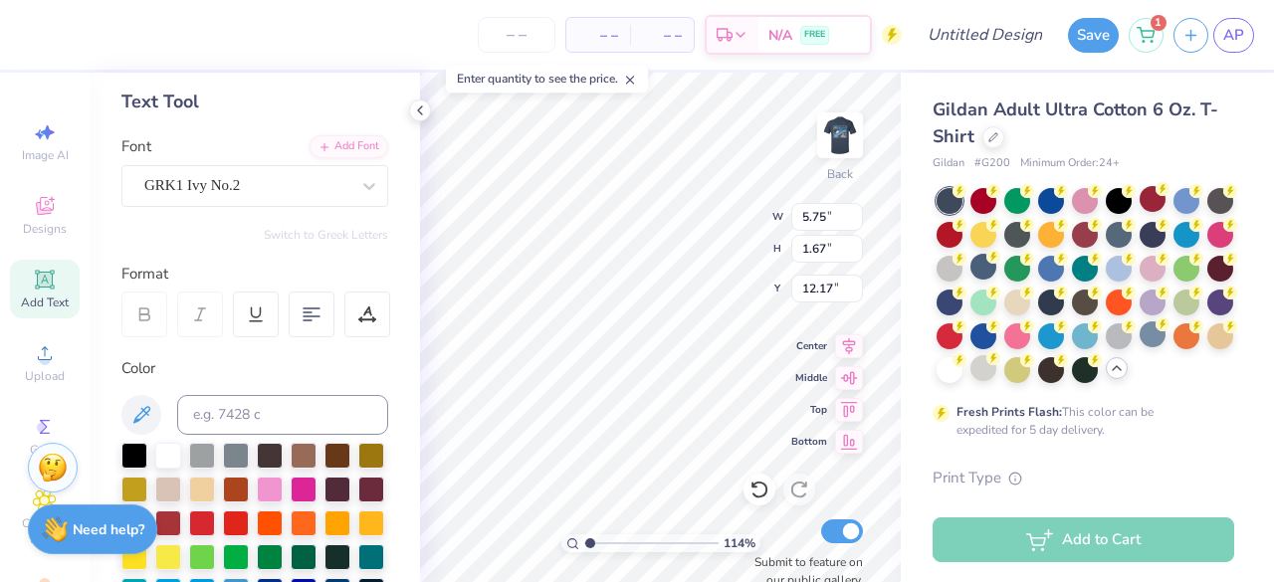
type textarea "ADp"
type input "1.13750791210946"
type textarea "ADpi"
type input "1.13750791210946"
type textarea "AD"
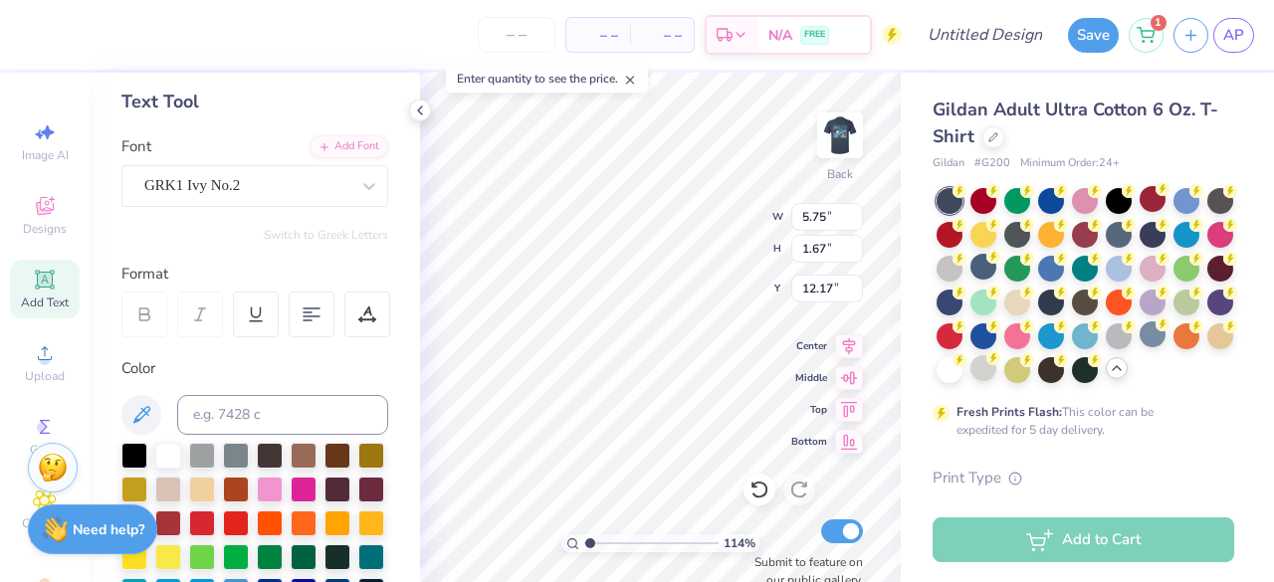
type input "1.13750791210946"
type textarea "ADp"
type input "1.13750791210946"
type textarea "ADp\"
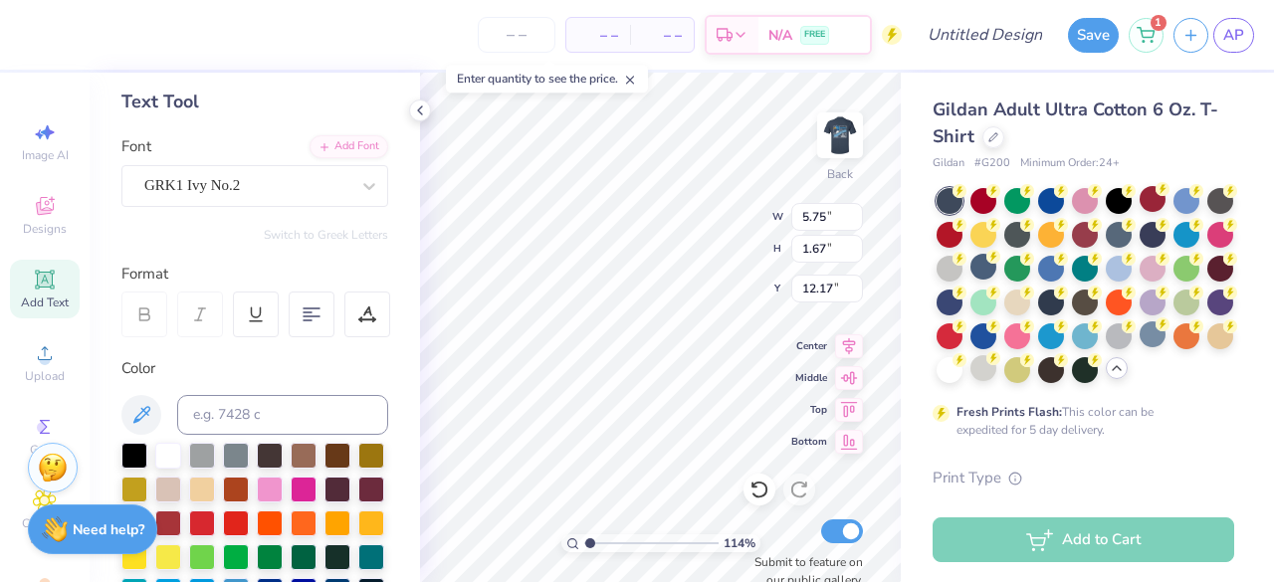
type input "1.13750791210946"
type textarea "ADp\P"
type input "1.13750791210946"
type textarea "ADp\"
type input "1.13750791210946"
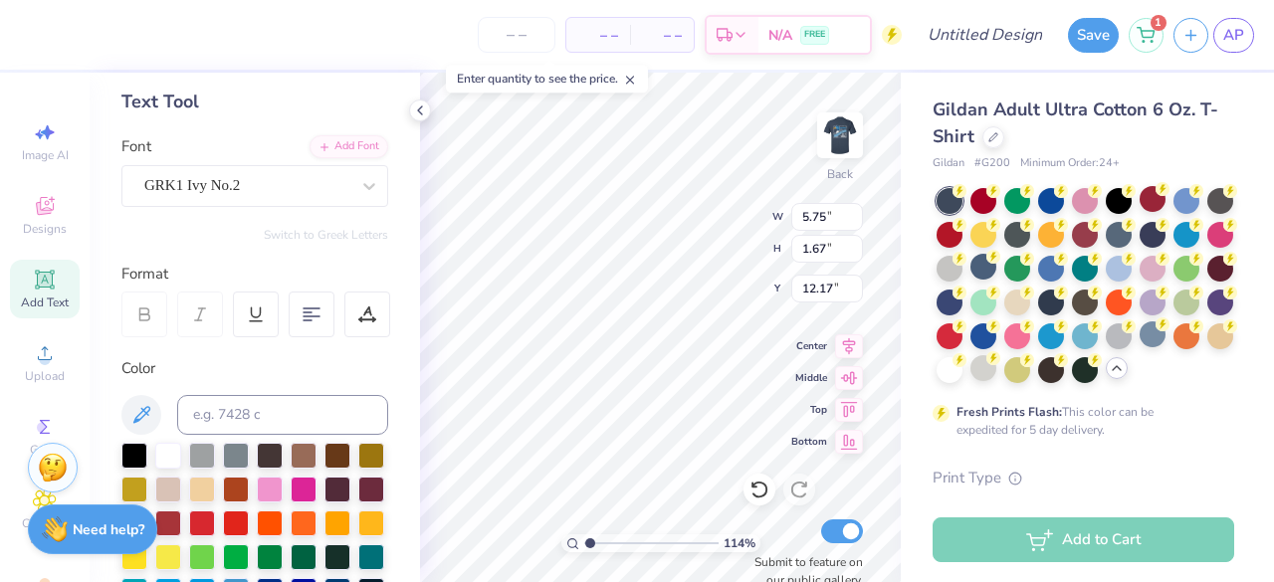
type textarea "ADp"
type input "1.13750791210946"
type textarea "AD"
type input "1.13750791210946"
type textarea "ADP"
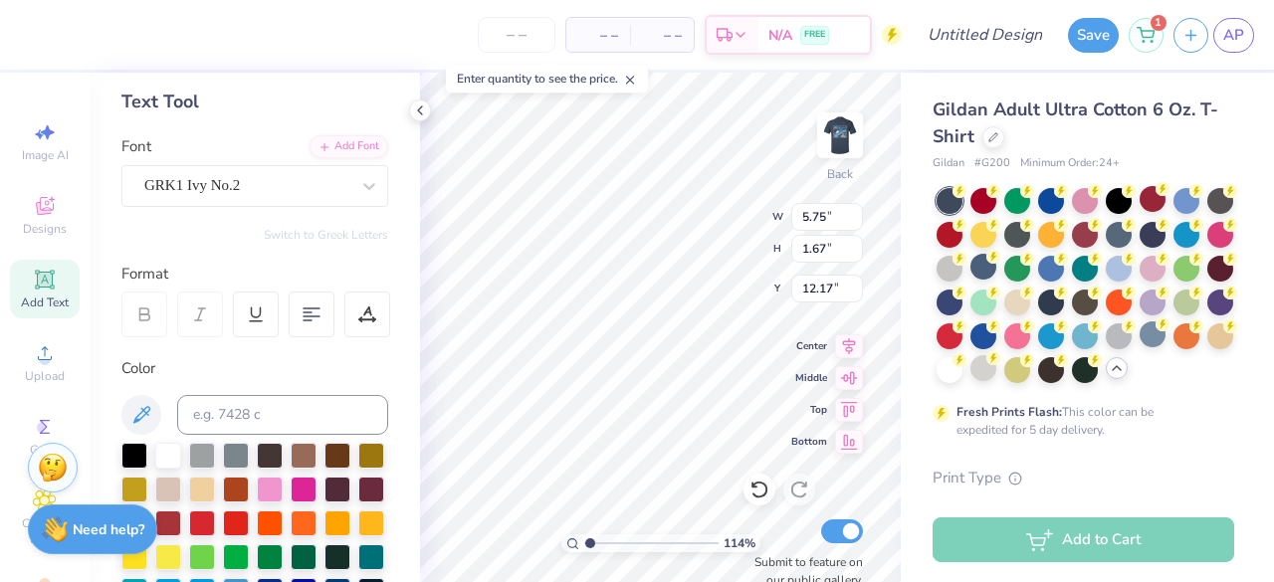
type input "1.13750791210946"
type textarea "ADP"
type input "1.13750791210946"
type textarea "ADP x"
type input "1.13750791210946"
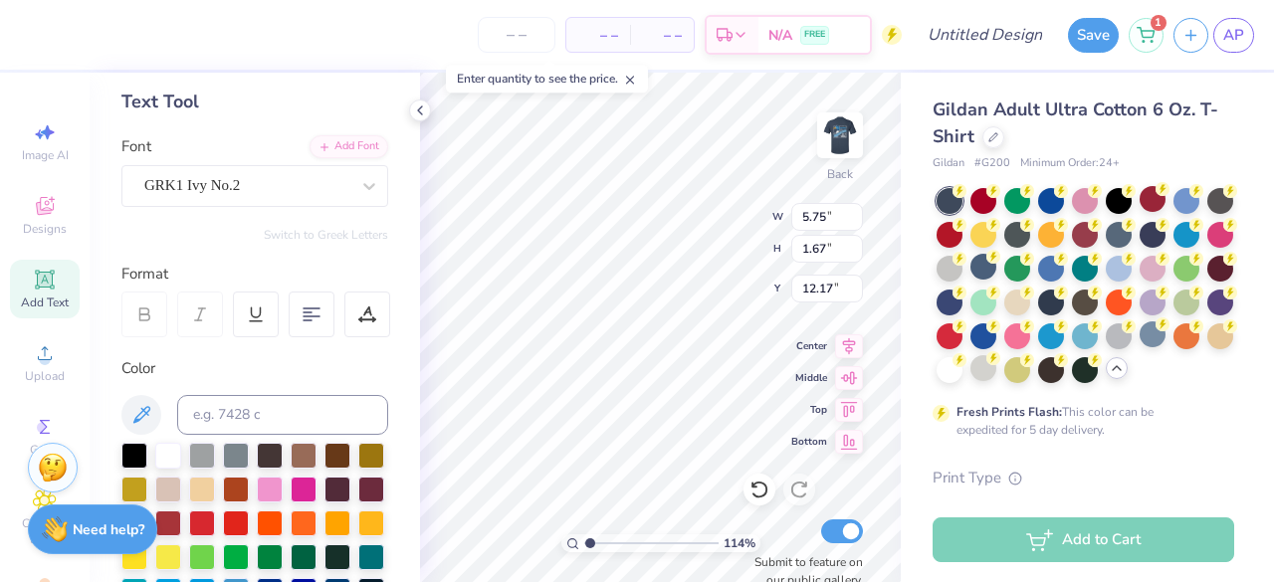
type textarea "ADP x"
type input "1.13750791210946"
type textarea "ADP x S"
type input "1.13750791210946"
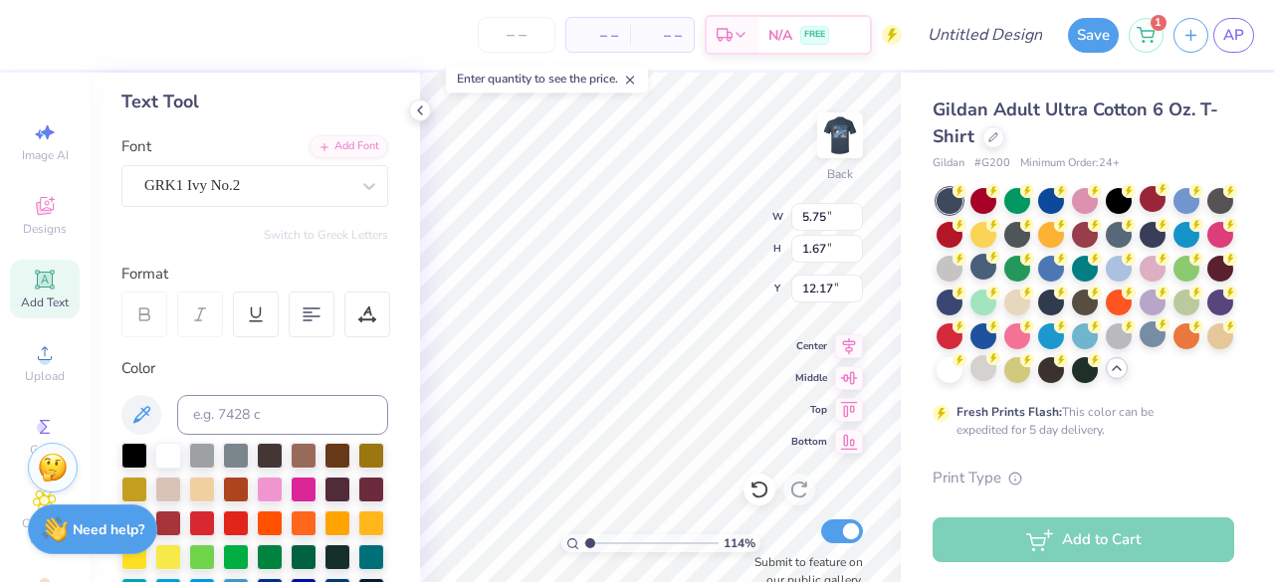
type textarea "ADP x SA"
type input "1.13750791210946"
type textarea "ADP x SAE"
type input "1.13750791210946"
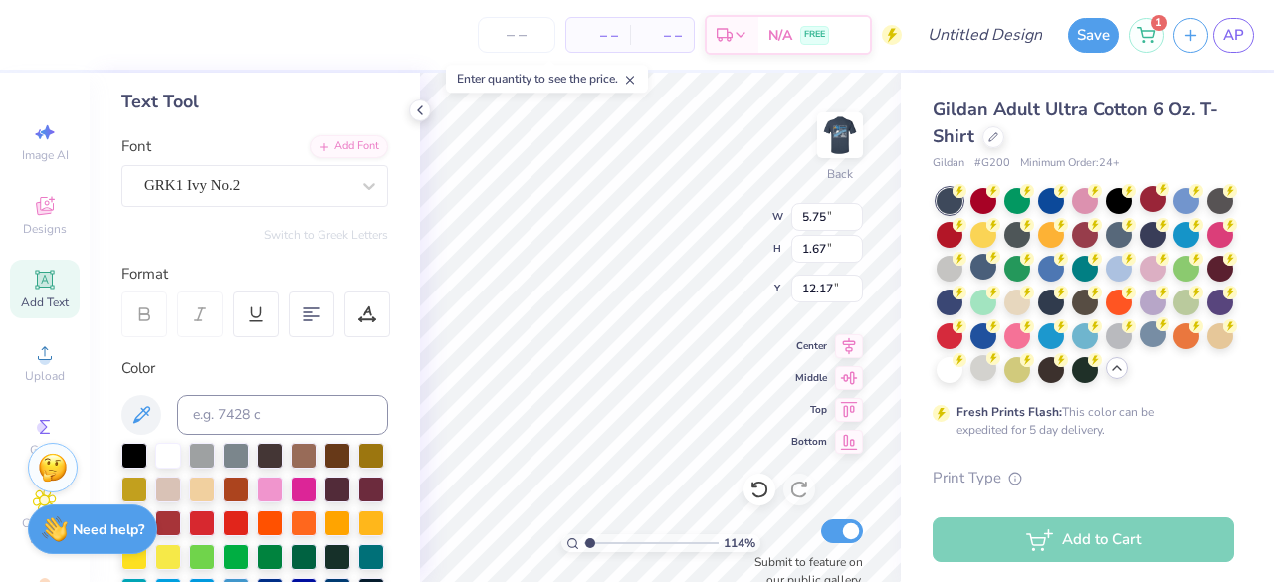
scroll to position [16, 3]
type textarea "ADP x SAE"
type input "1.13750791210946"
type textarea "ADP x SAE"
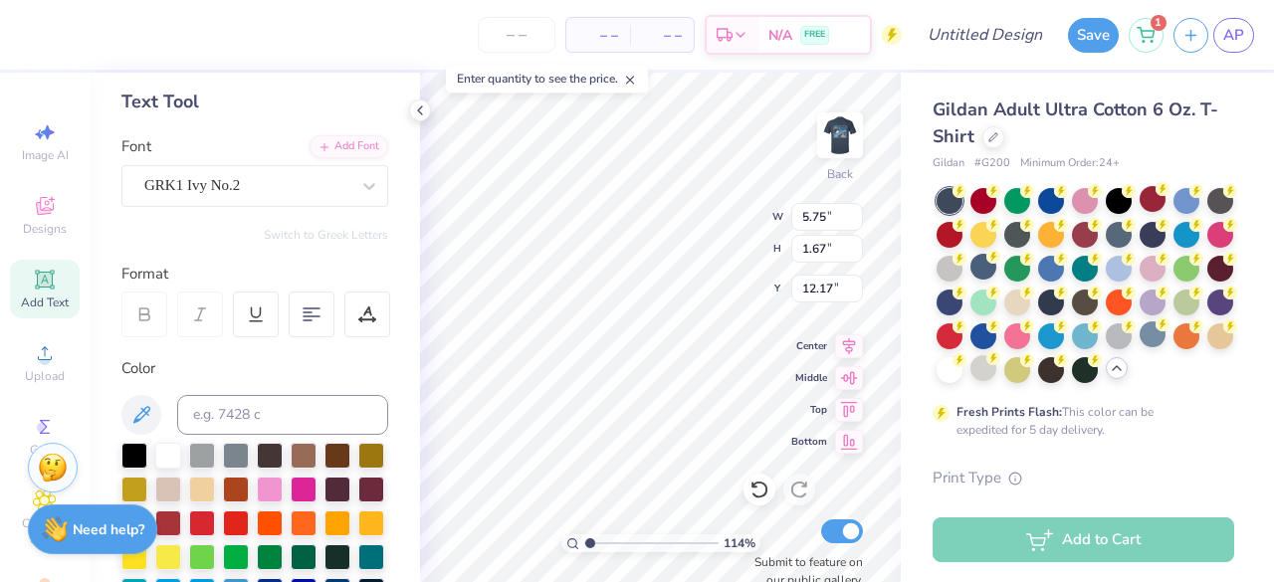
type input "1.13750791210946"
type textarea "ADP x SAE"
type input "1.13750791210946"
type textarea "ADP x SAE"
type input "1.13750791210946"
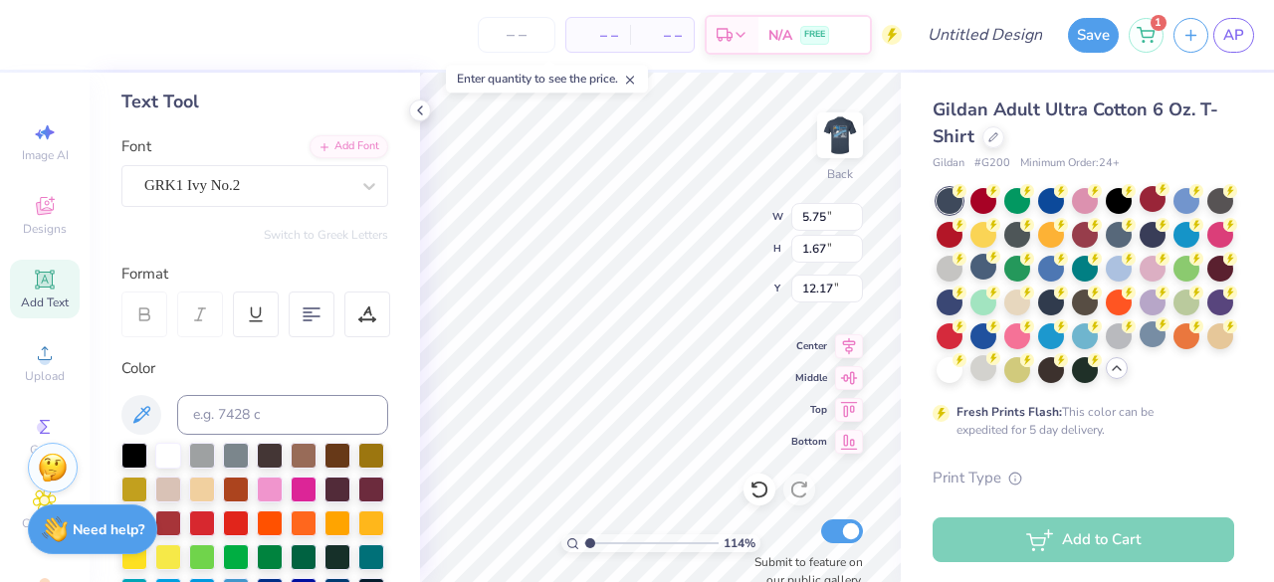
type textarea "ADP x SAE"
type input "1.13750791210946"
type textarea "ADP x SAE"
type input "1.13750791210946"
type textarea "ADP x SAE"
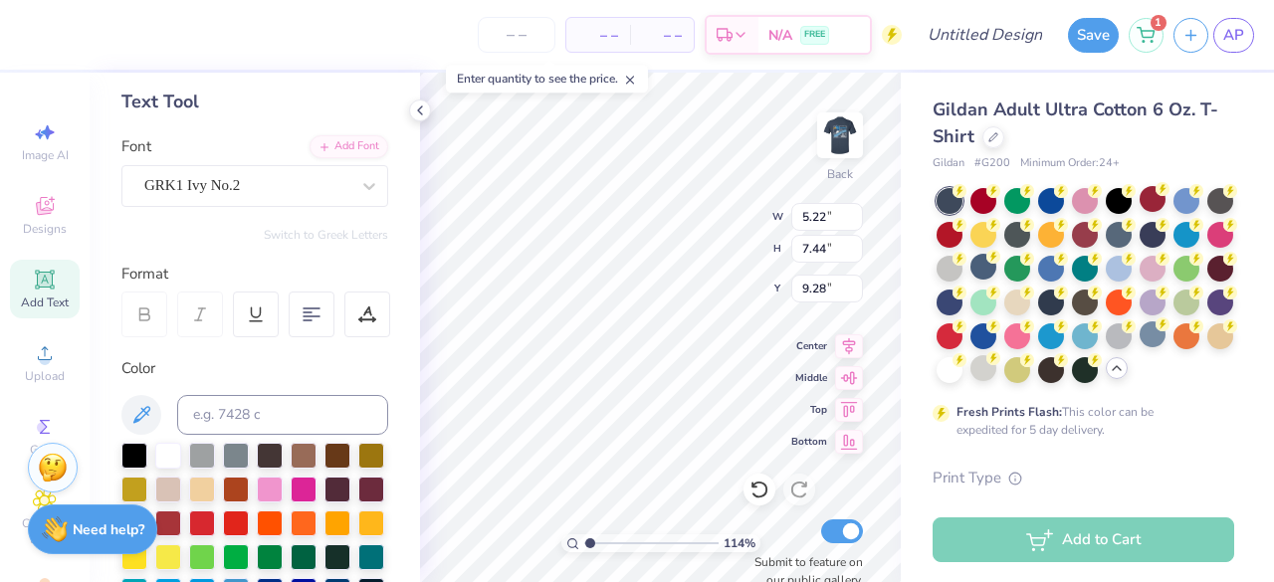
type input "1.13750791210946"
type input "1.97"
type input "2.81"
type input "1.13750791210946"
type input "3.31"
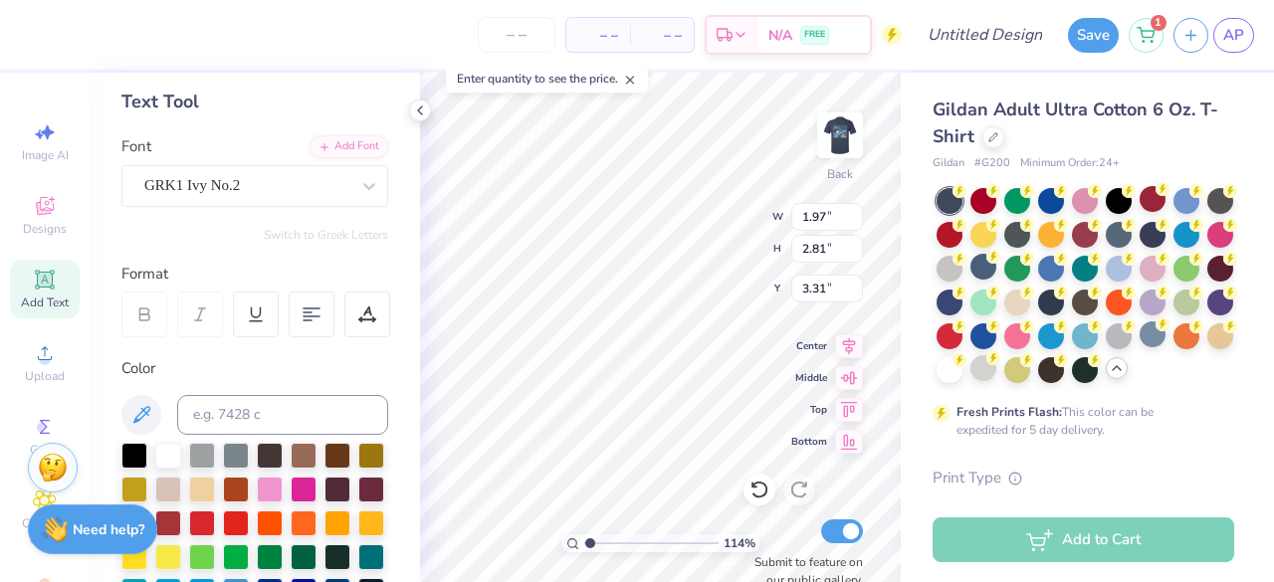
type input "1.13750791210946"
type input "3.00"
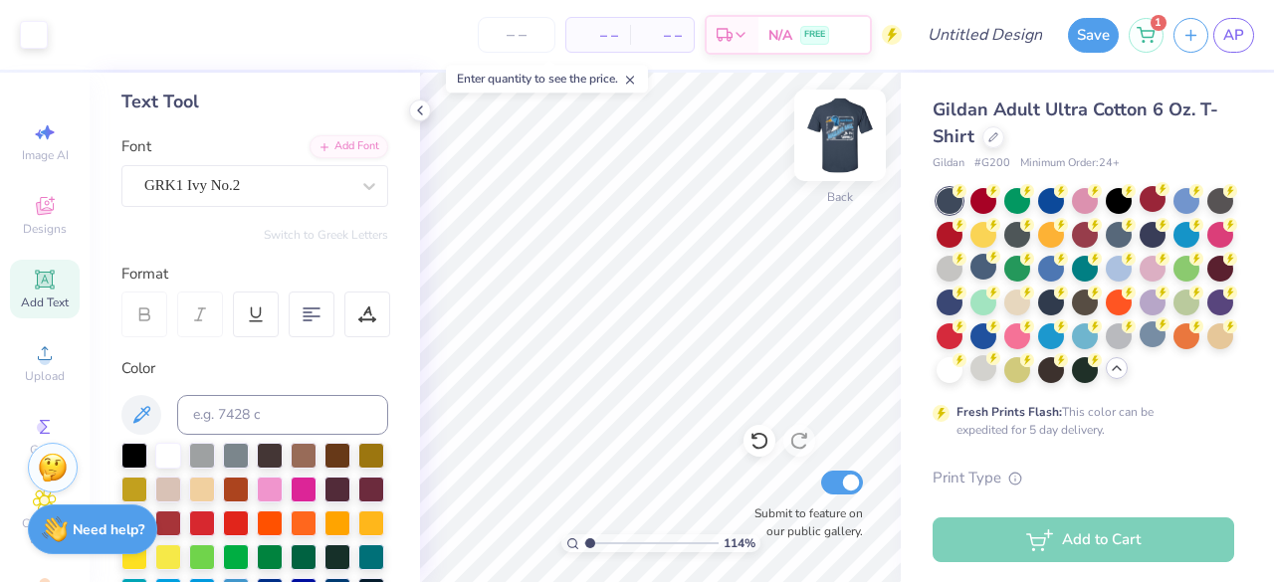
click at [848, 128] on img at bounding box center [840, 136] width 80 height 80
click at [847, 128] on img at bounding box center [840, 136] width 80 height 80
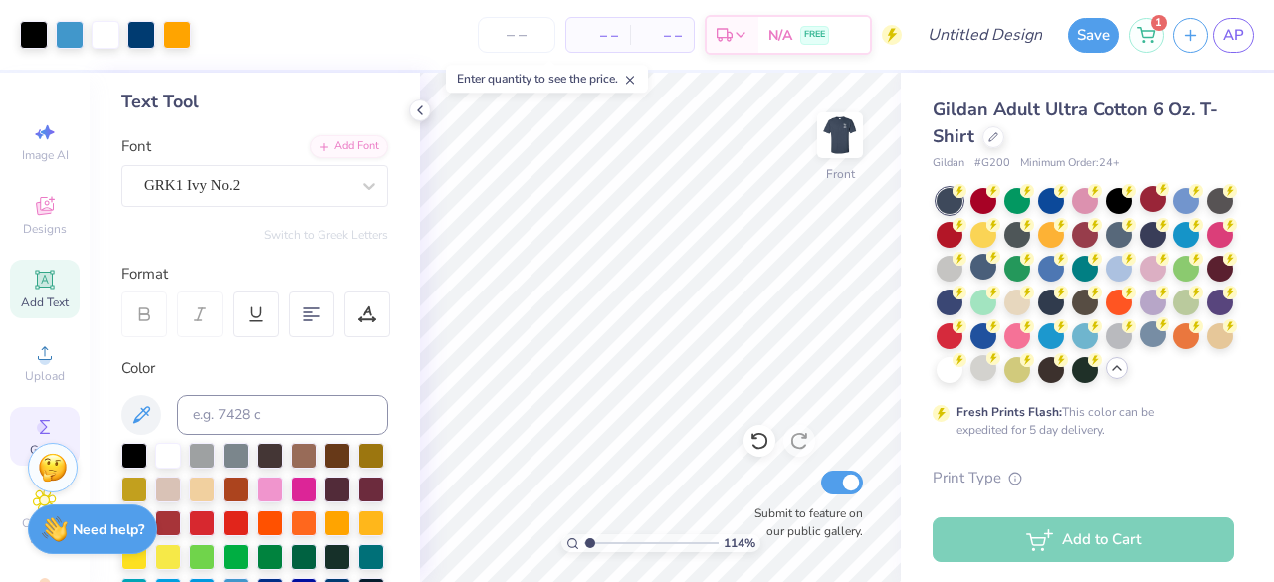
click at [24, 431] on div "Greek" at bounding box center [45, 436] width 70 height 59
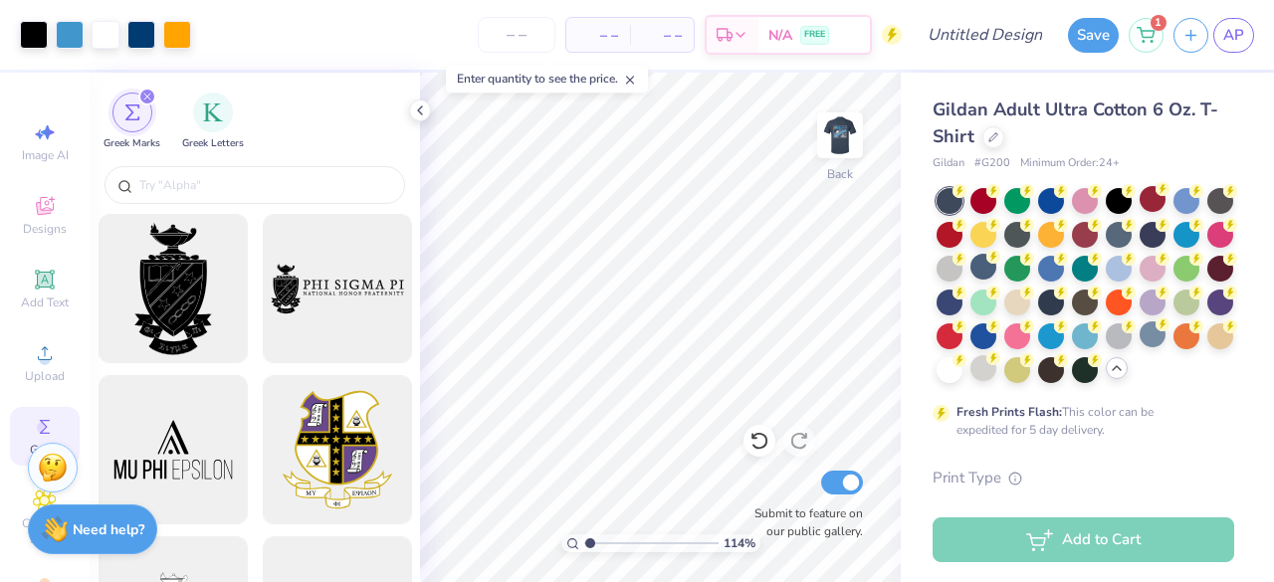
type input "1.13750791210946"
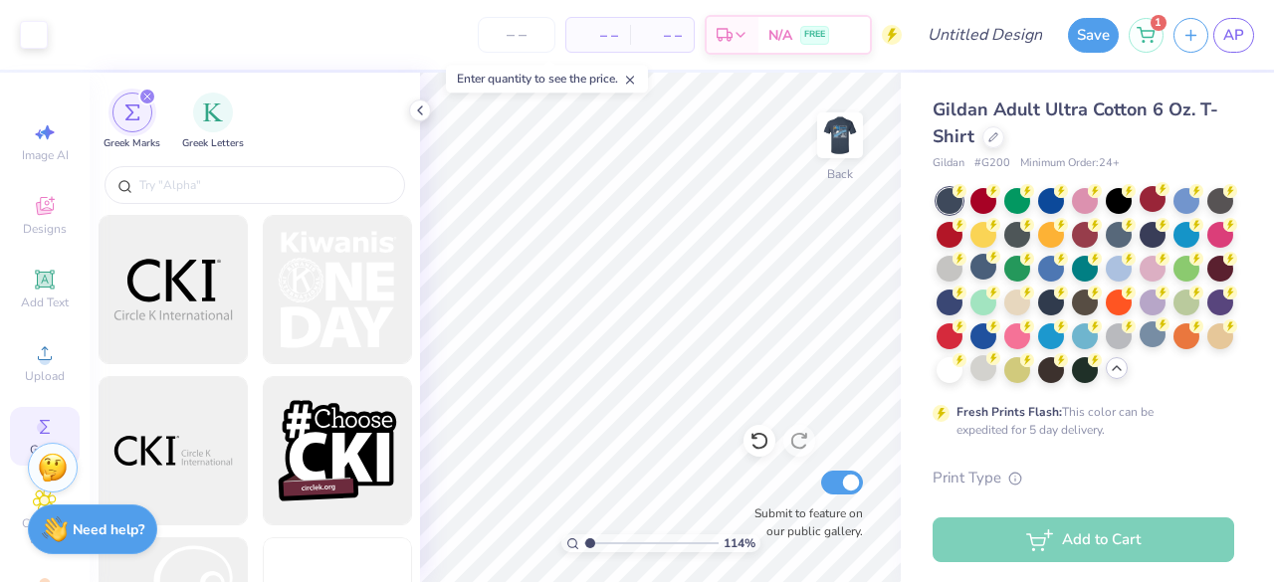
scroll to position [13900, 0]
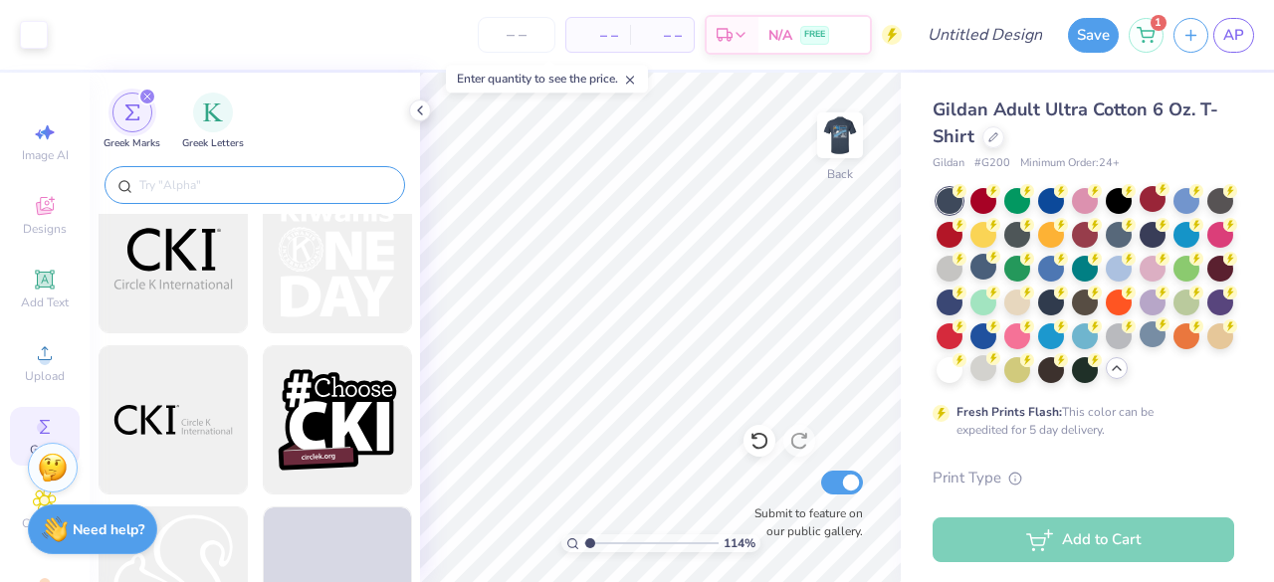
click at [262, 182] on input "text" at bounding box center [264, 185] width 255 height 20
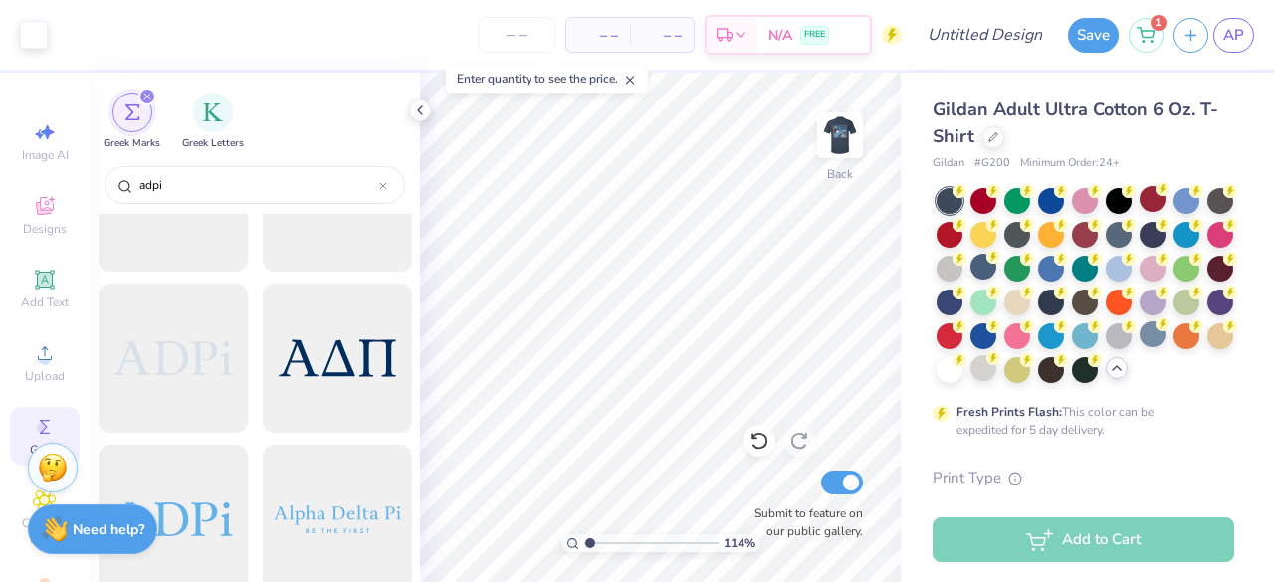
scroll to position [2032, 0]
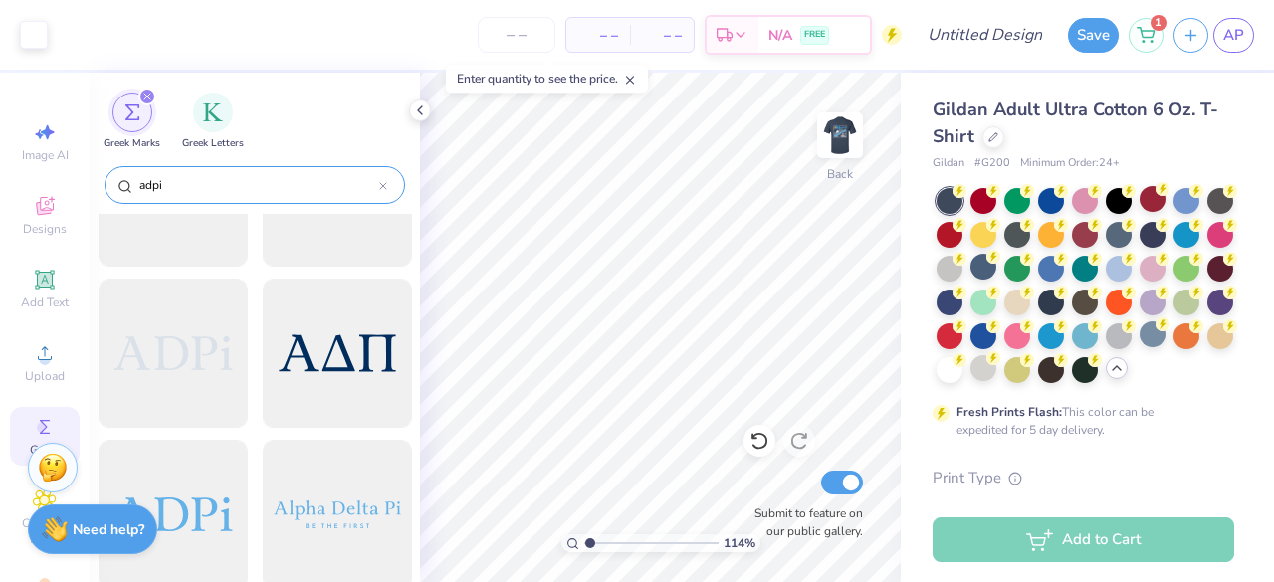
type input "adpi"
click at [388, 182] on div "adpi" at bounding box center [255, 185] width 301 height 38
click at [384, 184] on icon at bounding box center [383, 186] width 6 height 6
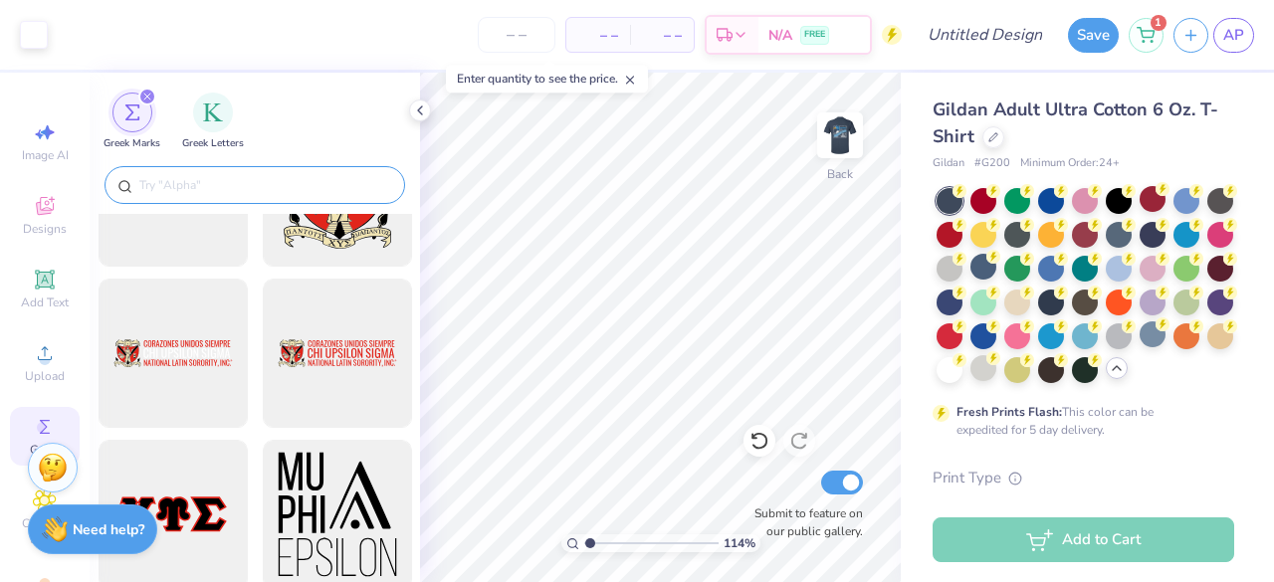
type input "1.13750791210946"
click at [340, 186] on input "text" at bounding box center [264, 185] width 255 height 20
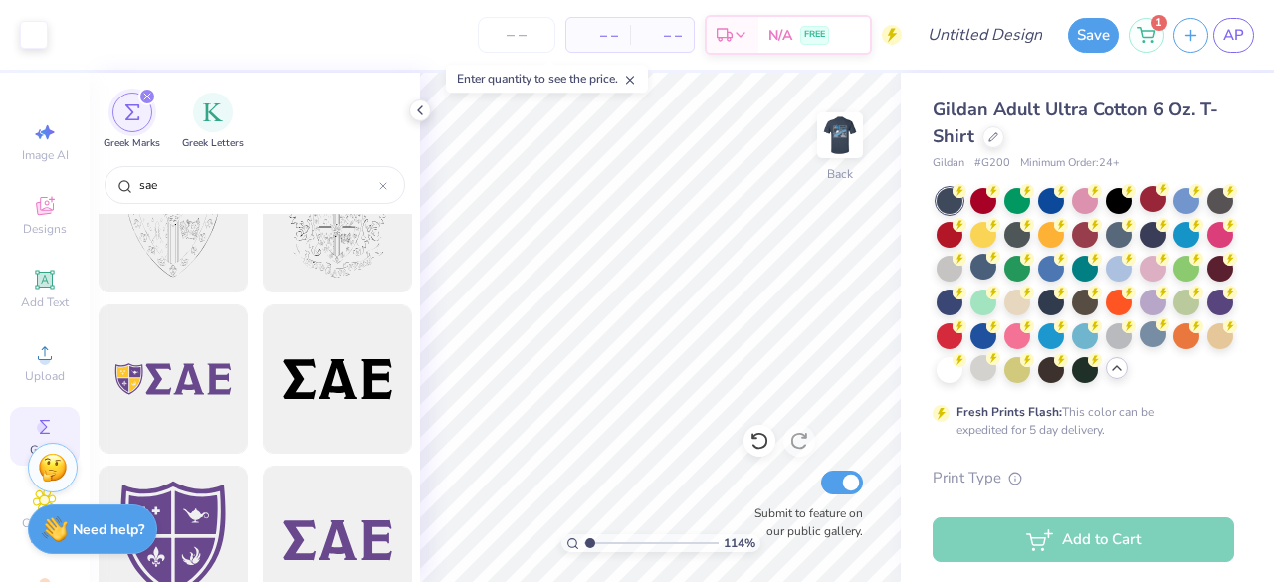
scroll to position [233, 0]
type input "sae"
click at [349, 382] on div at bounding box center [337, 379] width 164 height 164
click at [854, 138] on img at bounding box center [840, 136] width 80 height 80
click at [422, 112] on icon at bounding box center [420, 111] width 16 height 16
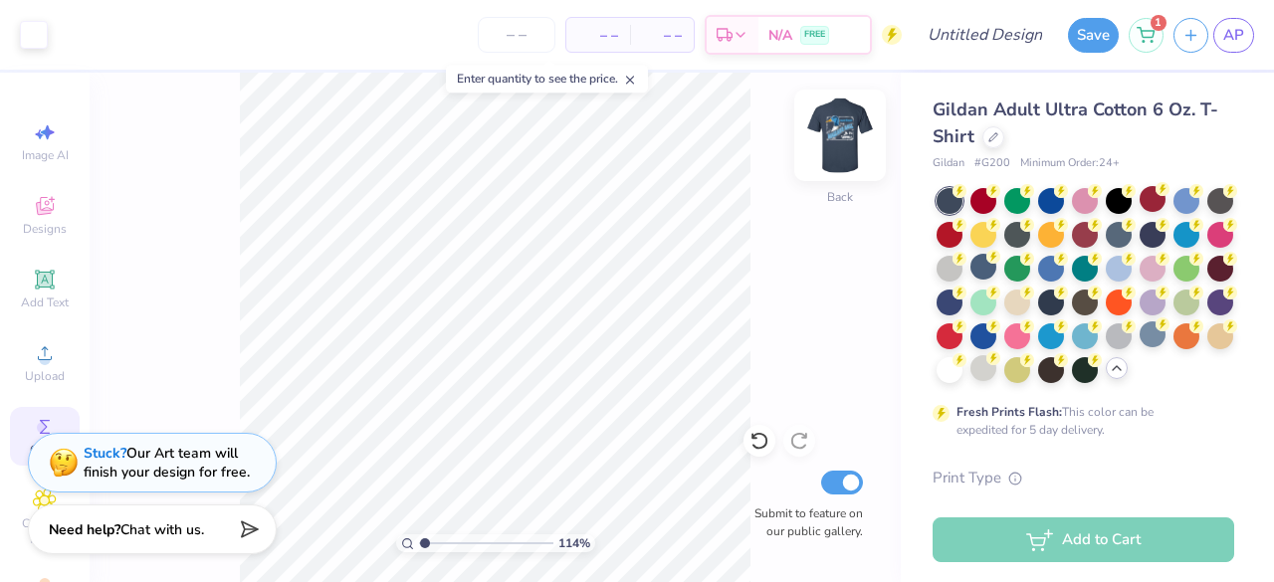
click at [829, 140] on img at bounding box center [840, 136] width 80 height 80
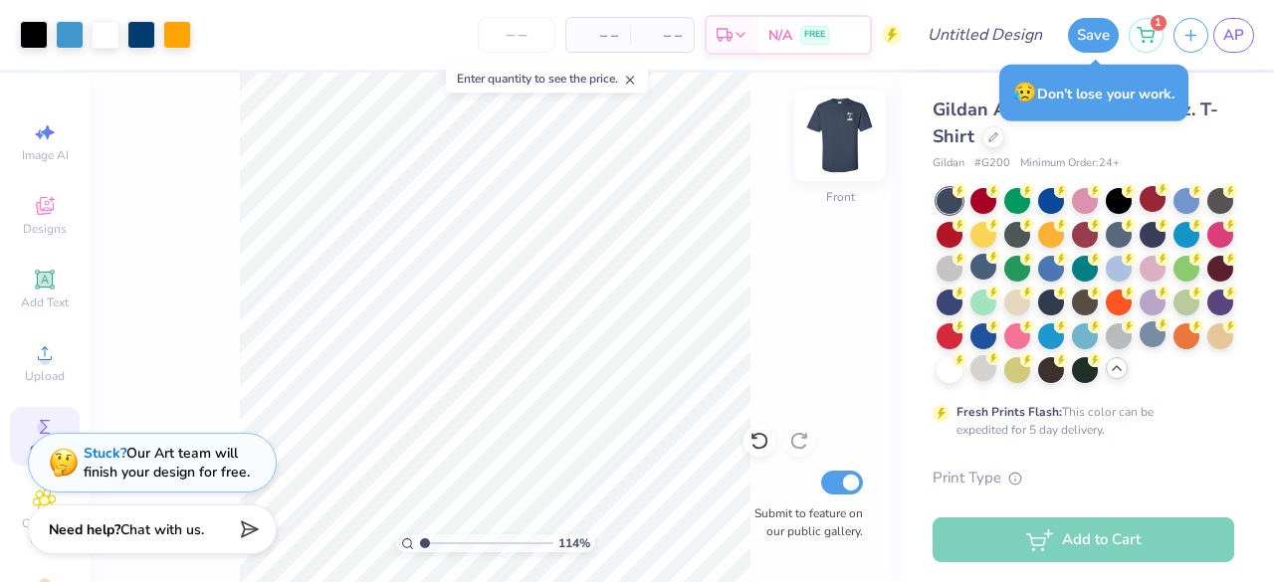
click at [824, 146] on img at bounding box center [840, 136] width 80 height 80
type input "1.13750791210946"
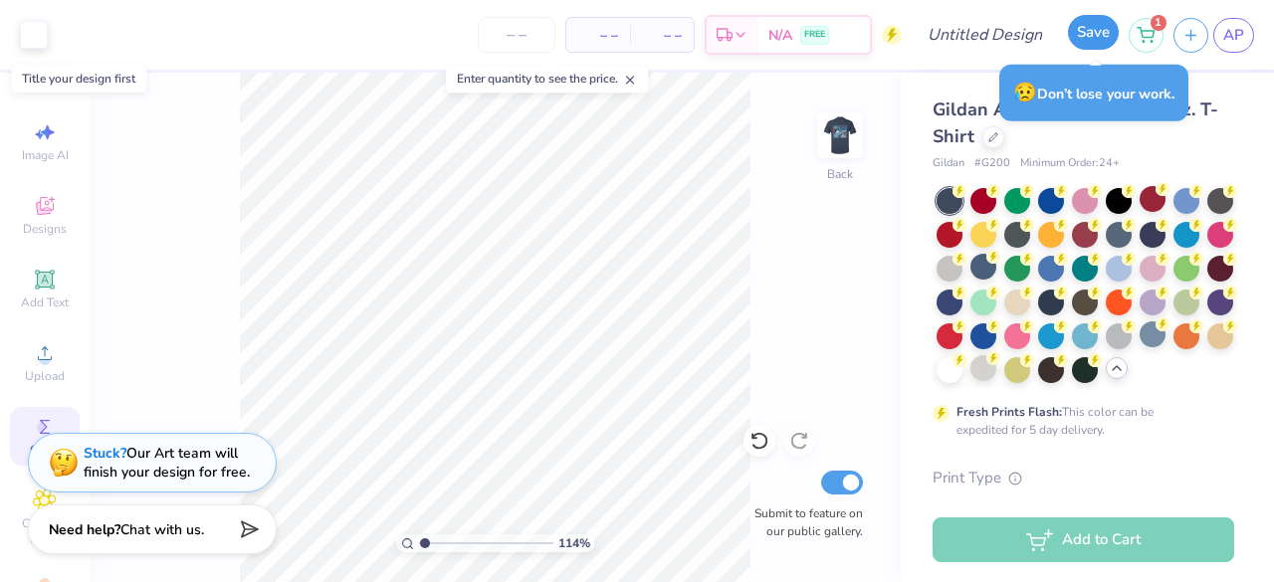
click at [1091, 28] on button "Save" at bounding box center [1093, 32] width 51 height 35
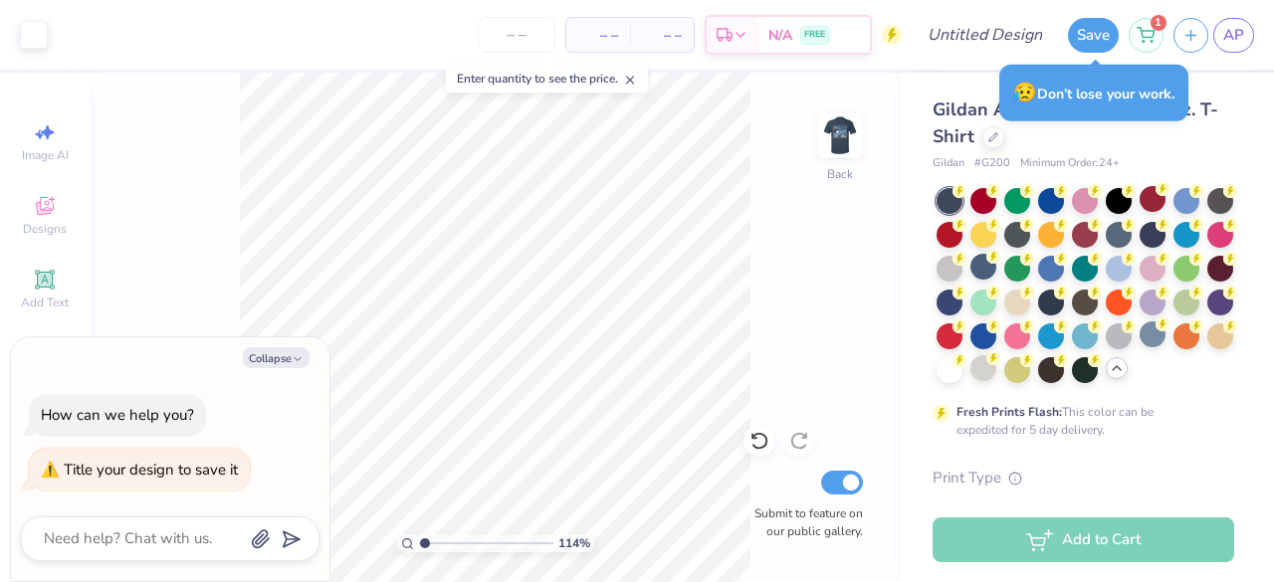
type textarea "x"
click at [273, 12] on div "– – Per Item – – Total Est. Delivery N/A FREE" at bounding box center [480, 35] width 844 height 70
click at [289, 33] on div "– – Per Item – – Total Est. Delivery N/A FREE" at bounding box center [480, 35] width 844 height 70
click at [961, 15] on input "Design Title" at bounding box center [1010, 35] width 98 height 40
type input "M"
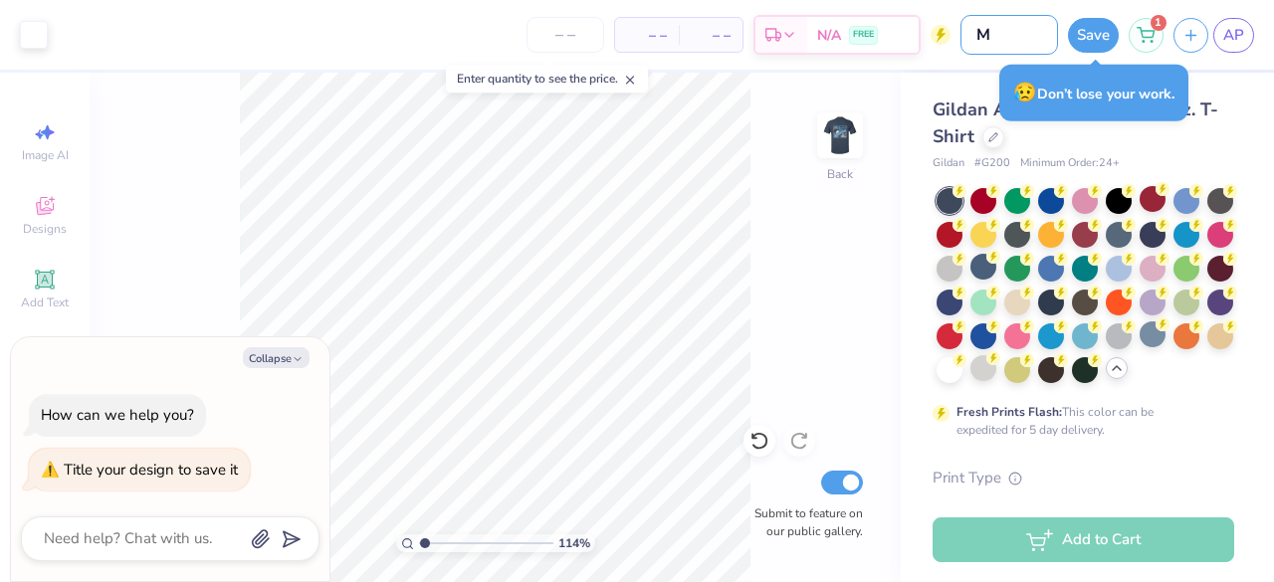
type input "1.13750791210946"
type textarea "x"
type input "Ma"
type input "1.13750791210946"
type textarea "x"
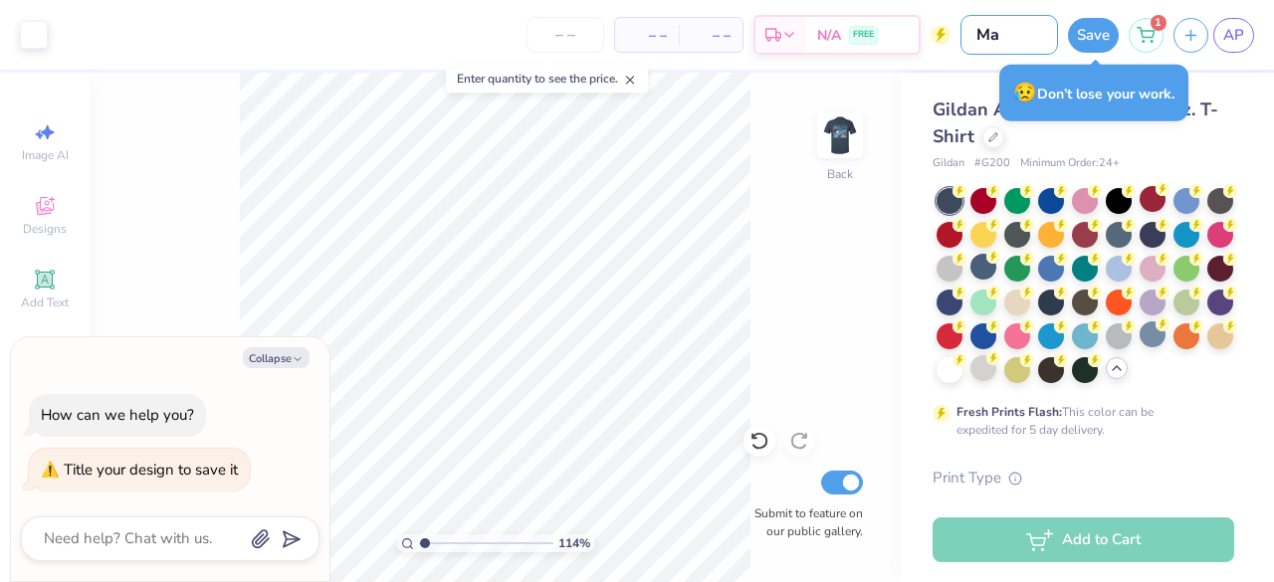
type input "Mal"
type input "1.13750791210946"
type textarea "x"
type input "Mall"
type input "1.13750791210946"
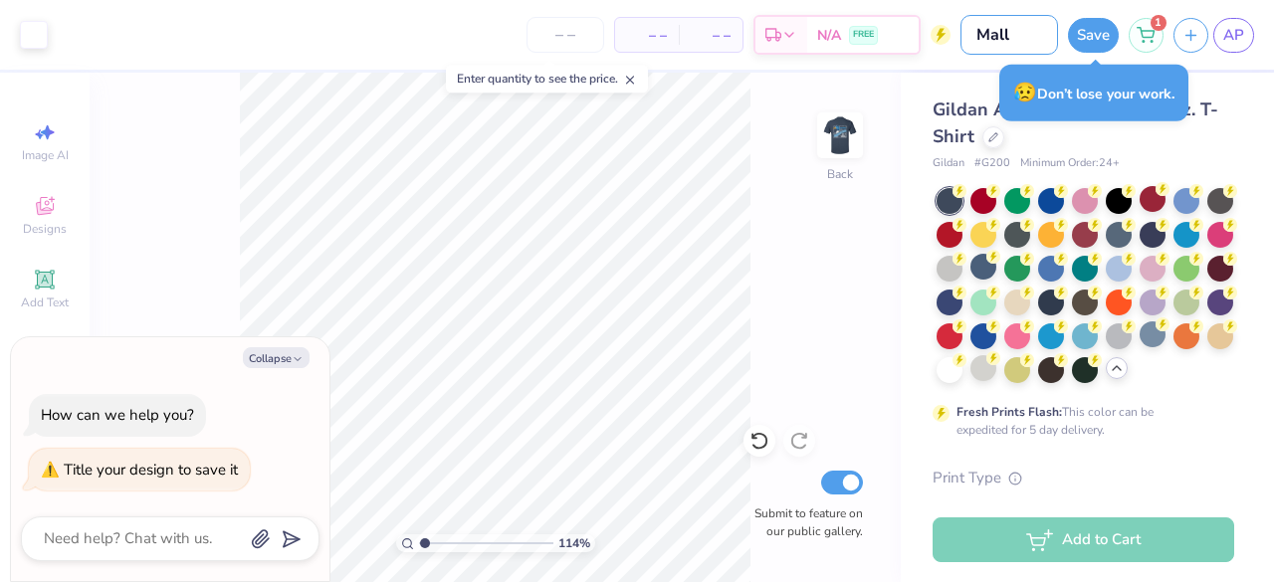
type textarea "x"
type input "Malla"
type input "1.13750791210946"
type textarea "x"
type input "Mallar"
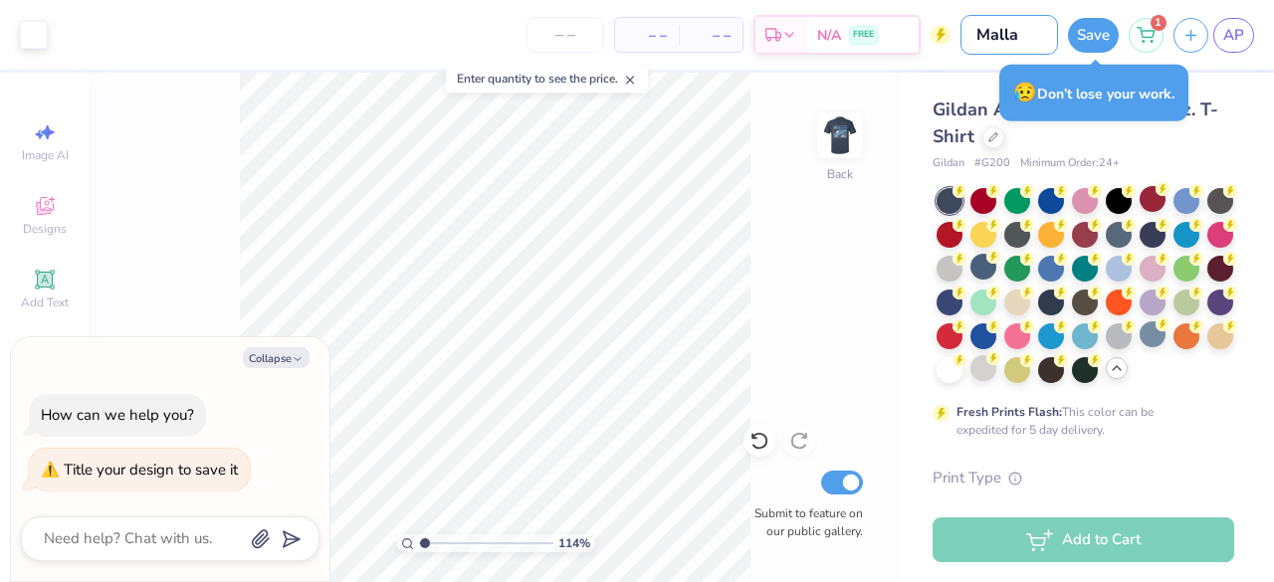
type input "1.13750791210946"
type textarea "x"
type input "Mallard"
type input "1.13750791210946"
type textarea "x"
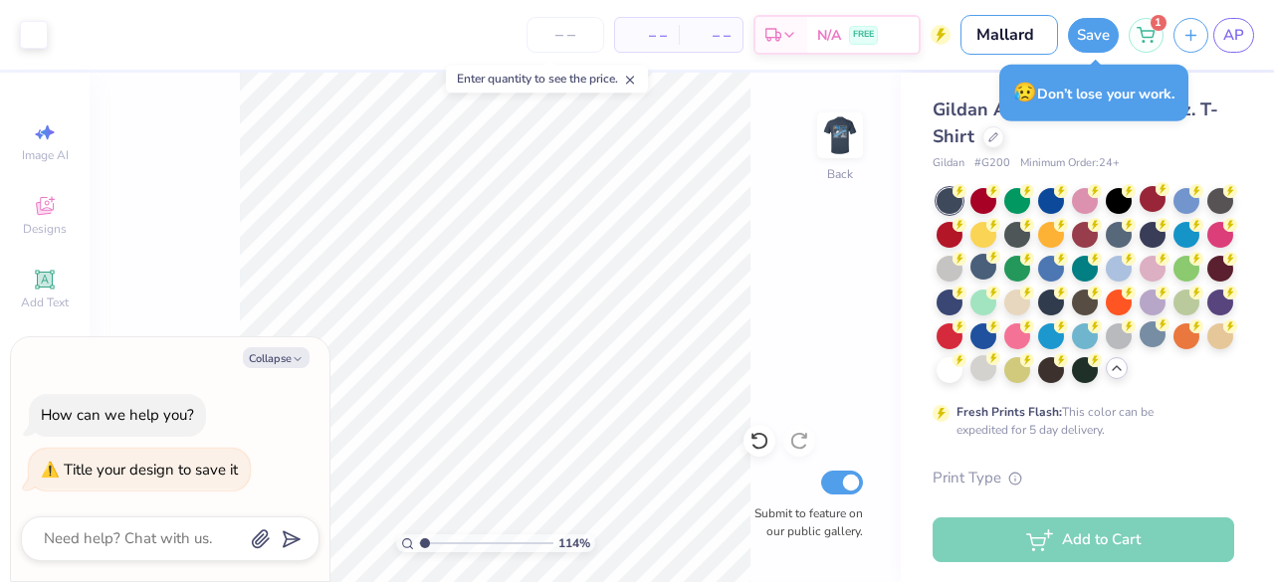
type input "Mallard"
type input "1.13750791210946"
type textarea "x"
type input "Mallard 2"
type input "1.13750791210946"
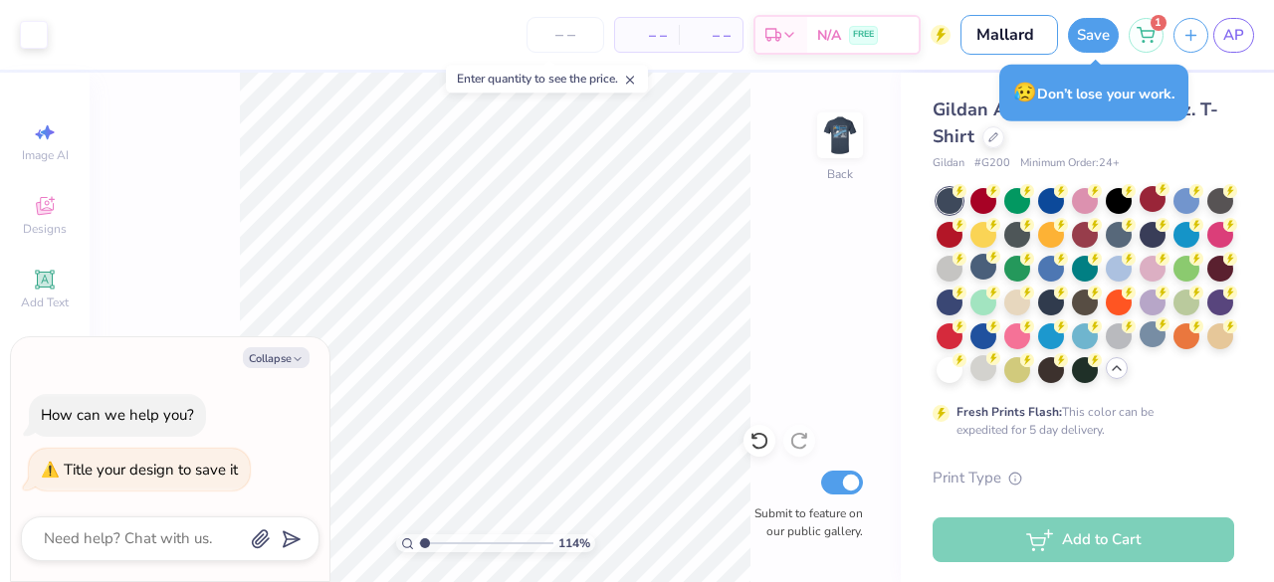
type textarea "x"
type input "1.13750791210946"
type textarea "x"
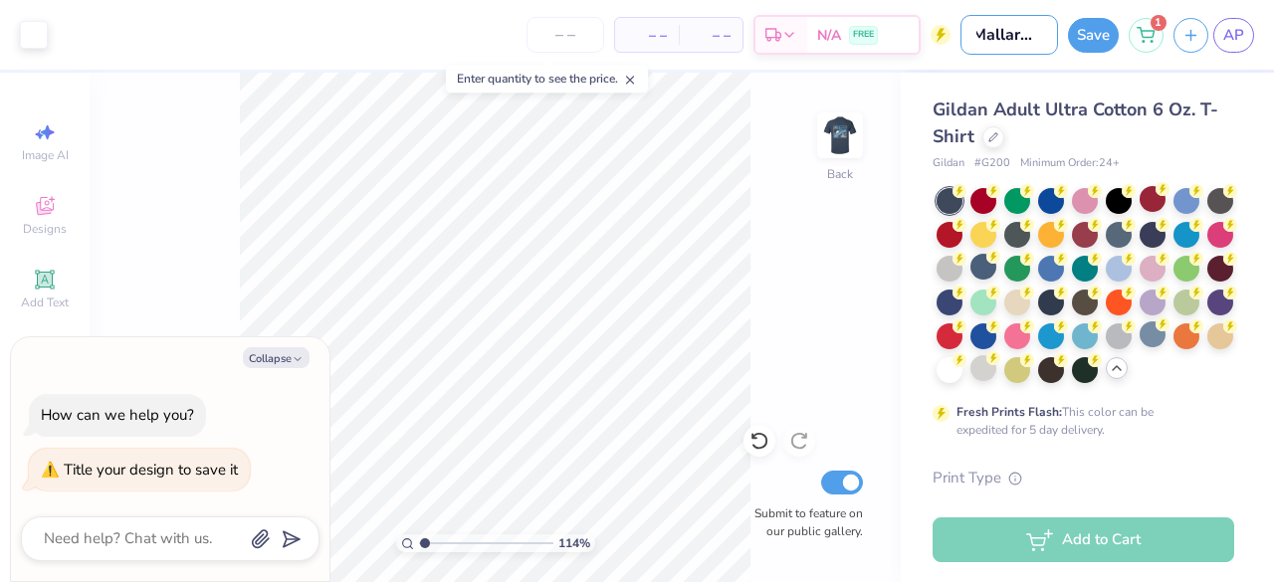
type input "Mallard 25"
type input "1.13750791210946"
type textarea "x"
type input "Mallard 25"
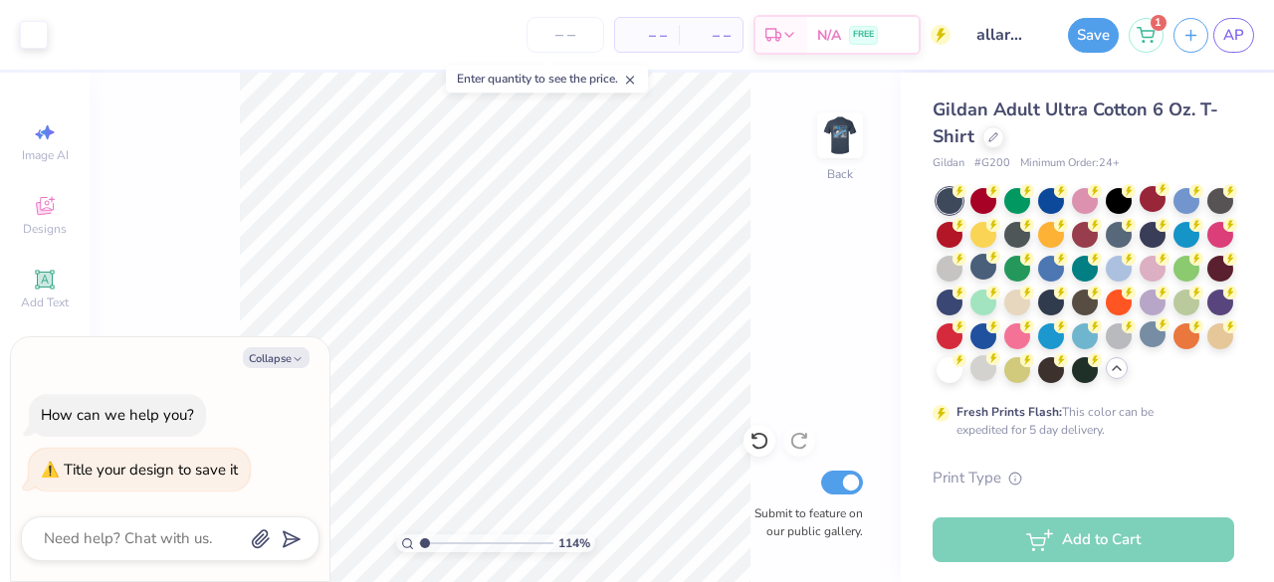
click at [1095, 32] on button "Save" at bounding box center [1093, 35] width 51 height 35
click at [1100, 48] on div "Save" at bounding box center [1093, 35] width 51 height 35
click at [267, 359] on button "Collapse" at bounding box center [276, 357] width 67 height 21
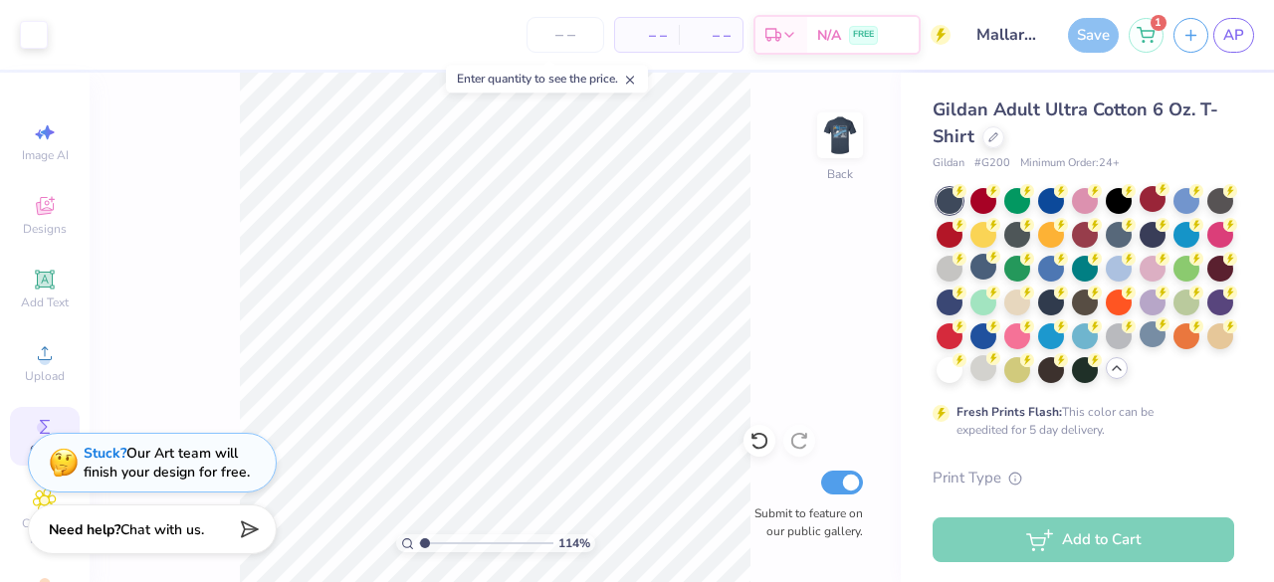
type textarea "x"
click at [1099, 22] on div "Save" at bounding box center [1093, 35] width 51 height 35
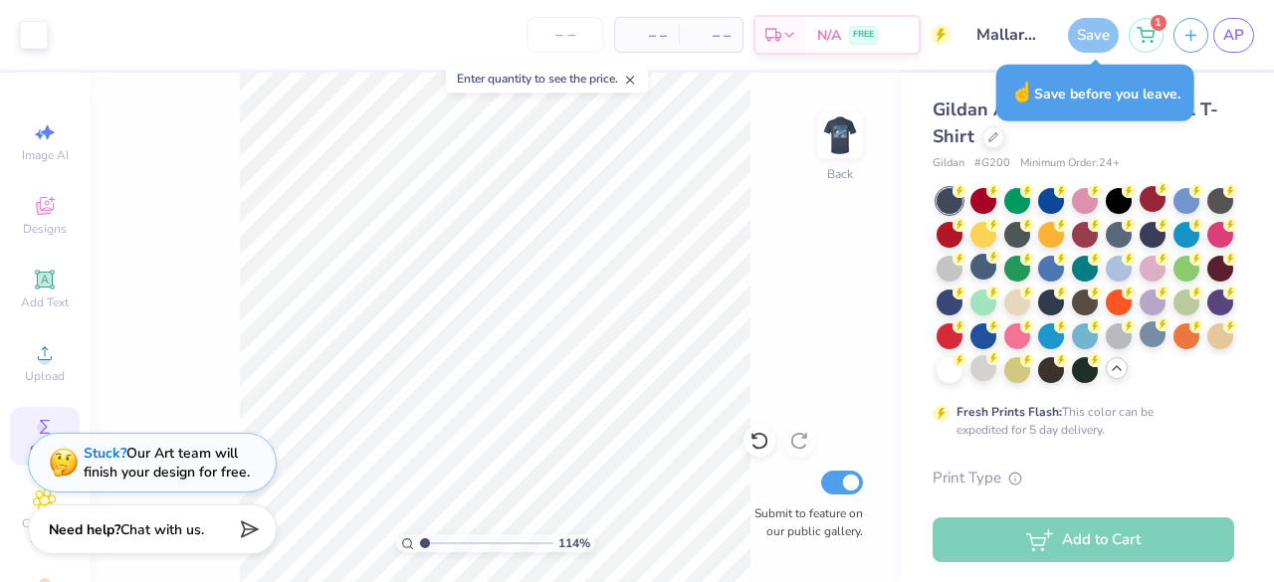
click at [1086, 23] on div "Save" at bounding box center [1093, 35] width 51 height 35
click at [1088, 41] on div "Save" at bounding box center [1093, 35] width 51 height 35
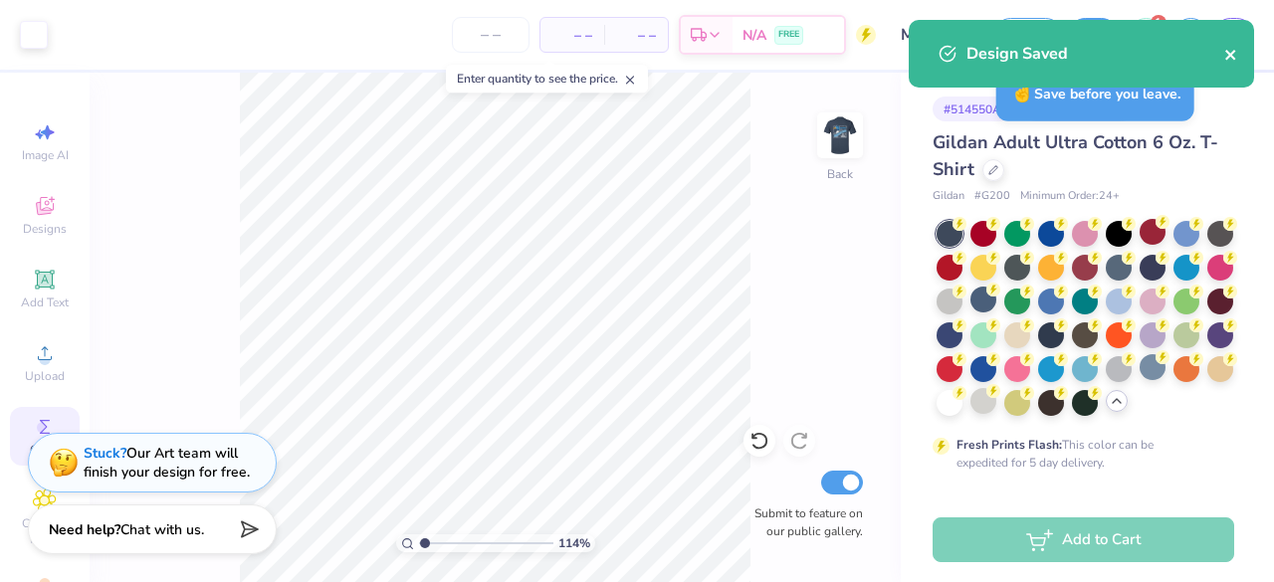
click at [1232, 49] on icon "close" at bounding box center [1232, 55] width 14 height 16
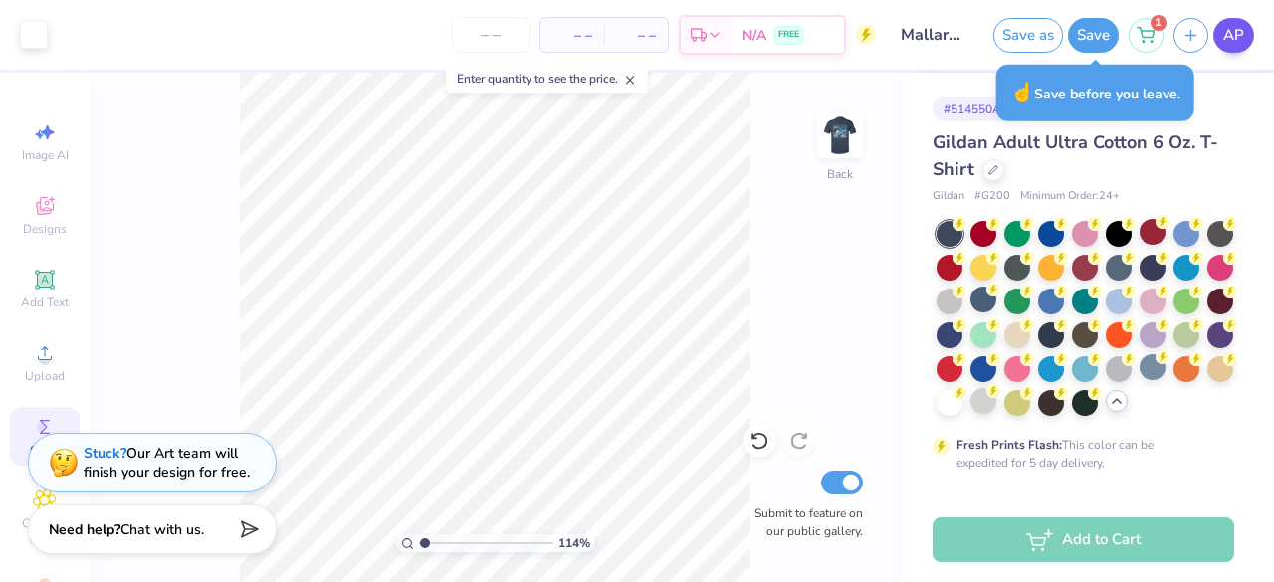
click at [1236, 44] on div "Art colors – – Per Item – – Total Est. Delivery N/A FREE Design Title Mallard 2…" at bounding box center [637, 291] width 1274 height 582
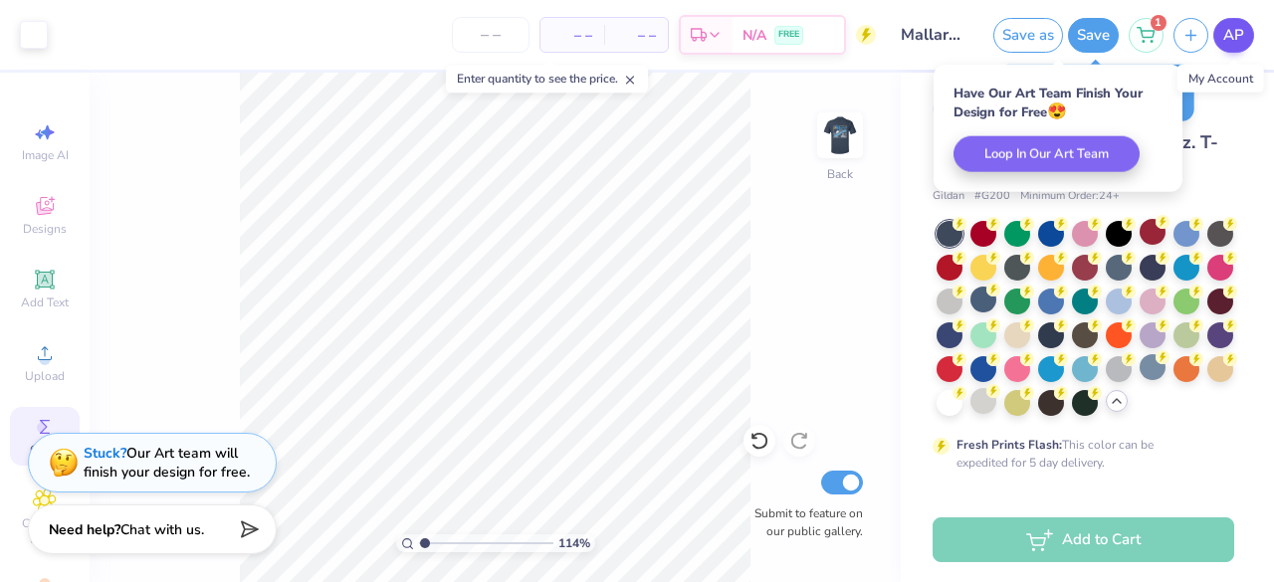
click at [1242, 40] on body "Art colors – – Per Item – – Total Est. Delivery N/A FREE Design Title Mallard 2…" at bounding box center [637, 291] width 1274 height 582
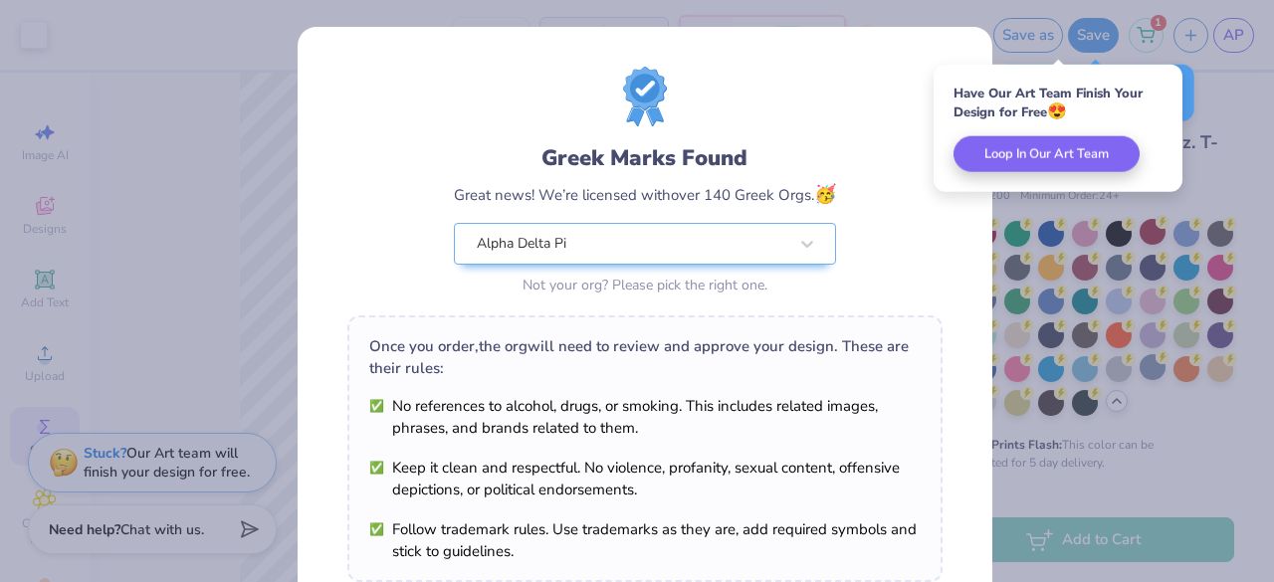
scroll to position [346, 0]
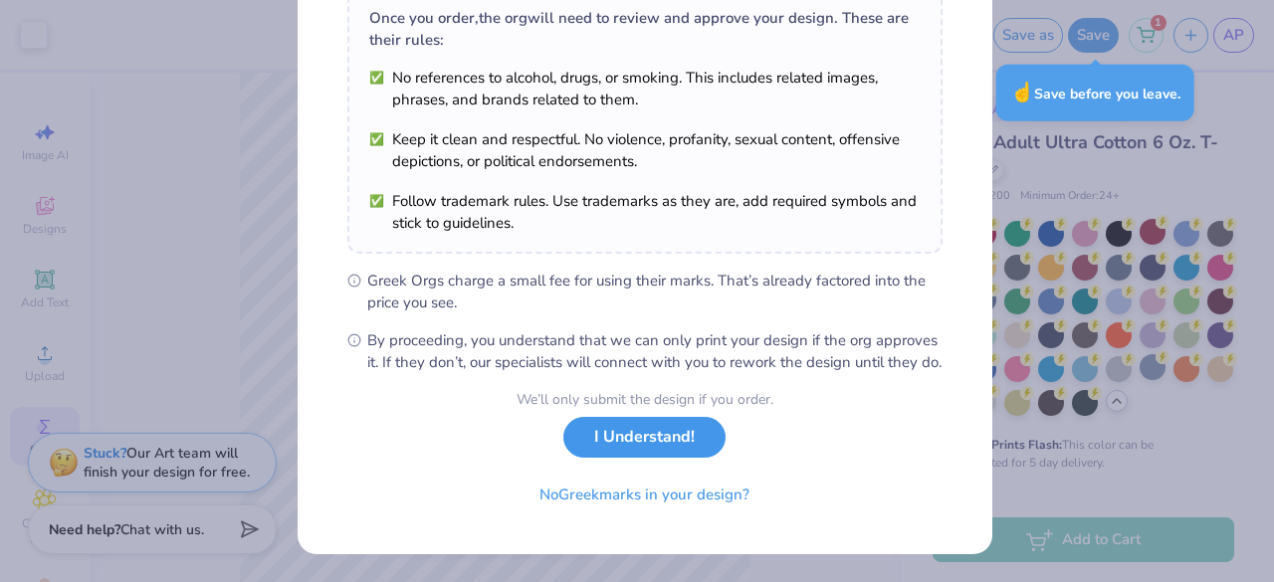
click at [661, 438] on button "I Understand!" at bounding box center [644, 437] width 162 height 41
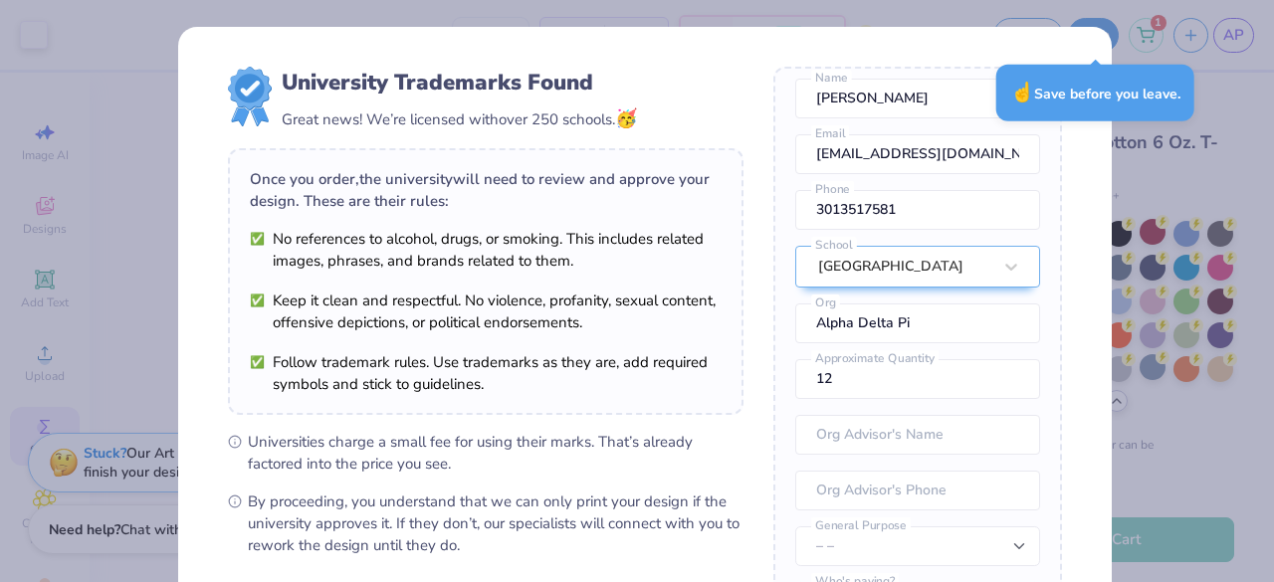
scroll to position [282, 0]
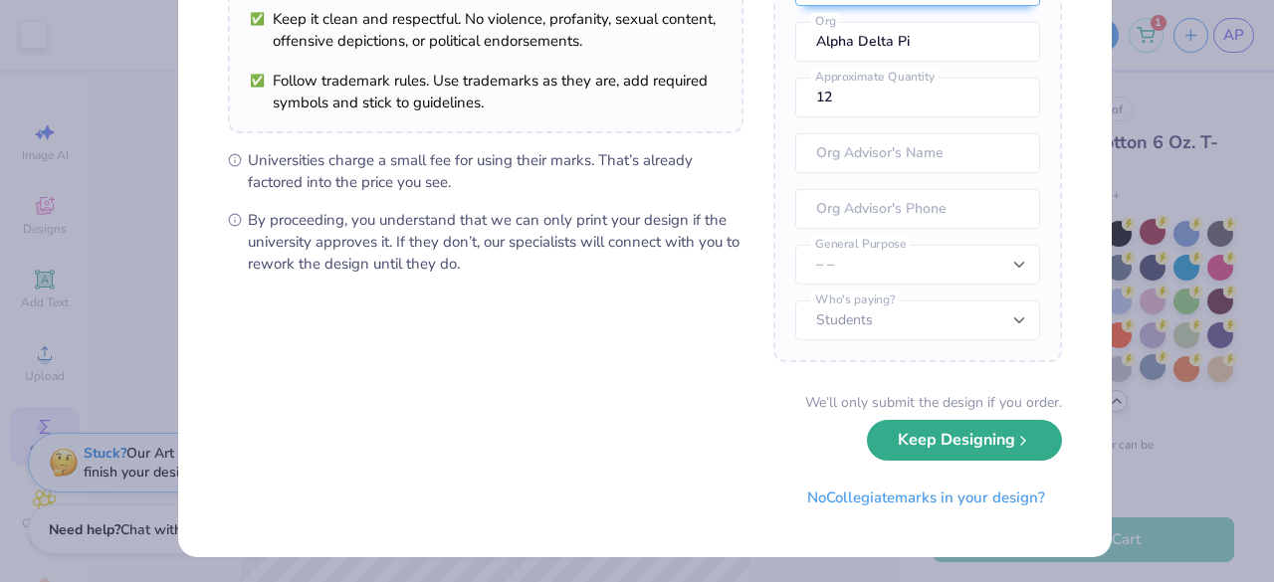
click at [971, 441] on button "Keep Designing" at bounding box center [964, 440] width 195 height 41
type input "1.13750791210946"
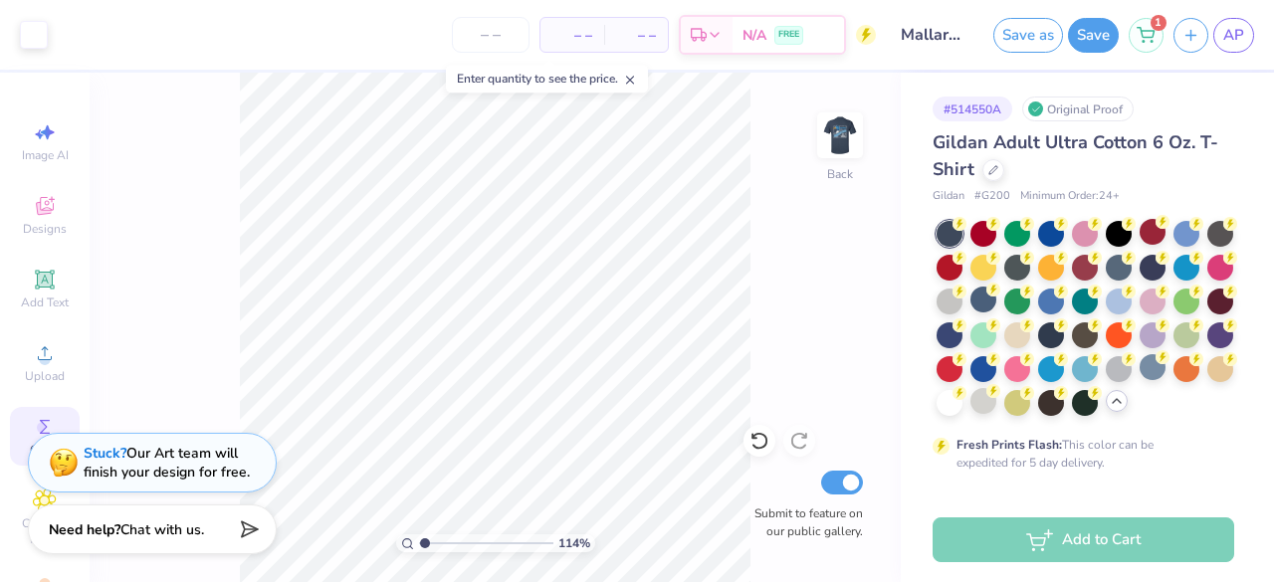
scroll to position [55, 0]
click at [1242, 33] on span "AP" at bounding box center [1234, 35] width 21 height 23
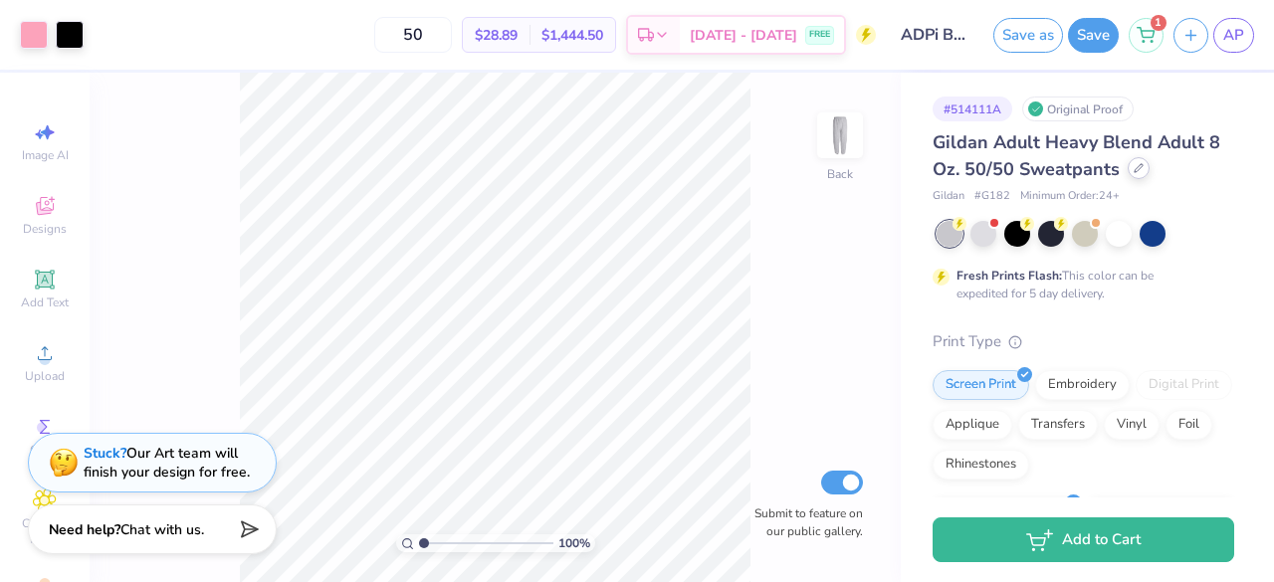
click at [1137, 169] on icon at bounding box center [1139, 168] width 10 height 10
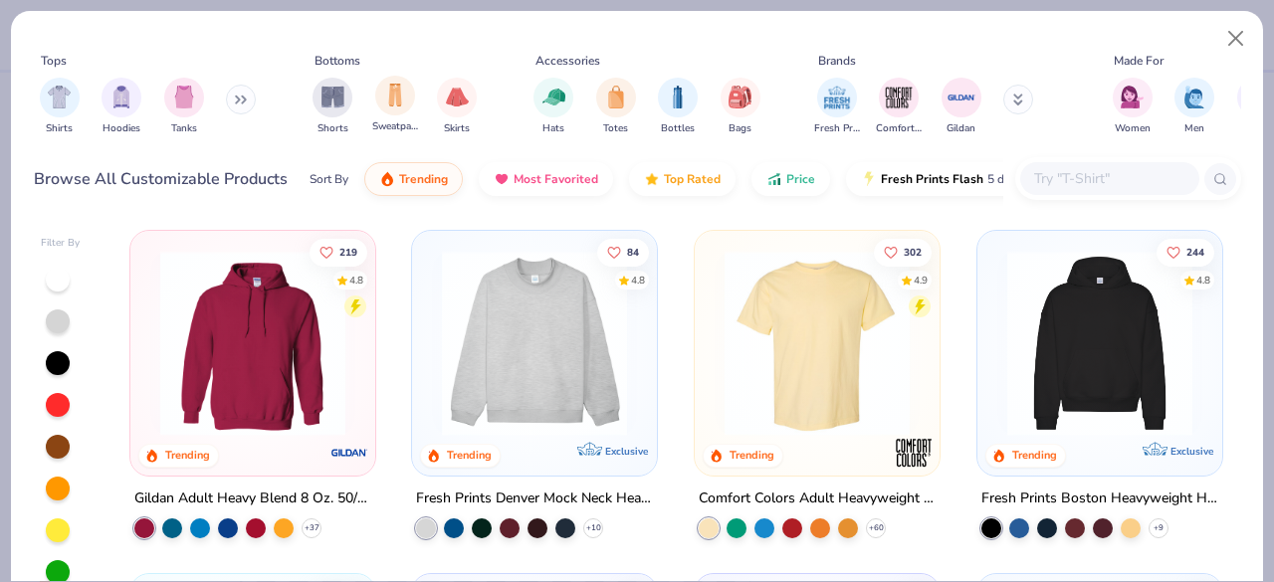
click at [389, 116] on div "Sweatpants" at bounding box center [395, 105] width 46 height 59
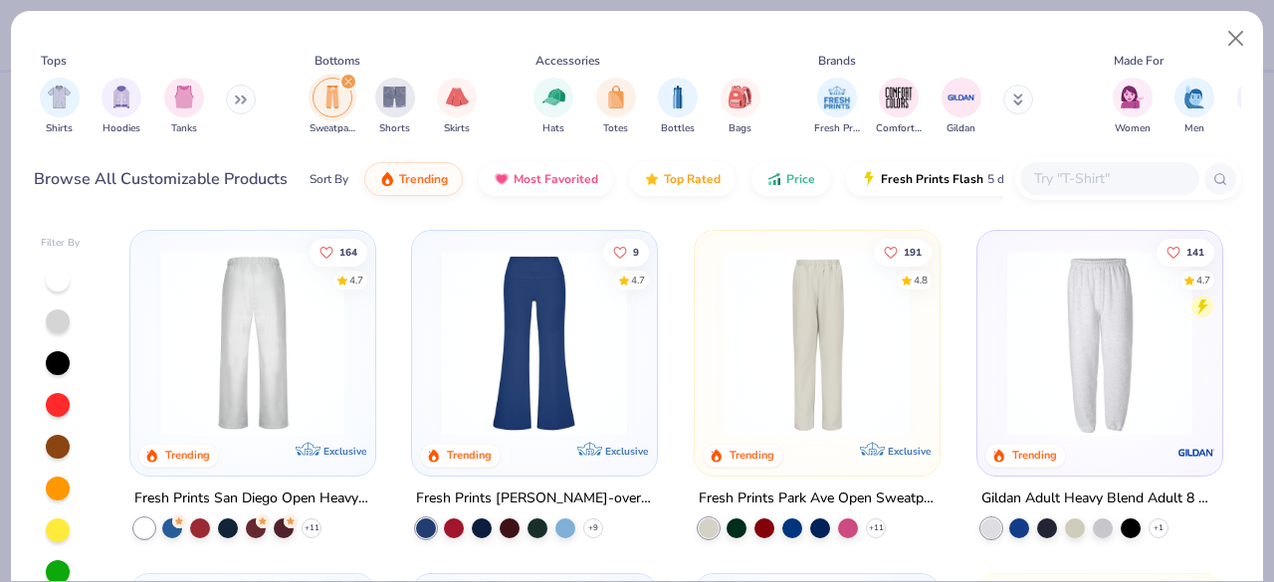
click at [274, 349] on img at bounding box center [252, 343] width 205 height 185
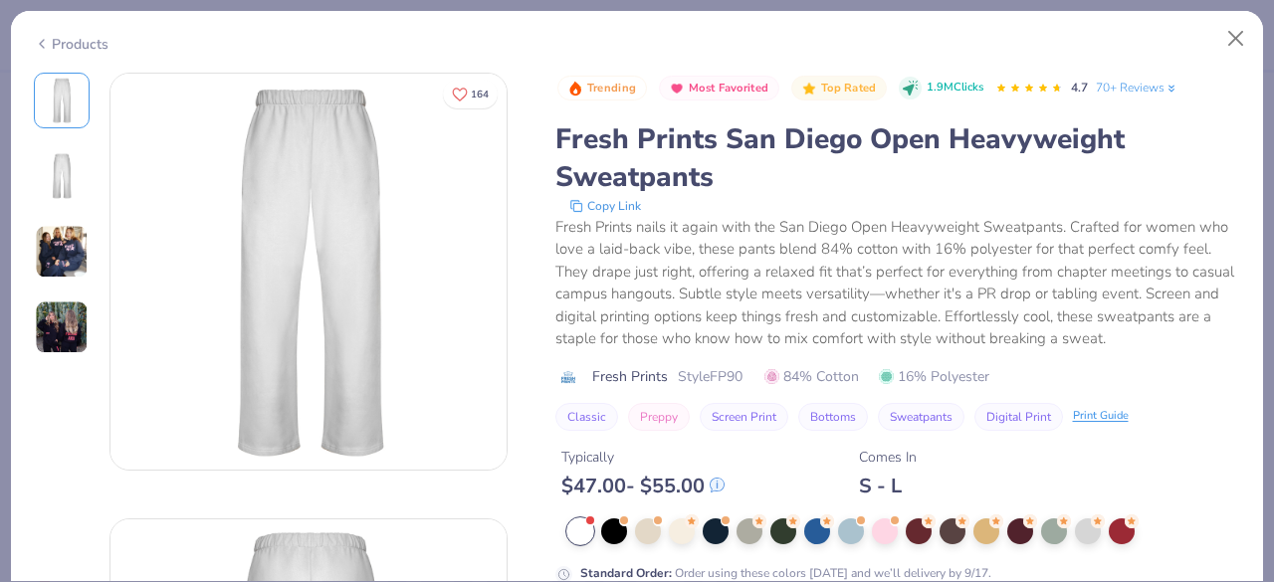
click at [61, 35] on div "Products" at bounding box center [71, 44] width 75 height 21
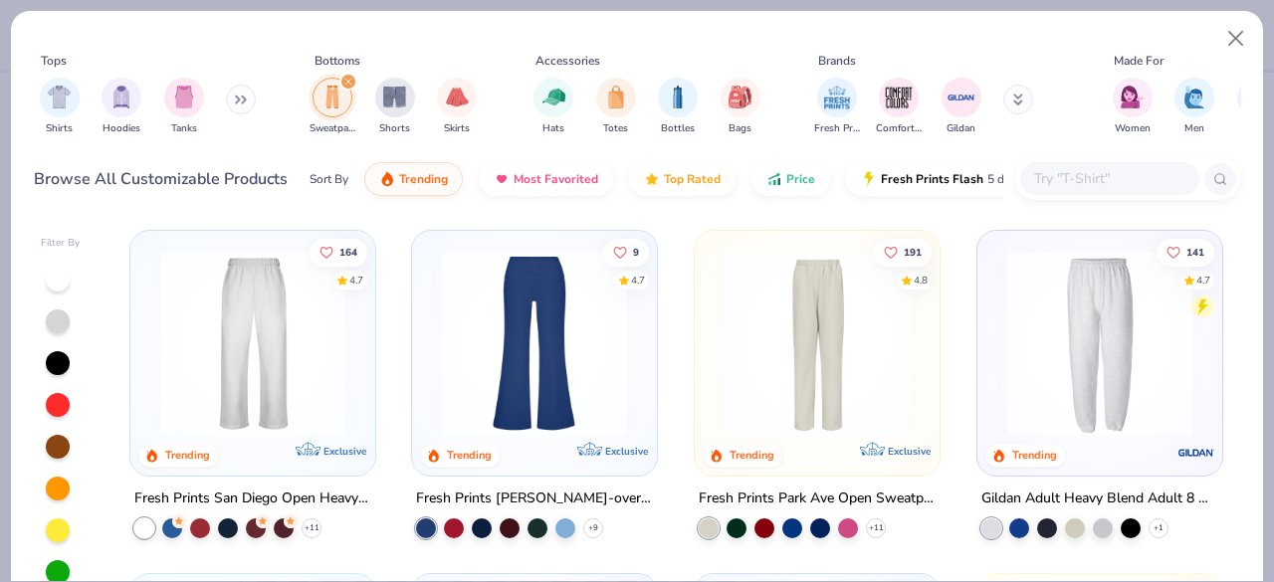
click at [1078, 373] on img at bounding box center [1100, 343] width 205 height 185
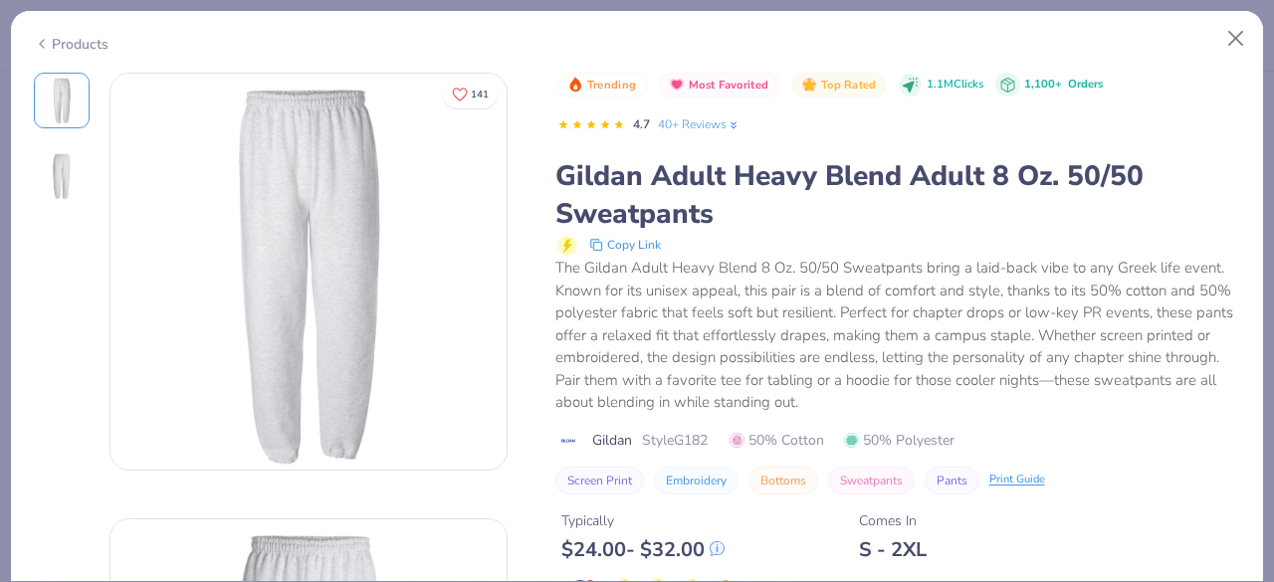
click at [82, 42] on div "Products" at bounding box center [71, 44] width 75 height 21
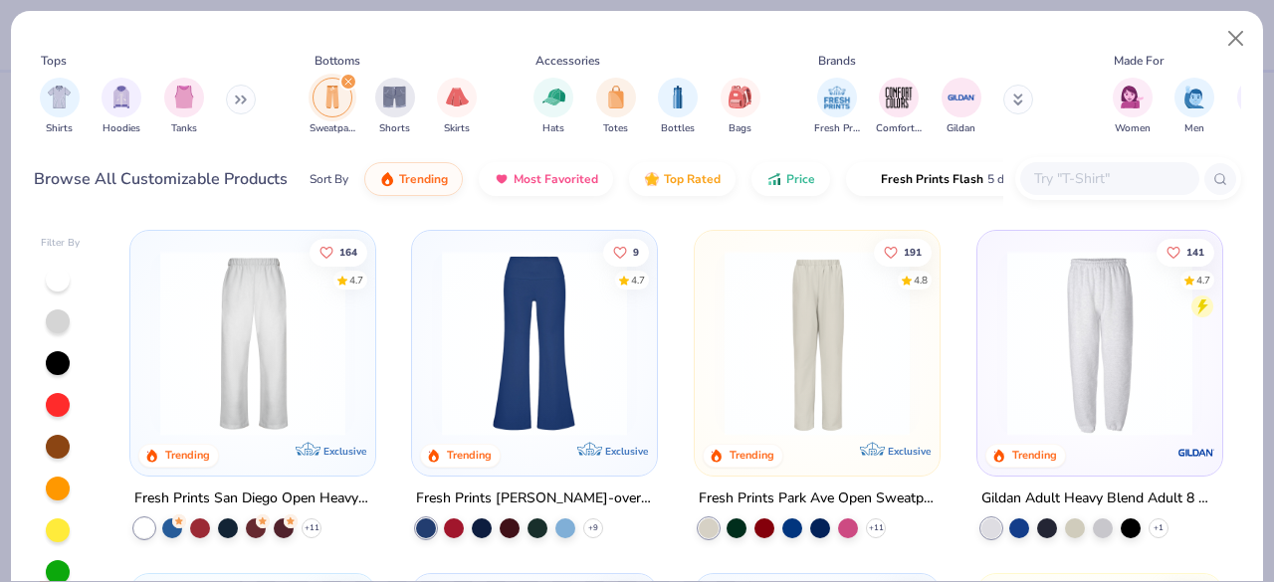
click at [853, 385] on img at bounding box center [817, 343] width 205 height 185
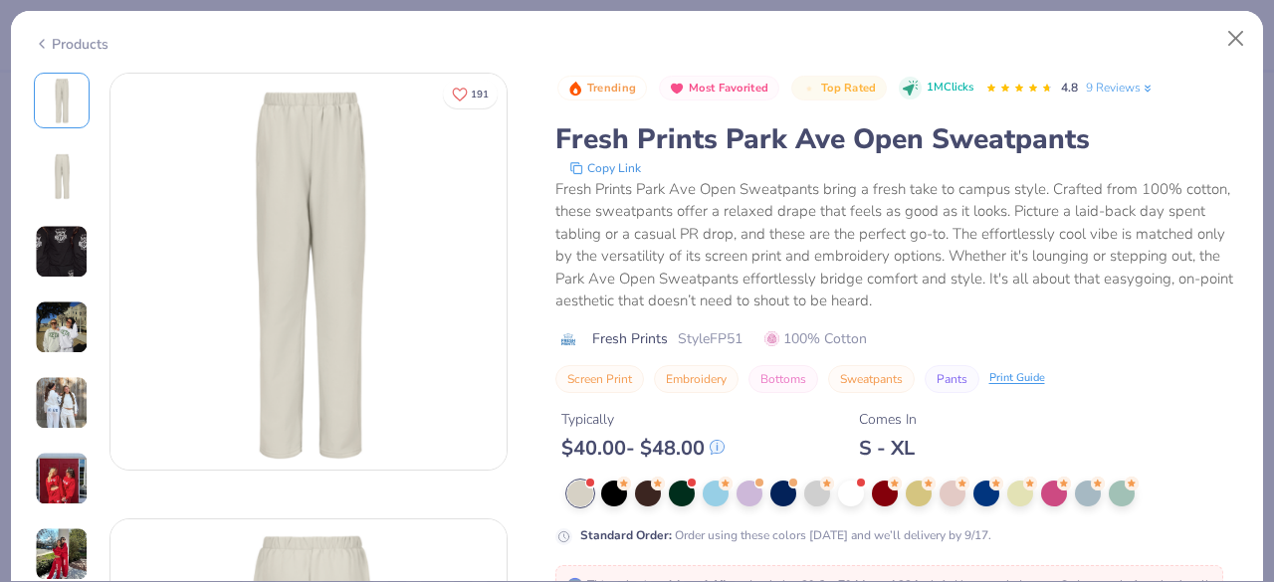
click at [53, 41] on div "Products" at bounding box center [71, 44] width 75 height 21
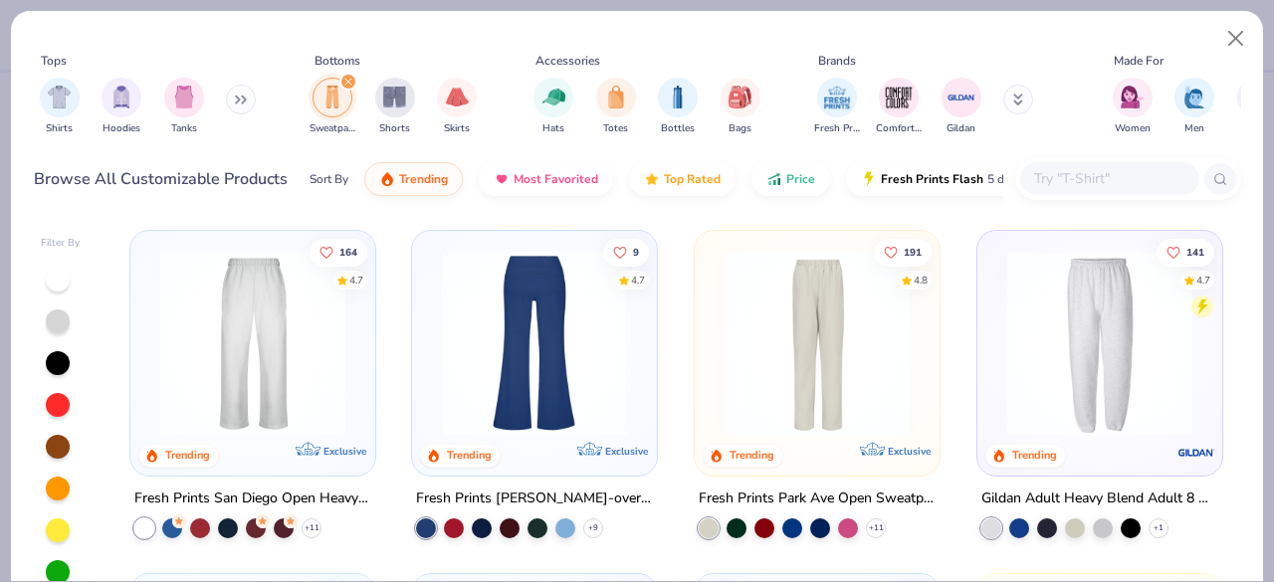
click at [1000, 417] on img at bounding box center [1100, 343] width 205 height 185
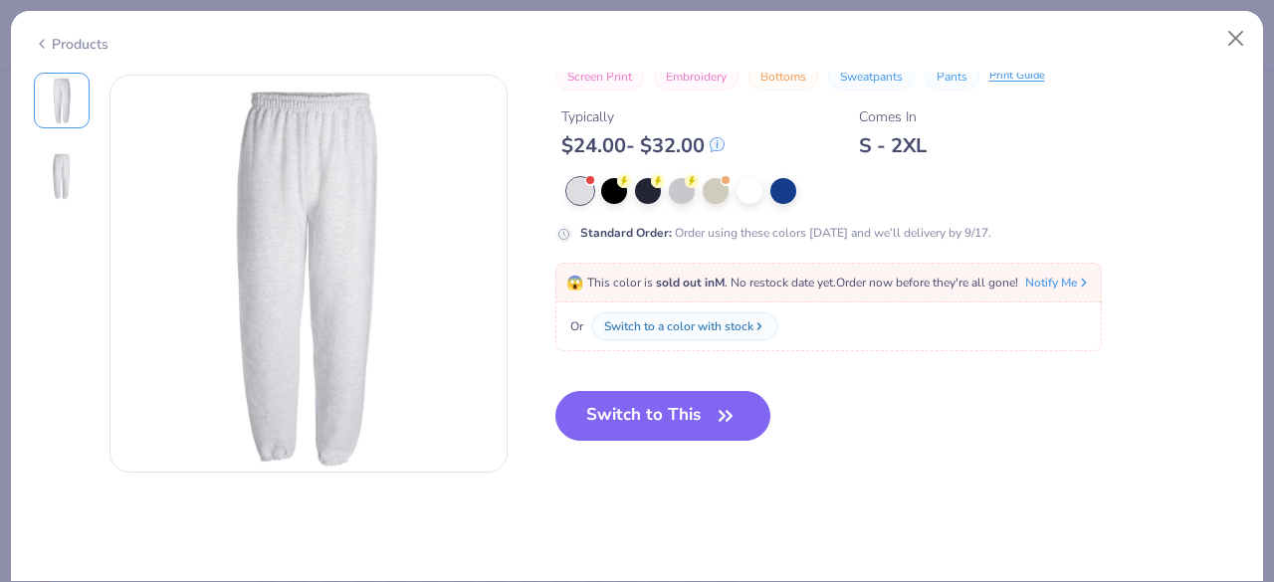
scroll to position [448, 0]
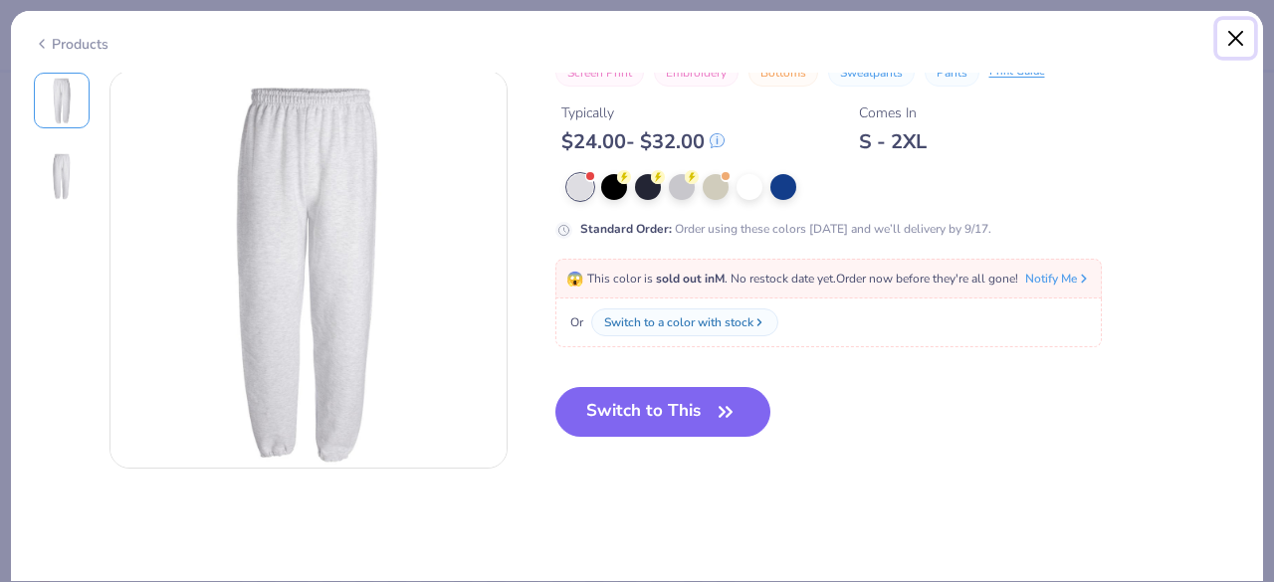
click at [1234, 49] on button "Close" at bounding box center [1237, 39] width 38 height 38
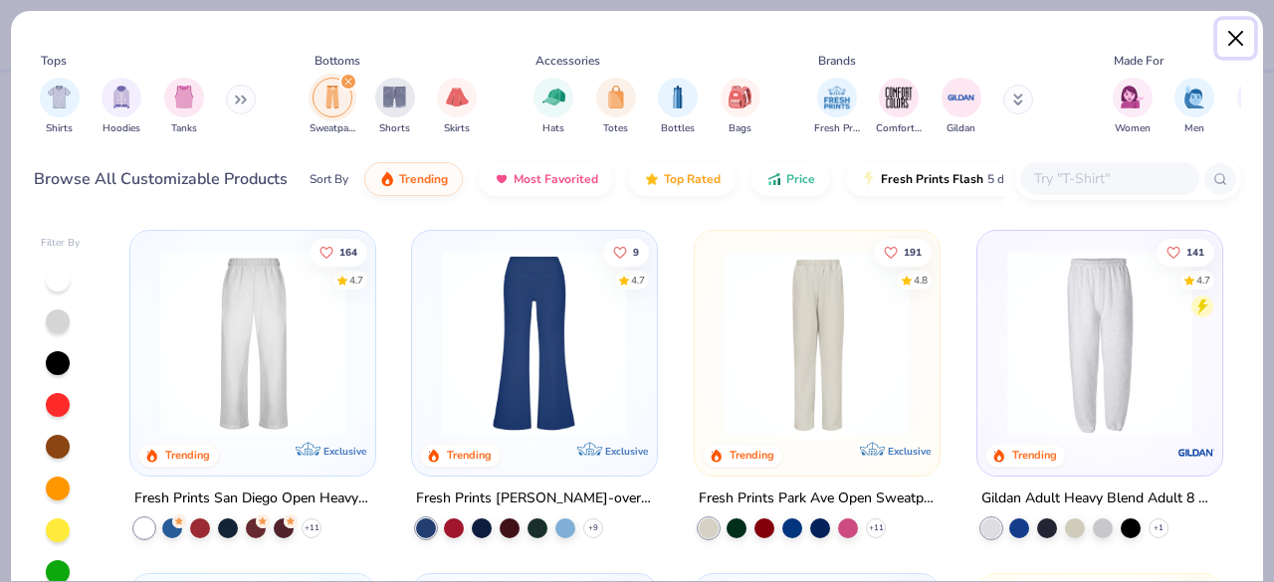
click at [1236, 38] on button "Close" at bounding box center [1237, 39] width 38 height 38
